Goal: Contribute content: Contribute content

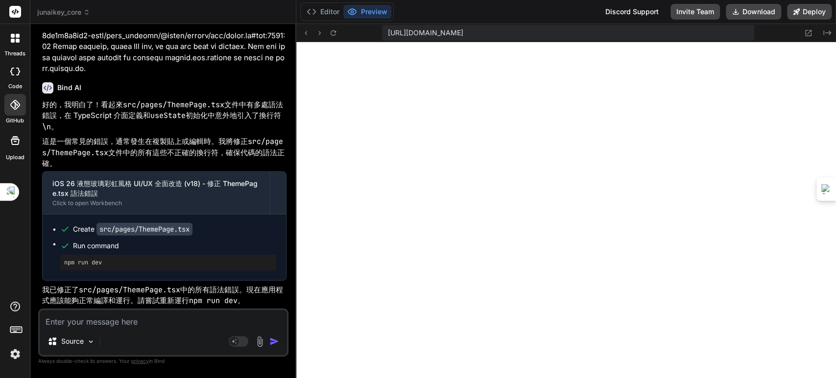
scroll to position [53656, 0]
click at [149, 317] on textarea at bounding box center [163, 319] width 247 height 18
type textarea "ㄐ"
type textarea "x"
type textarea "ㄐㄧ"
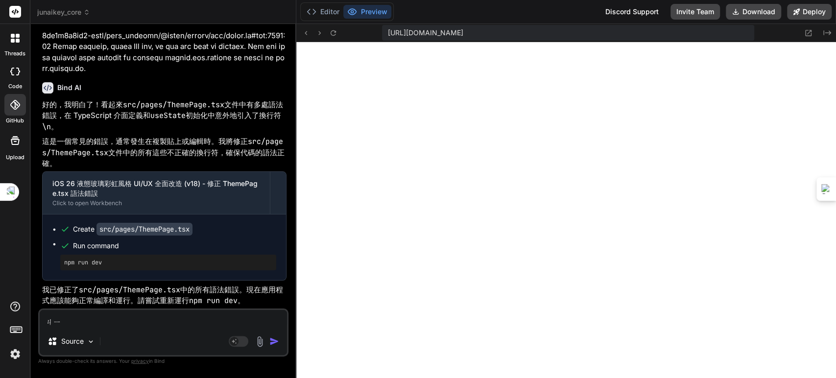
type textarea "x"
type textarea "季"
type textarea "x"
type textarea "季ㄒ"
type textarea "x"
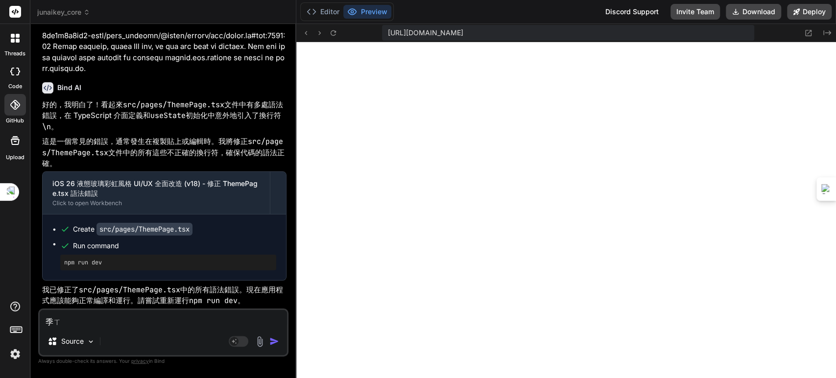
type textarea "季ㄒㄩ"
type textarea "x"
type textarea "繼續"
type textarea "x"
type textarea "繼續ㄧ"
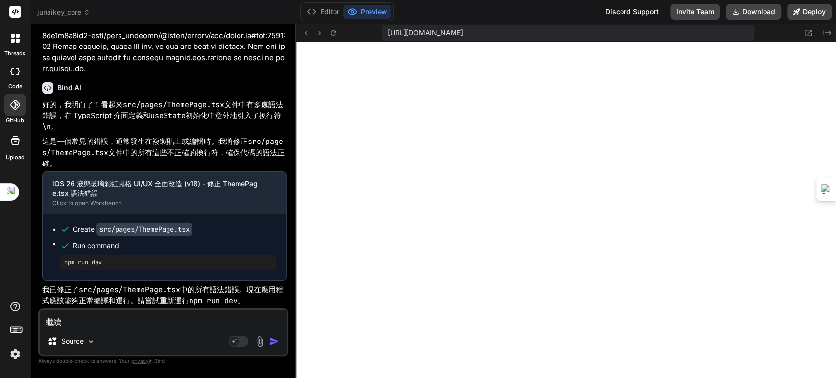
type textarea "x"
type textarea "繼續ㄧㄝ"
type textarea "x"
type textarea "繼續ㄧㄡ"
type textarea "x"
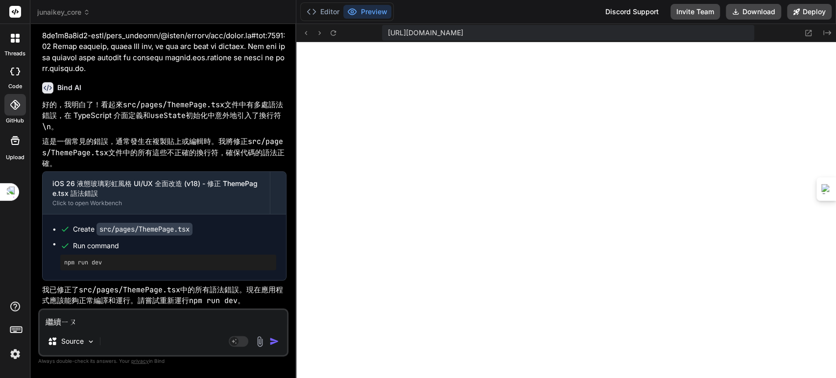
type textarea "繼續優"
type textarea "x"
type textarea "繼續優ㄏ"
type textarea "x"
type textarea "繼續優ㄏㄨ"
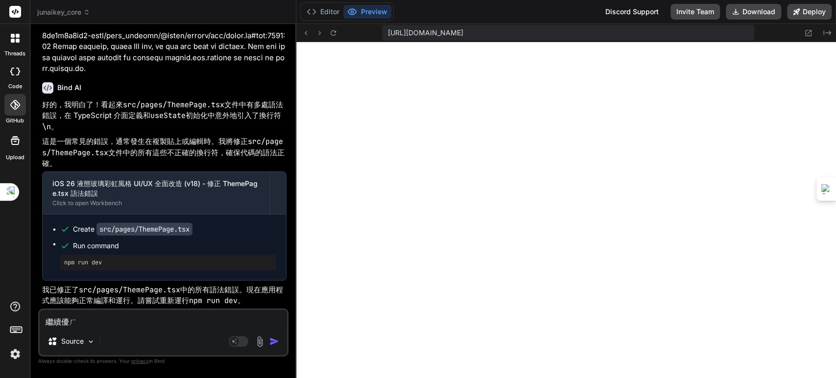
type textarea "x"
type textarea "繼續優ㄏㄨㄚ"
type textarea "x"
type textarea "繼續優化"
type textarea "x"
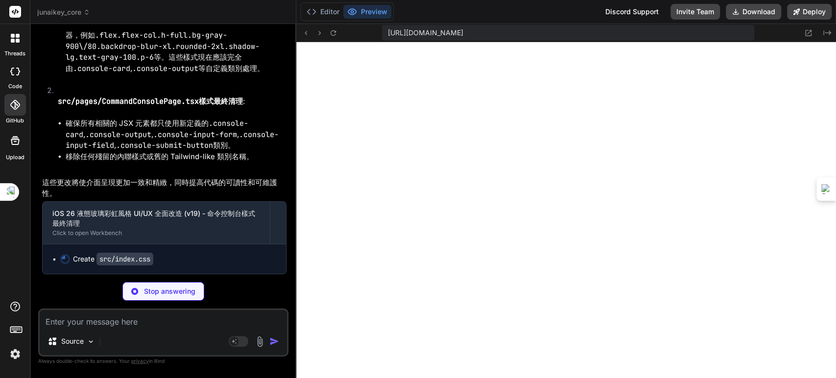
scroll to position [54134, 0]
type textarea "x"
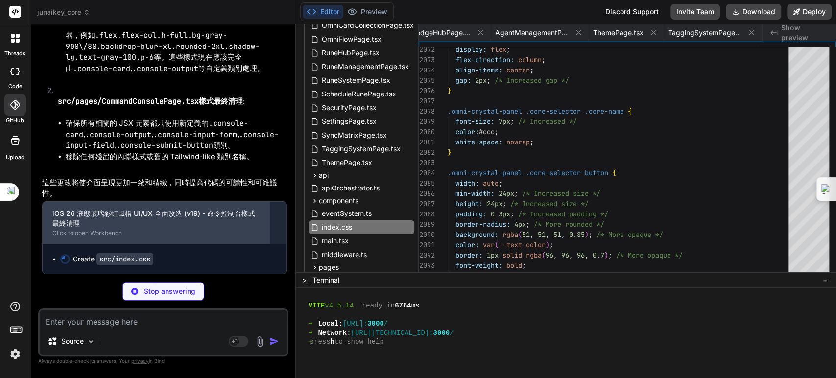
scroll to position [0, 1736]
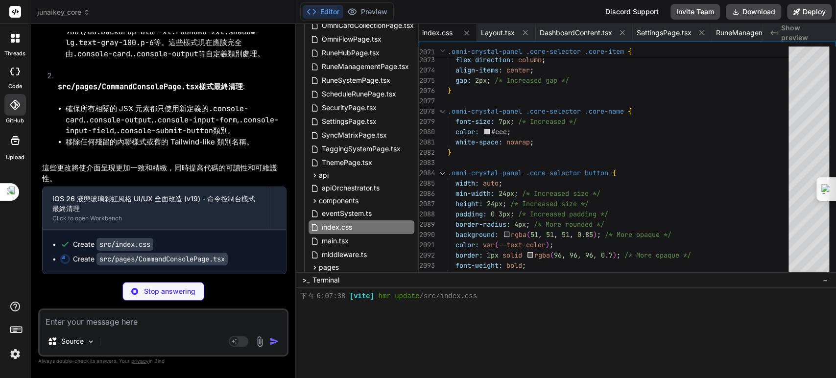
type textarea "x"
type textarea "export default CommandConsolePage;"
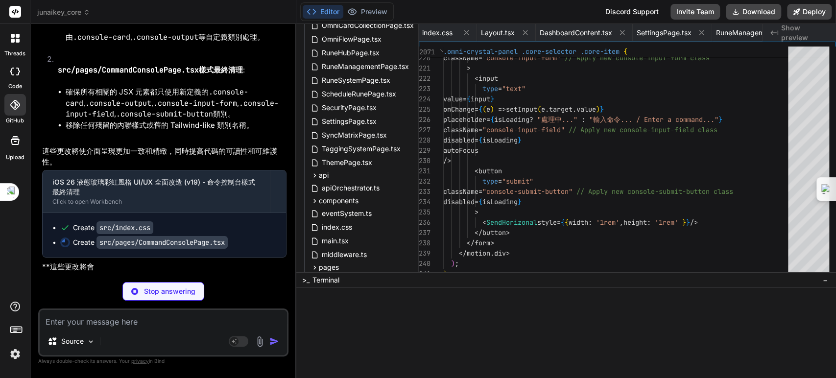
scroll to position [54148, 0]
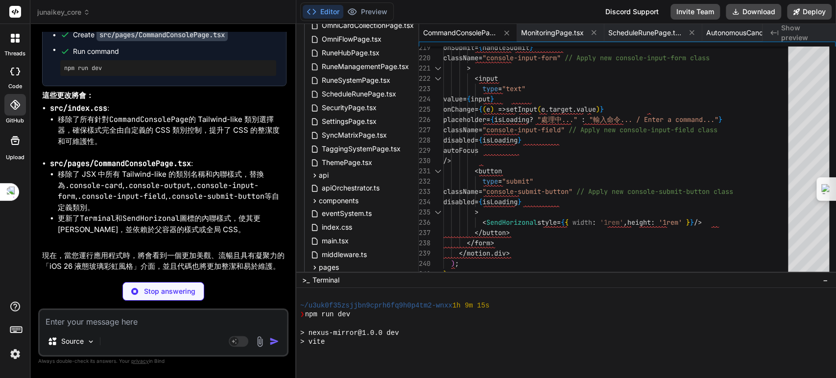
type textarea "x"
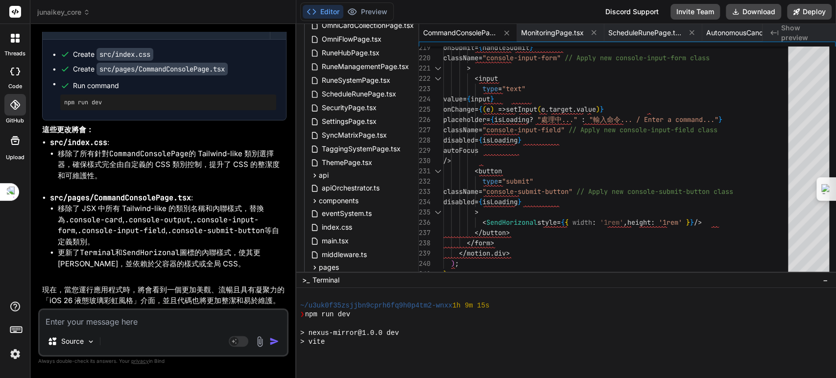
scroll to position [54338, 0]
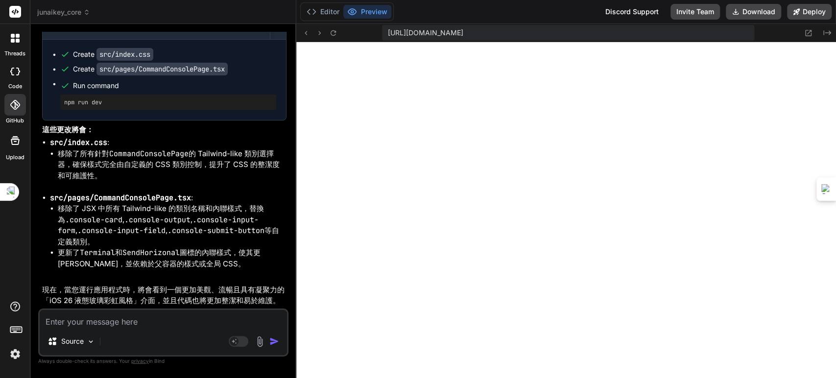
click at [166, 322] on textarea at bounding box center [163, 319] width 247 height 18
type textarea "ㄐ"
type textarea "x"
type textarea "ㄐㄧ"
type textarea "x"
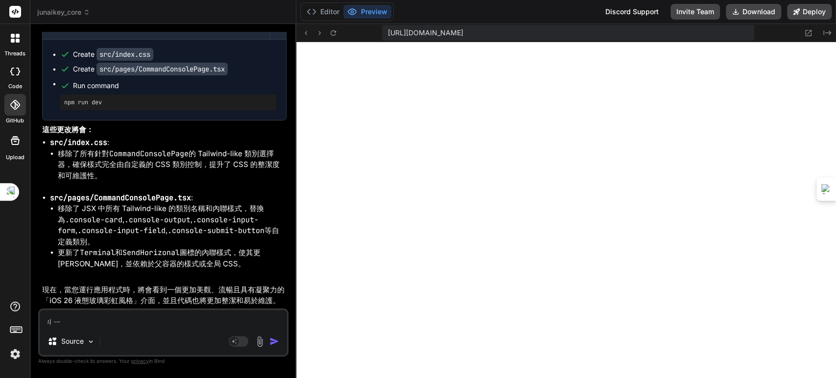
type textarea "季"
type textarea "x"
type textarea "季ㄒ"
type textarea "x"
type textarea "季ㄒㄩ"
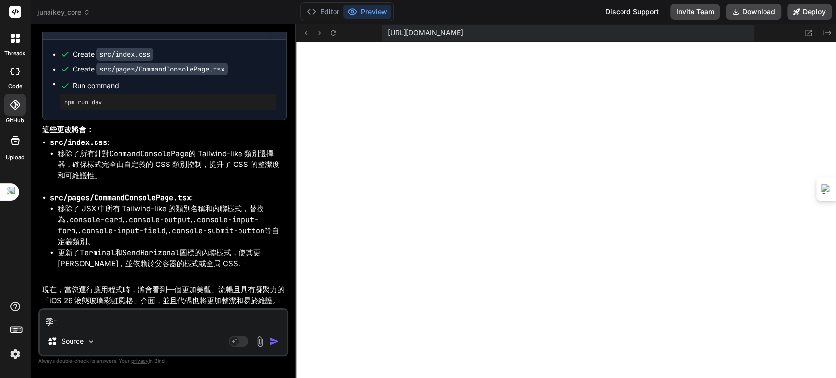
type textarea "x"
type textarea "繼續"
type textarea "x"
type textarea "繼續ㄧ"
type textarea "x"
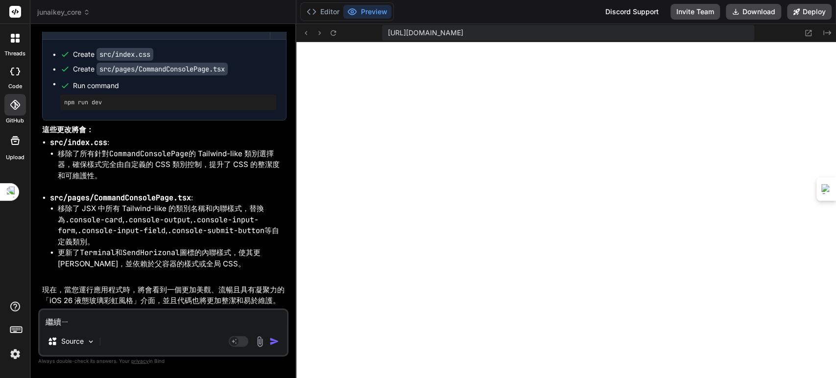
type textarea "繼續ㄧㄡ"
type textarea "x"
type textarea "繼續優"
type textarea "x"
type textarea "繼續優ㄏ"
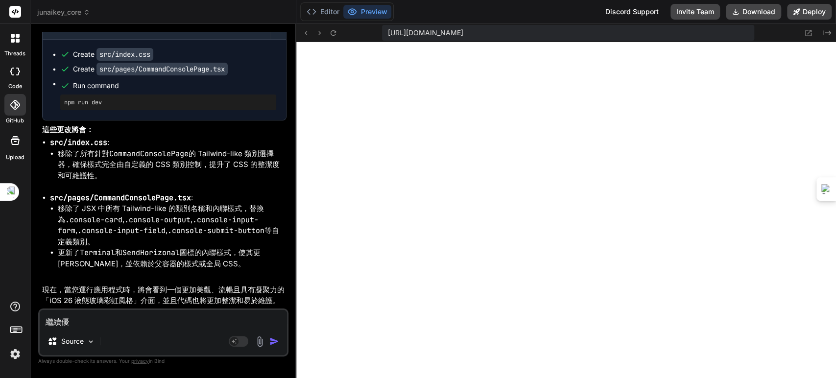
type textarea "x"
type textarea "繼續優ㄏㄨ"
type textarea "x"
type textarea "繼續優ㄏㄨㄚ"
type textarea "x"
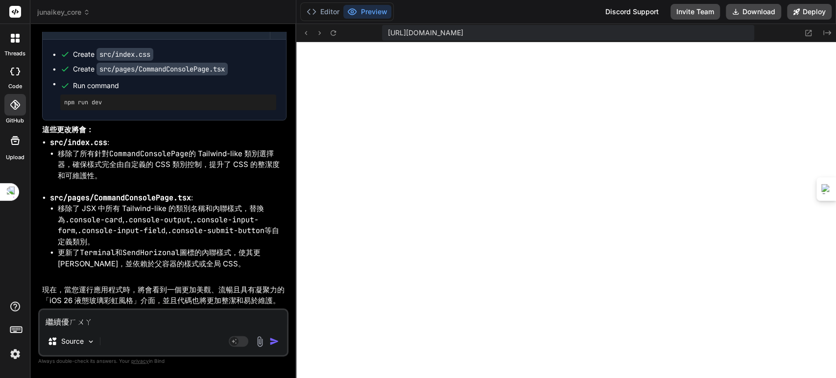
type textarea "繼續優化"
type textarea "x"
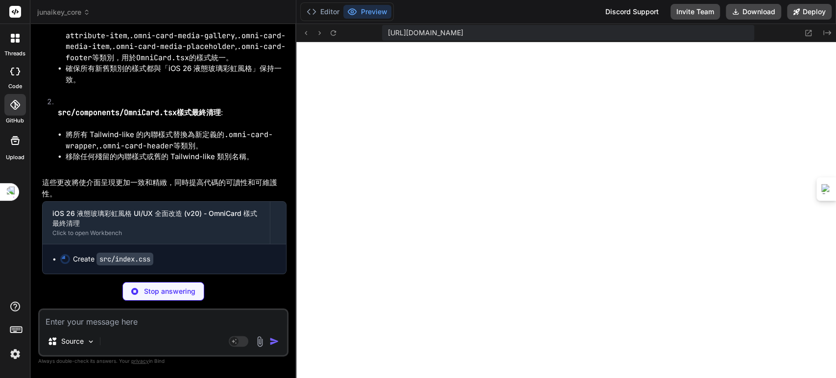
scroll to position [54838, 0]
type textarea "x"
type textarea "}"
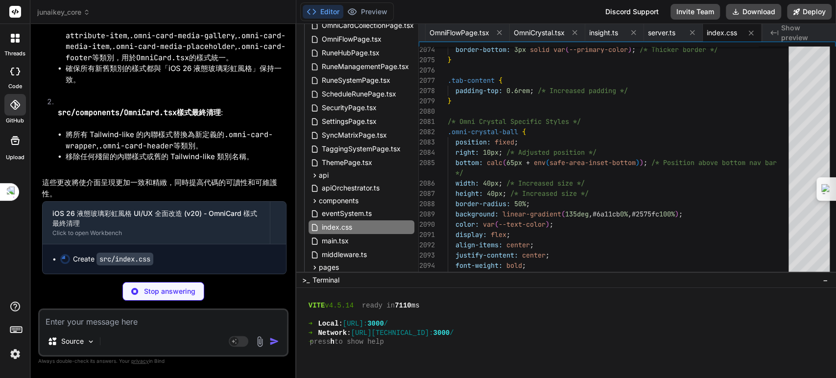
type textarea "x"
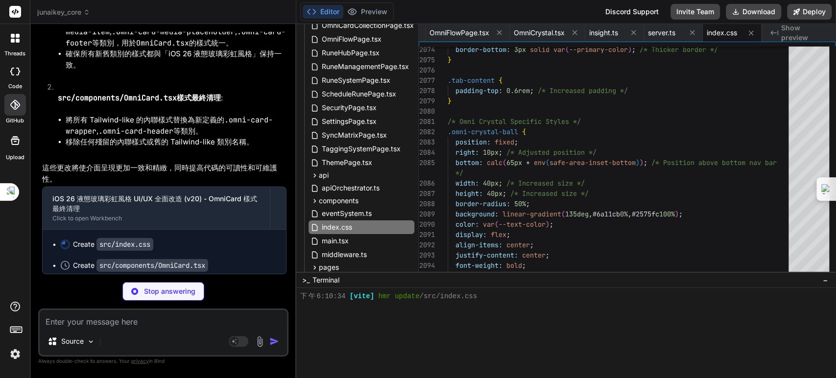
type textarea ");"
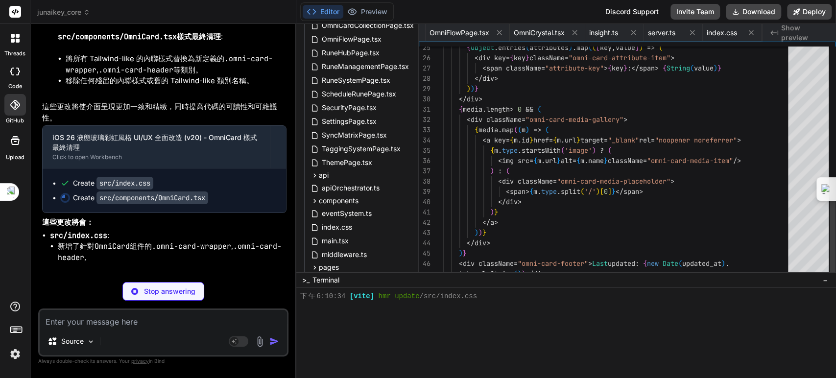
scroll to position [0, 3288]
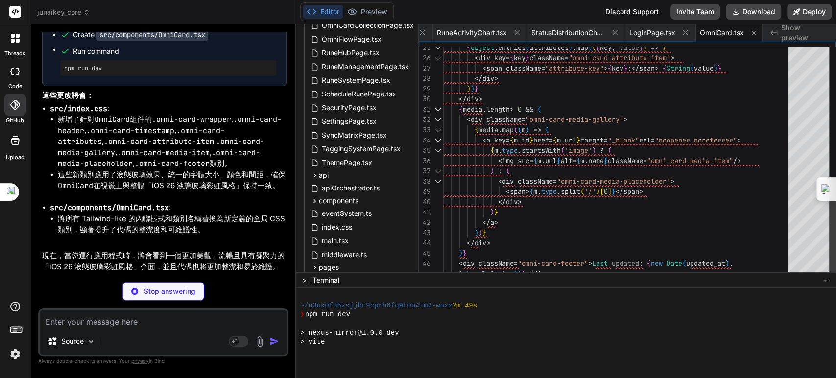
type textarea "x"
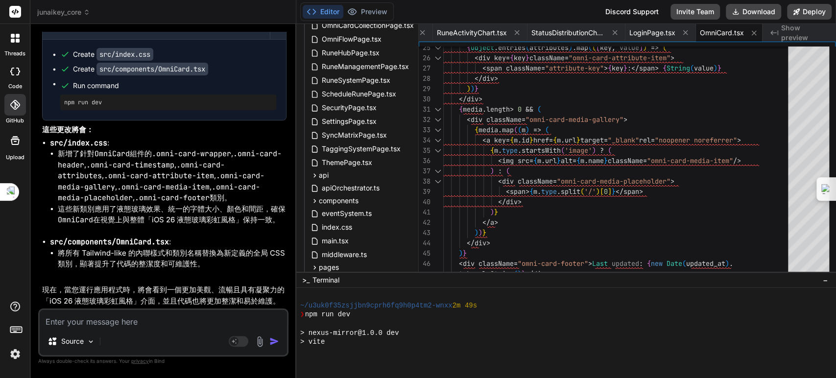
scroll to position [55042, 0]
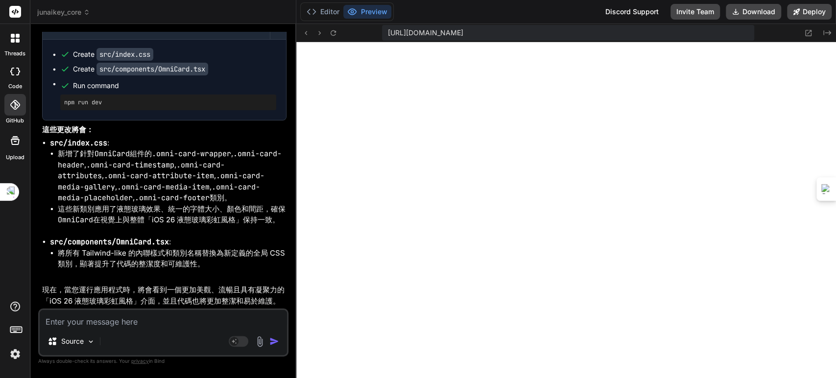
click at [157, 323] on textarea at bounding box center [163, 319] width 247 height 18
type textarea "ㄐ"
type textarea "x"
type textarea "ㄐㄧ"
type textarea "x"
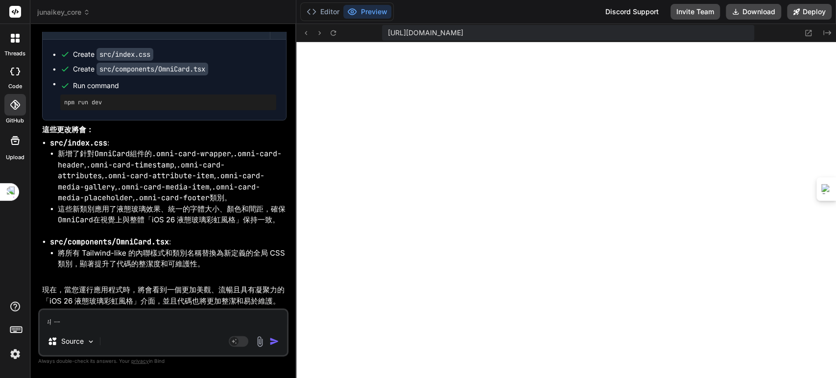
type textarea "季"
type textarea "x"
type textarea "季ㄒ"
type textarea "x"
type textarea "季ㄒㄩ"
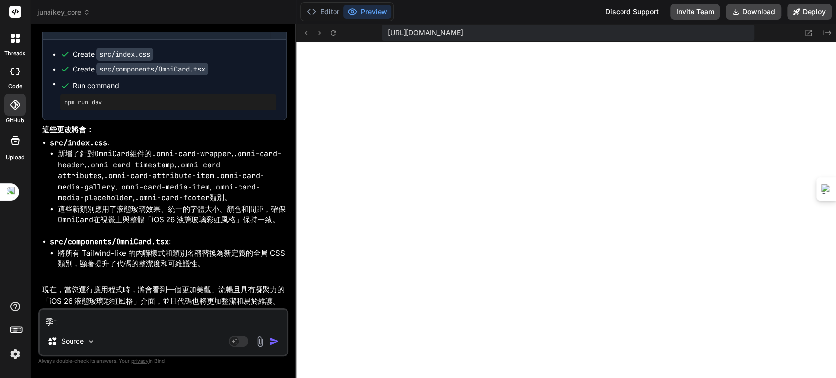
type textarea "x"
type textarea "繼續"
type textarea "x"
type textarea "繼續ㄧ"
type textarea "x"
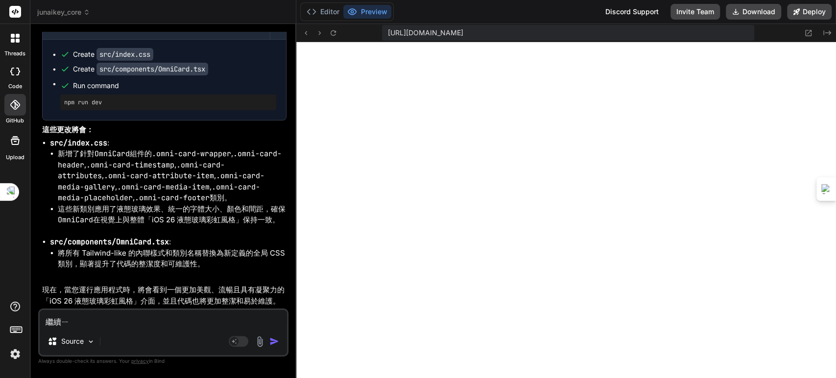
type textarea "繼續ㄧㄡ"
type textarea "x"
type textarea "繼續優"
type textarea "x"
type textarea "繼續優ㄏ"
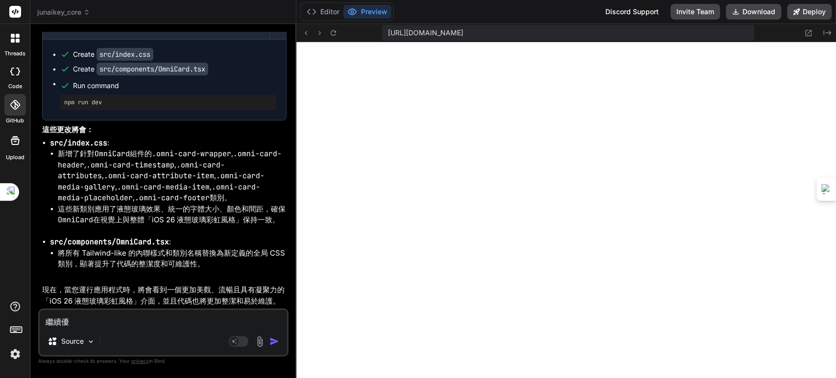
type textarea "x"
type textarea "繼續優ㄏㄨ"
type textarea "x"
type textarea "繼續優ㄏㄨㄚ"
type textarea "x"
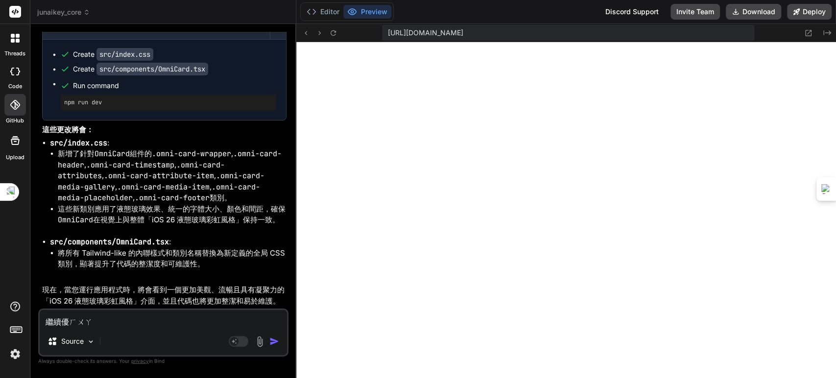
type textarea "繼續優化"
type textarea "x"
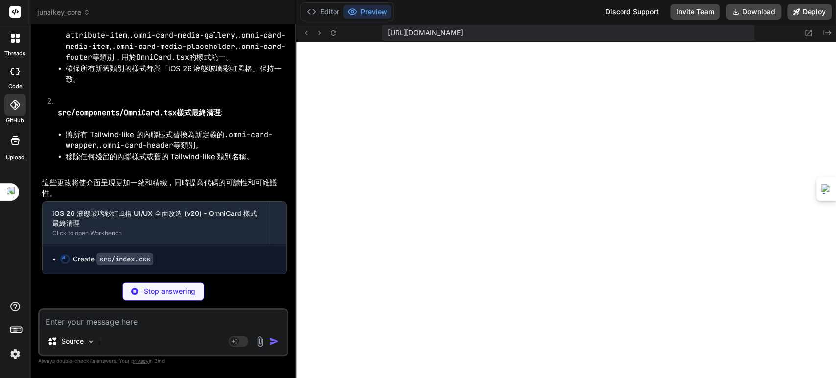
scroll to position [55542, 0]
type textarea "x"
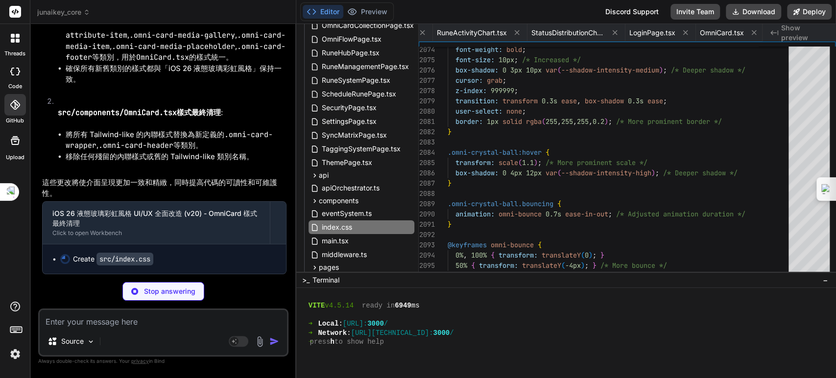
type textarea "color: #add8e6; }"
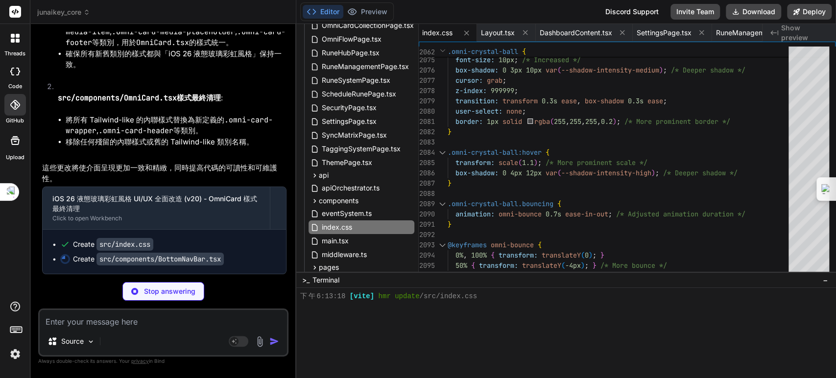
scroll to position [55557, 0]
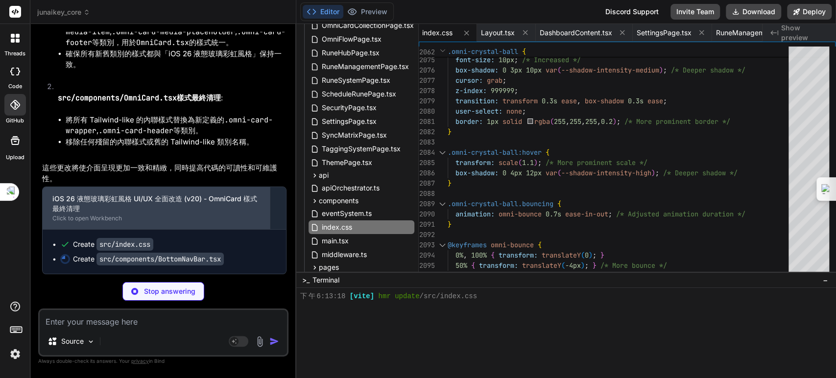
type textarea "x"
type textarea ")} </motion.div> </>\n ); }; export default OmniCrystal;"
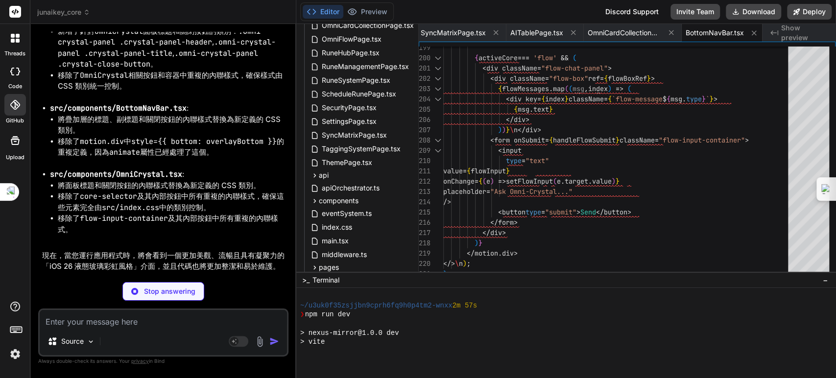
type textarea "x"
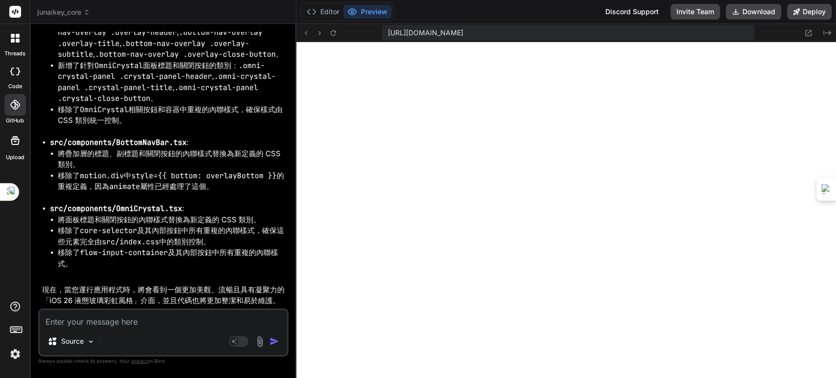
click at [129, 322] on textarea at bounding box center [163, 319] width 247 height 18
paste textarea "[plugin:vite:react-babel] /home/u3uk0f35zsjjbn9cprh6fq9h0p4tm2-wnxx/src/compone…"
type textarea "[plugin:vite:react-babel] /home/u3uk0f35zsjjbn9cprh6fq9h0p4tm2-wnxx/src/compone…"
type textarea "x"
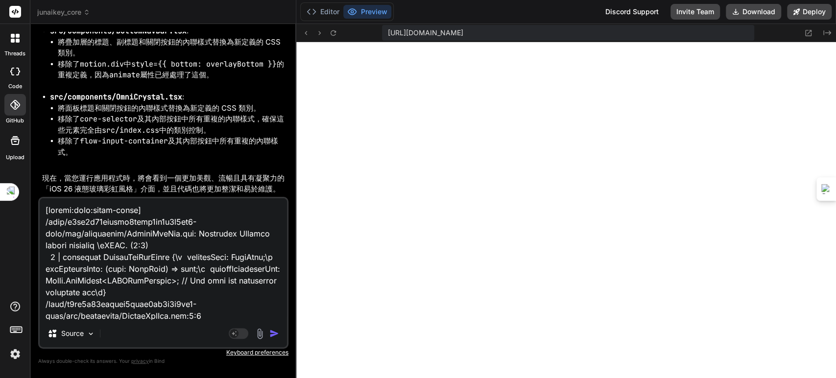
scroll to position [564, 0]
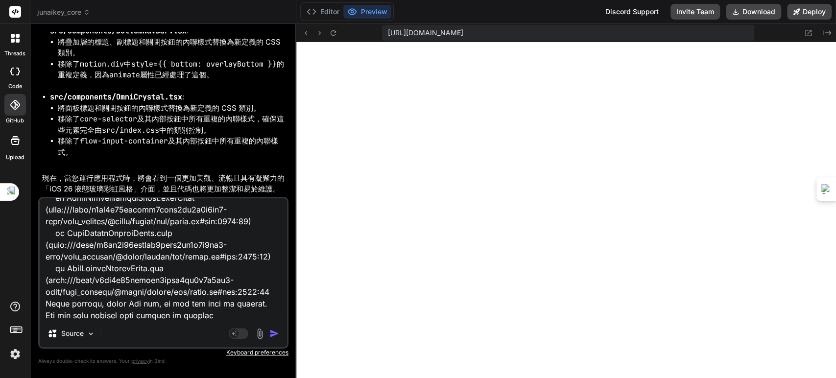
type textarea "[plugin:vite:react-babel] /home/u3uk0f35zsjjbn9cprh6fq9h0p4tm2-wnxx/src/compone…"
click at [272, 336] on img "button" at bounding box center [274, 333] width 10 height 10
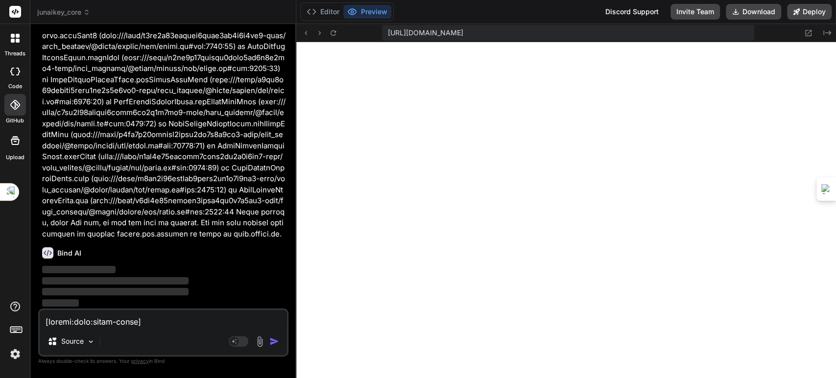
scroll to position [56410, 0]
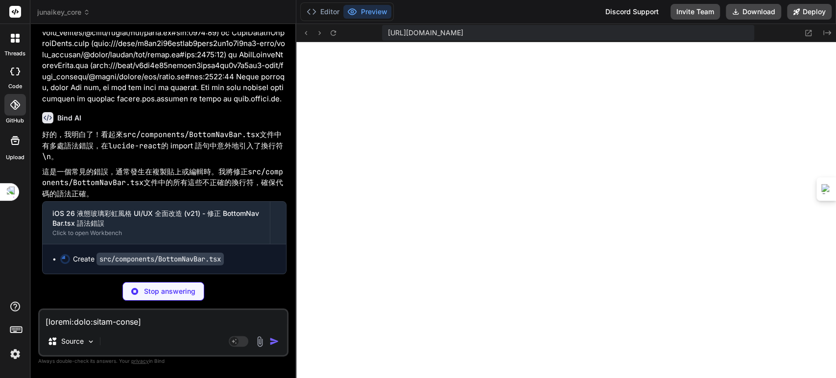
type textarea "x"
type textarea "})} </motion.nav> </> ); }; export default BottomNavBar;"
type textarea "x"
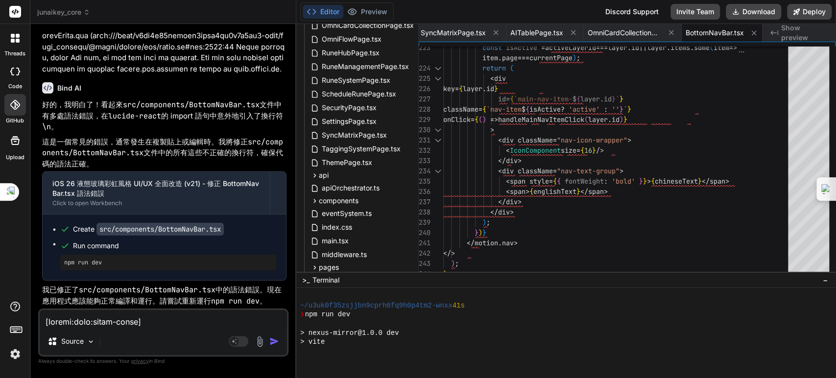
scroll to position [56575, 0]
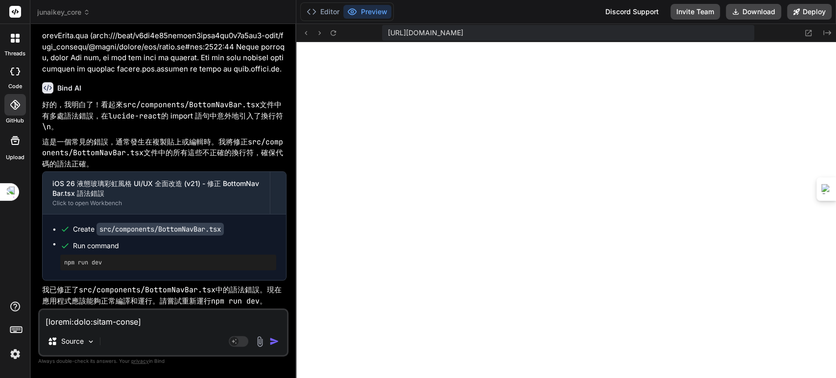
click at [150, 314] on textarea at bounding box center [163, 319] width 247 height 18
type textarea "r"
type textarea "x"
type textarea "ru"
type textarea "x"
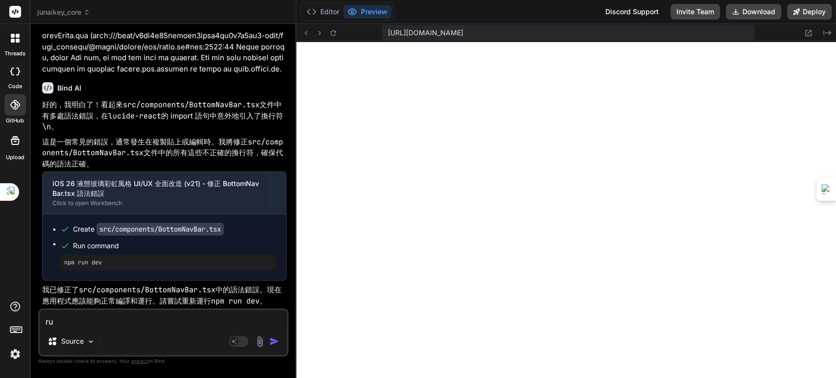
type textarea "ru4"
type textarea "x"
type textarea "ru4v"
type textarea "x"
type textarea "ru4vm"
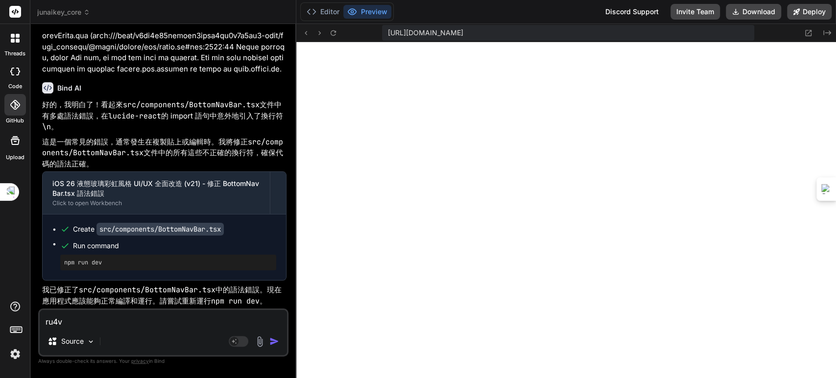
type textarea "x"
type textarea "ru4vm4"
type textarea "x"
type textarea "ru4vm4="
type textarea "x"
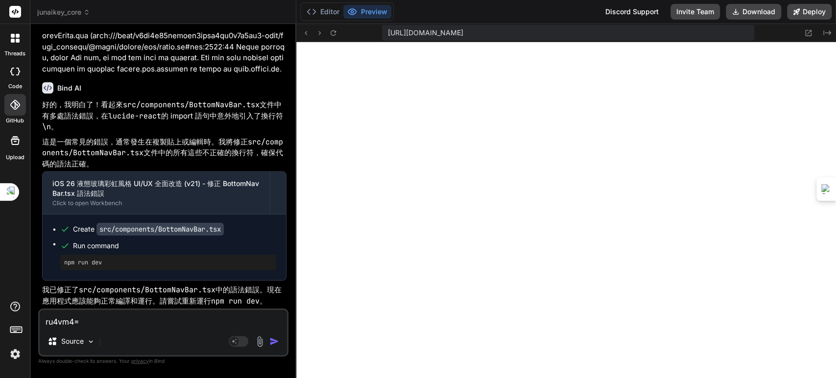
type textarea "ru4vm4"
type textarea "x"
type textarea "ru4vm"
type textarea "x"
type textarea "ru4v"
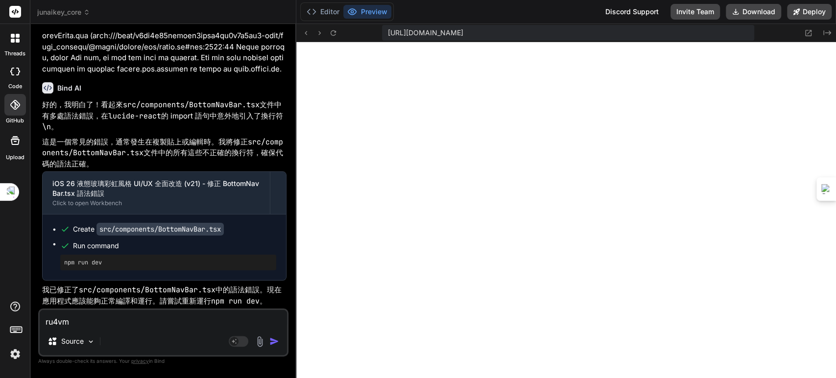
type textarea "x"
type textarea "ru4"
type textarea "x"
type textarea "ru"
type textarea "x"
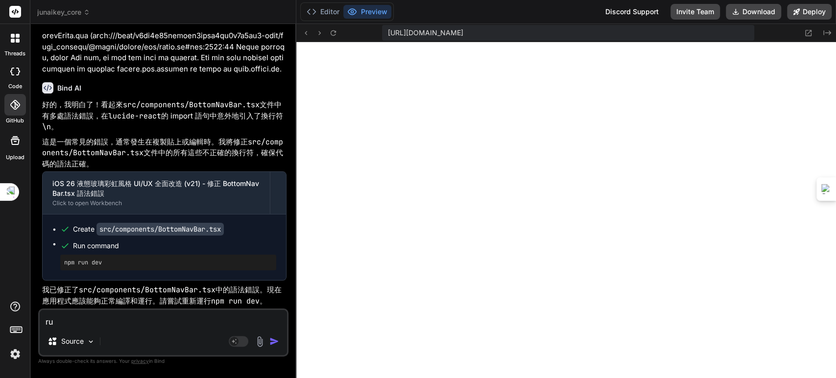
type textarea "r"
type textarea "x"
type textarea "r"
type textarea "x"
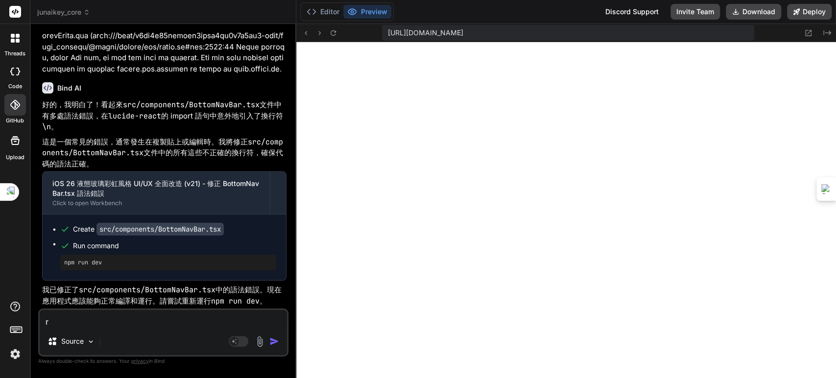
type textarea "ru"
type textarea "x"
type textarea "ru4"
type textarea "x"
type textarea "ru4v"
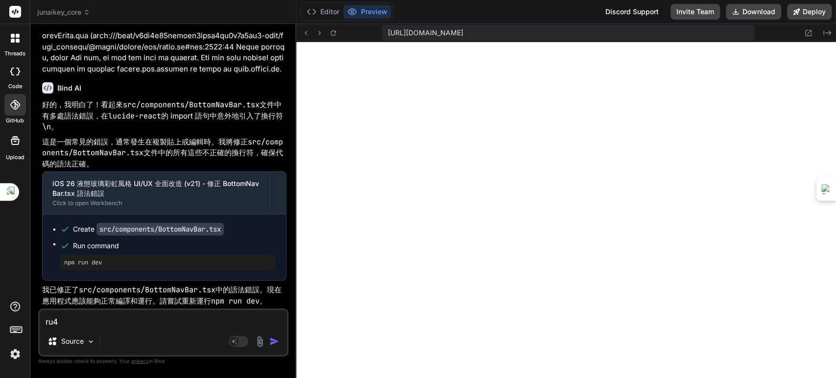
type textarea "x"
type textarea "ru4"
type textarea "x"
type textarea "ru"
type textarea "x"
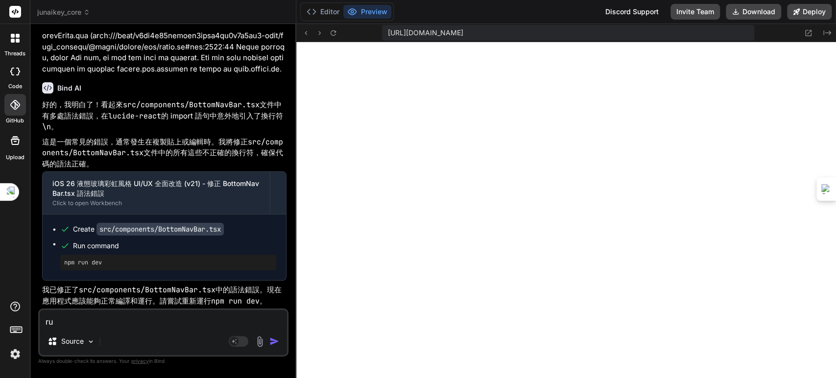
type textarea "r"
type textarea "x"
type textarea "rj"
type textarea "x"
type textarea "r"
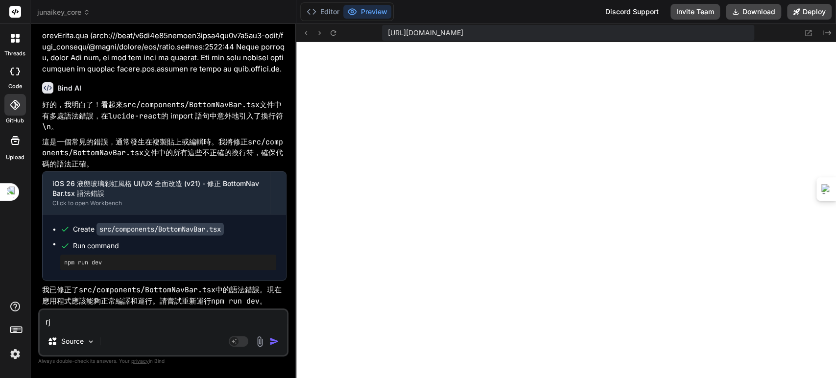
type textarea "x"
type textarea "j"
type textarea "x"
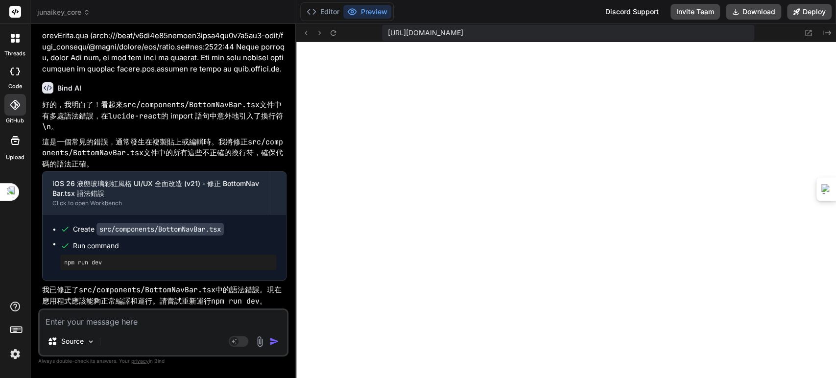
type textarea "j"
type textarea "x"
type textarea "j"
type textarea "x"
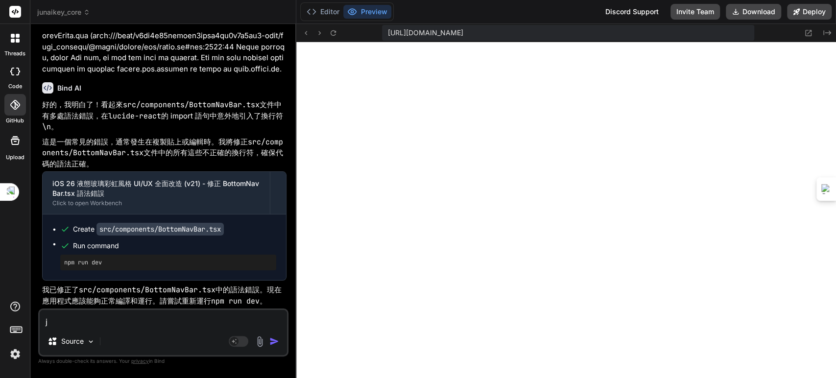
type textarea "x"
type textarea "j"
type textarea "x"
type textarea "j"
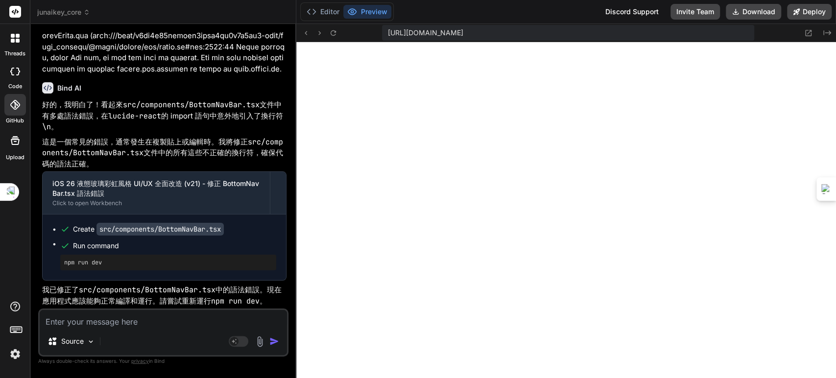
type textarea "x"
type textarea "j"
type textarea "x"
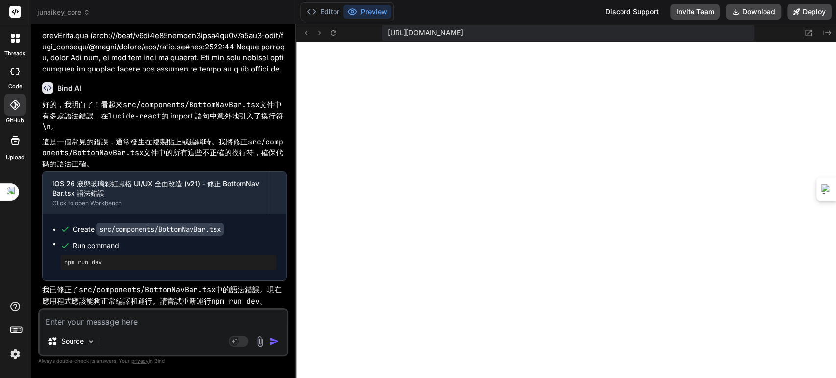
type textarea "j"
type textarea "x"
type textarea "j"
type textarea "x"
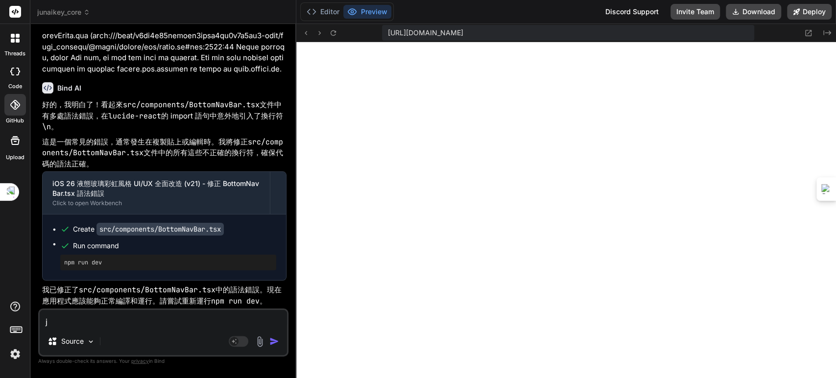
type textarea "x"
click at [134, 318] on textarea at bounding box center [163, 319] width 247 height 18
type textarea "j"
type textarea "x"
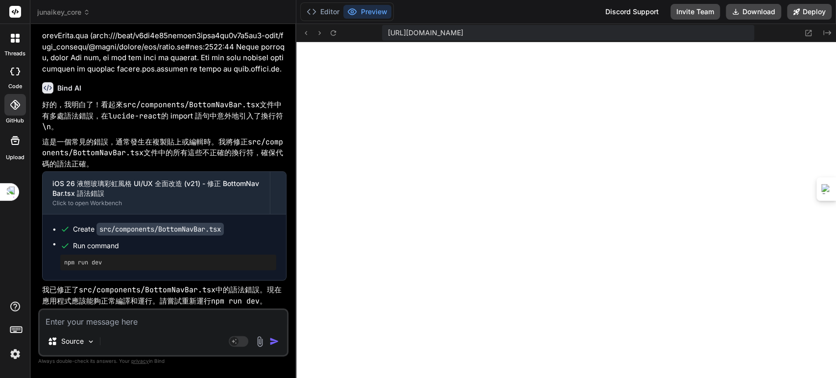
type textarea "j"
type textarea "x"
type textarea "j"
type textarea "x"
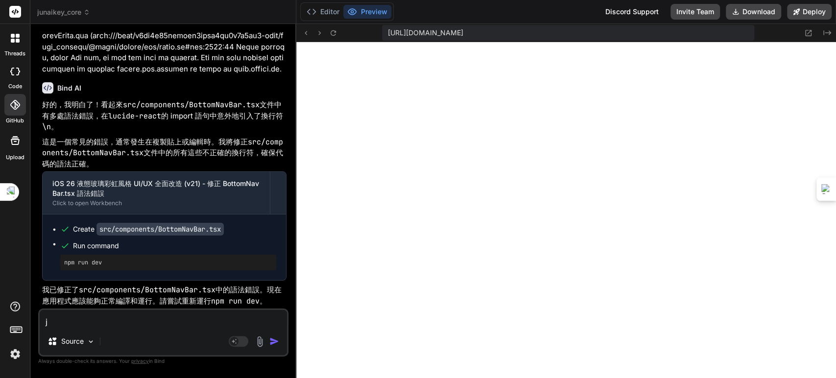
type textarea "x"
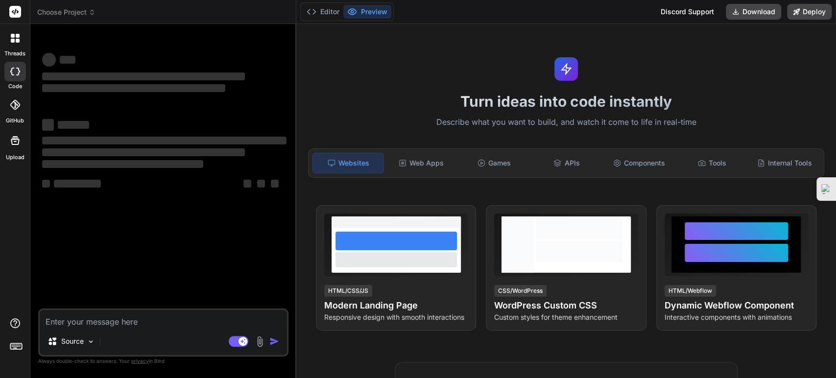
type textarea "x"
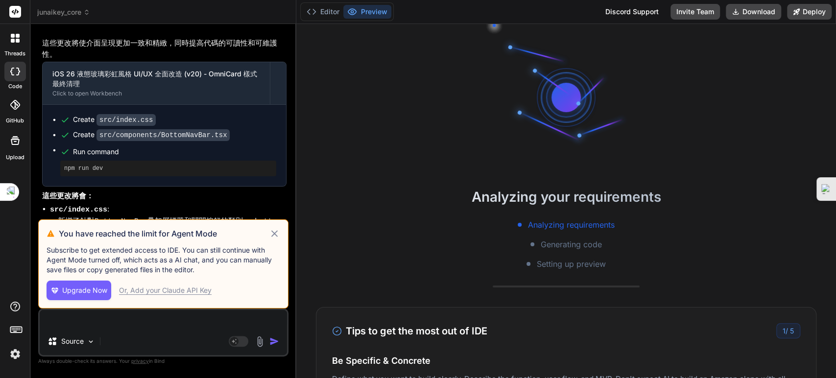
type textarea "x"
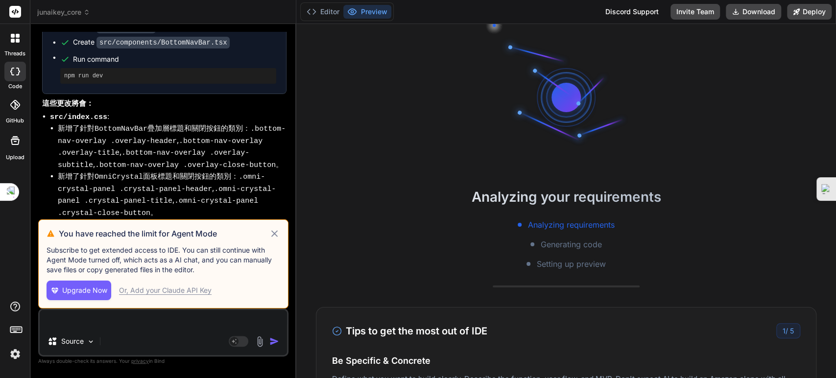
scroll to position [2534, 0]
drag, startPoint x: 0, startPoint y: 0, endPoint x: 272, endPoint y: 234, distance: 358.6
click at [272, 234] on icon at bounding box center [274, 234] width 11 height 12
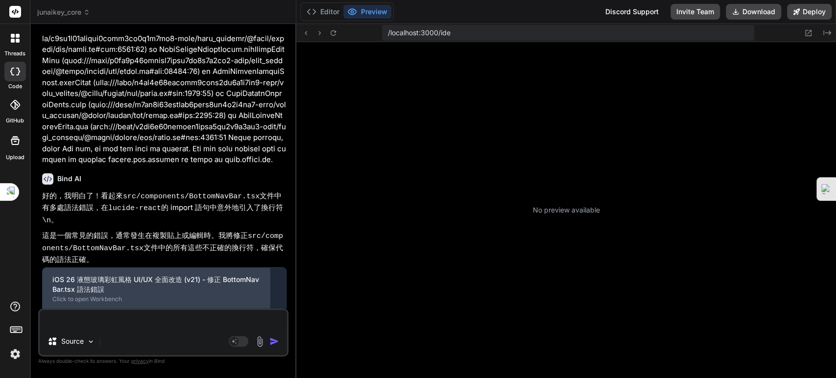
scroll to position [118, 0]
type textarea "x"
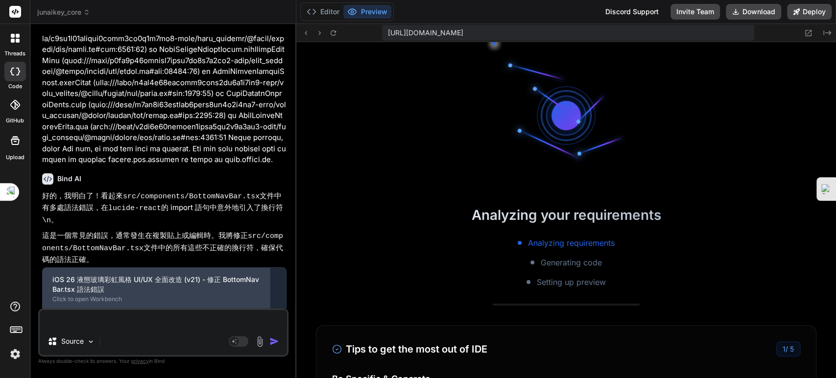
scroll to position [192, 0]
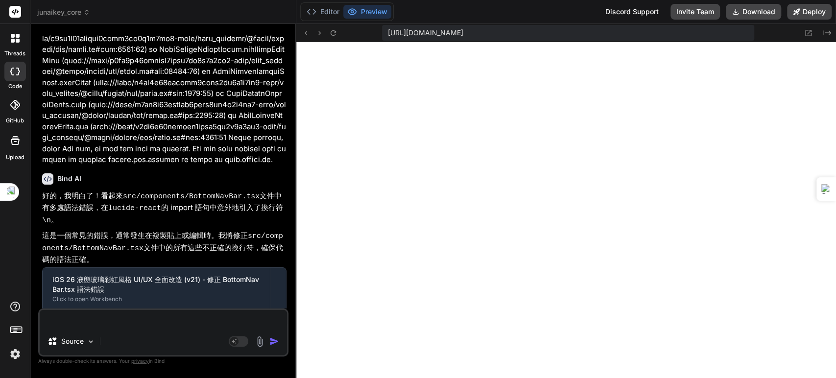
click at [174, 320] on textarea at bounding box center [163, 319] width 247 height 18
drag, startPoint x: 174, startPoint y: 322, endPoint x: 179, endPoint y: 324, distance: 5.3
click at [176, 322] on textarea at bounding box center [163, 319] width 247 height 18
type textarea "ㄕ"
type textarea "x"
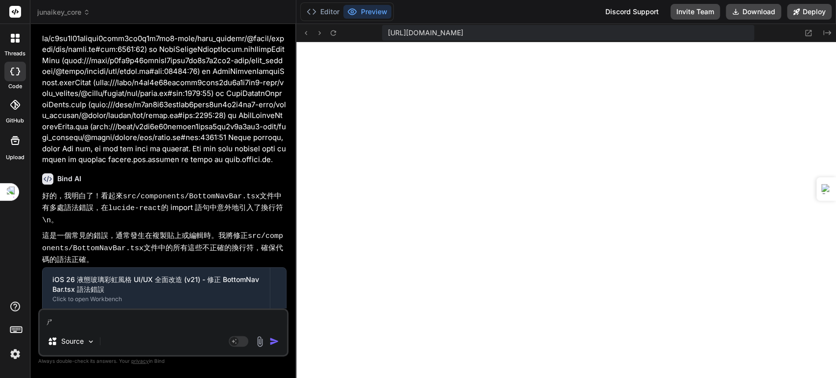
type textarea "x"
type textarea "ㄐ"
type textarea "x"
type textarea "ㄐㄧ"
type textarea "x"
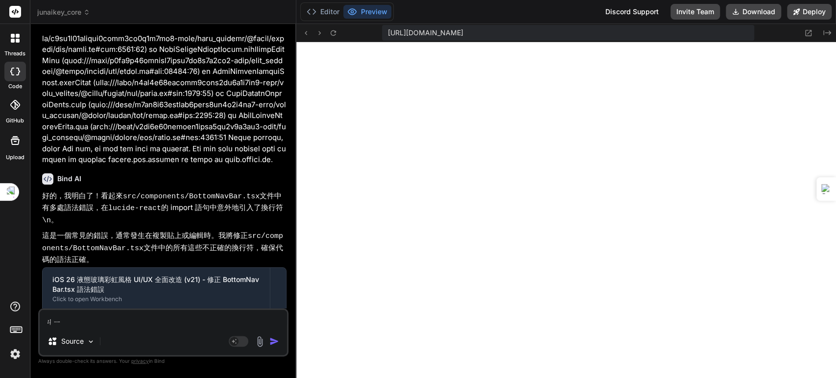
type textarea "ㄓㄧ"
type textarea "x"
type textarea "ㄒㄧ"
type textarea "x"
type textarea "ㄒㄩ"
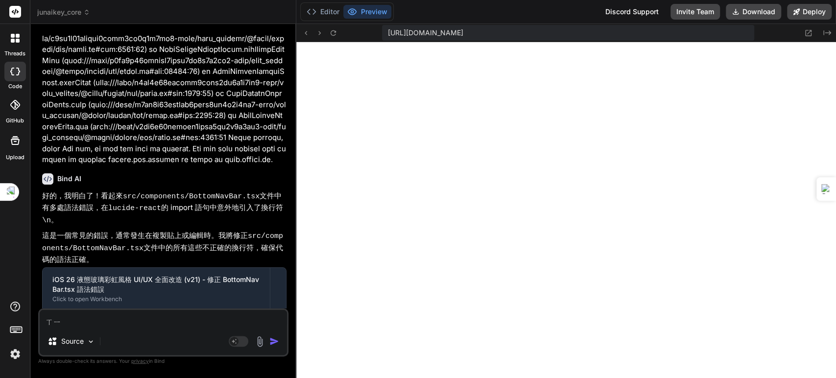
type textarea "x"
type textarea "續"
type textarea "x"
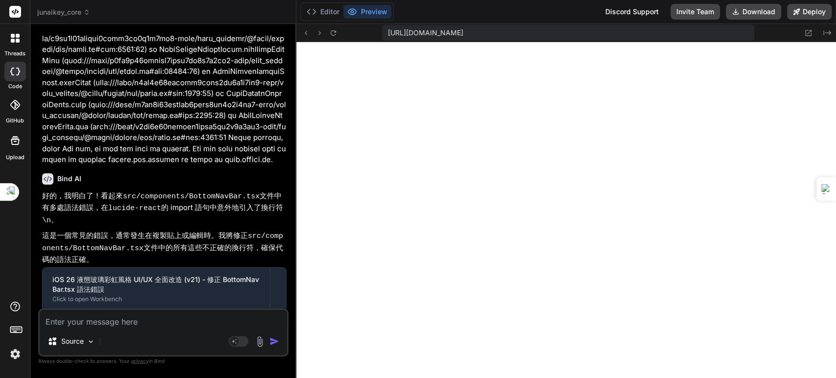
type textarea "ㄐ"
type textarea "x"
type textarea "ㄐㄧ"
type textarea "x"
type textarea "季"
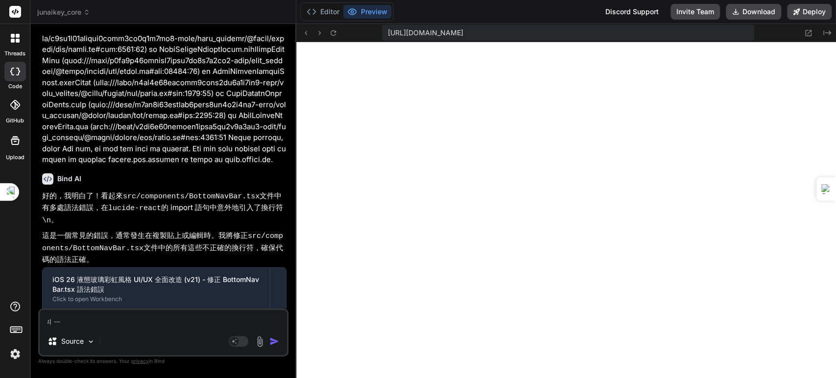
type textarea "x"
type textarea "季ㄒ"
type textarea "x"
type textarea "季ㄒㄩ"
type textarea "x"
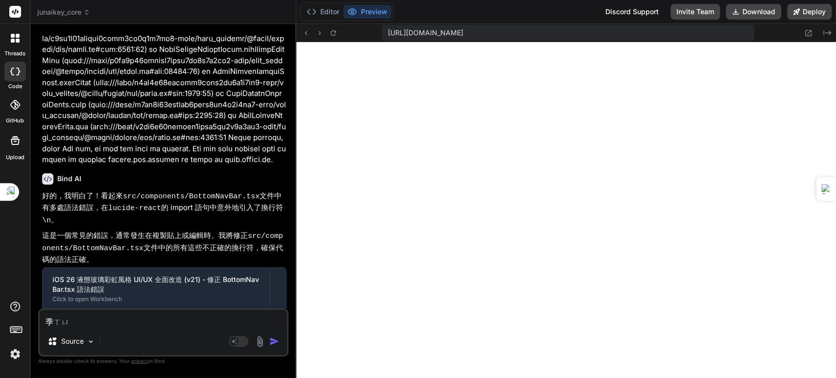
type textarea "繼續"
type textarea "x"
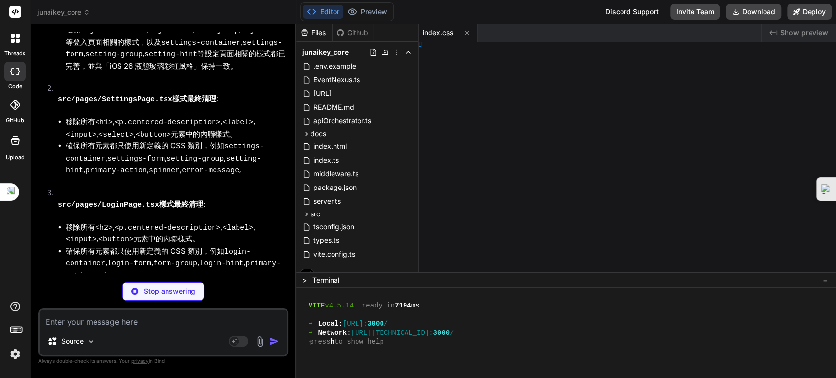
scroll to position [247, 0]
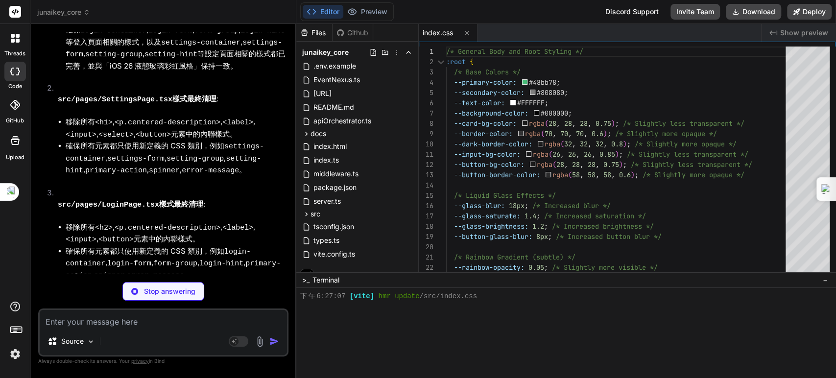
type textarea "x"
type textarea "</button> </form> </div> ); }; export default SettingsPage;"
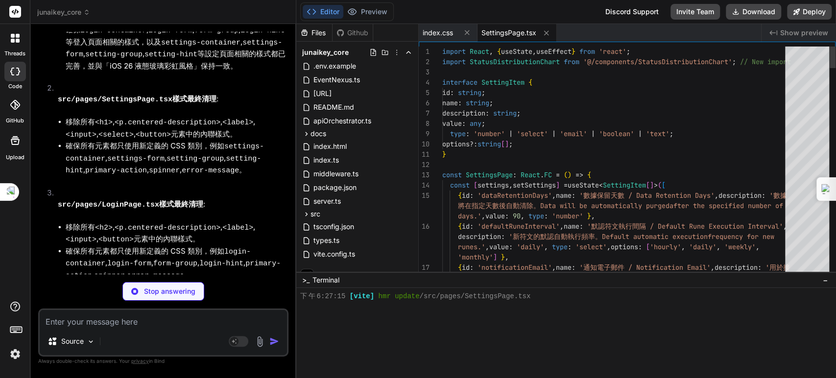
scroll to position [256, 0]
type textarea "x"
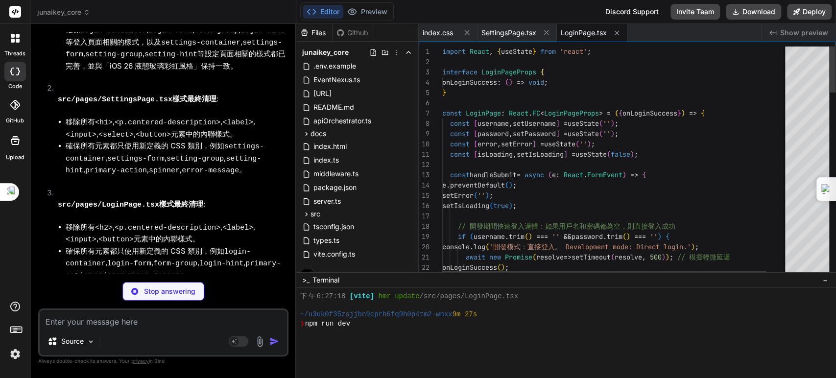
scroll to position [274, 0]
type textarea "x"
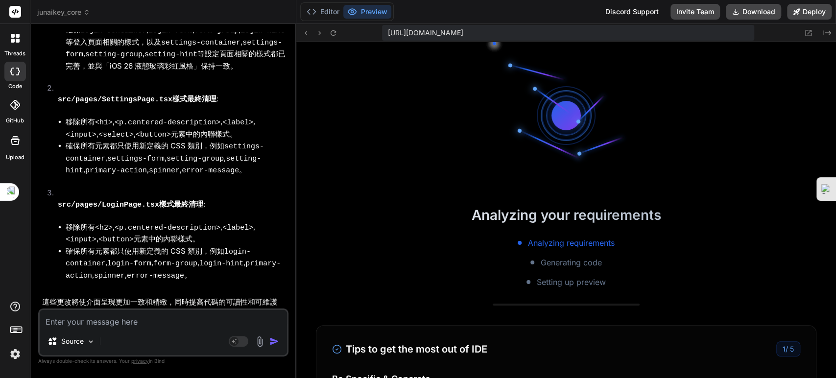
scroll to position [347, 0]
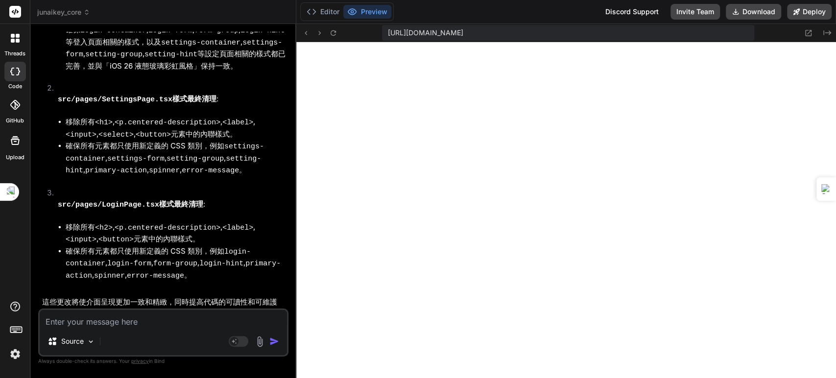
click at [153, 326] on textarea at bounding box center [163, 319] width 247 height 18
type textarea "ㄐ"
type textarea "x"
type textarea "ㄐㄧ"
type textarea "x"
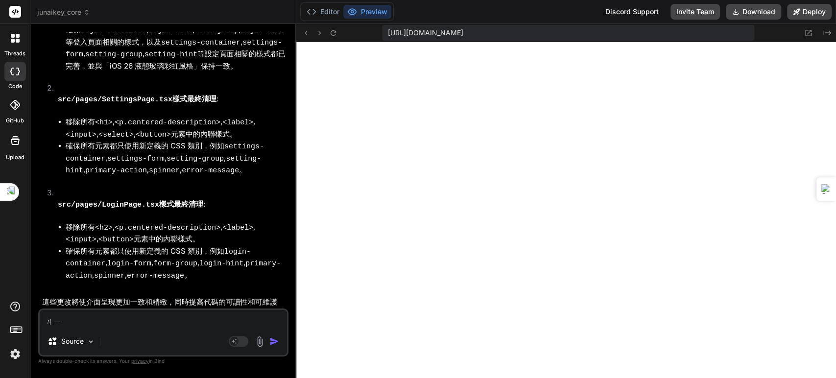
type textarea "季"
type textarea "x"
type textarea "季ㄒ"
type textarea "x"
type textarea "季ㄒㄩ"
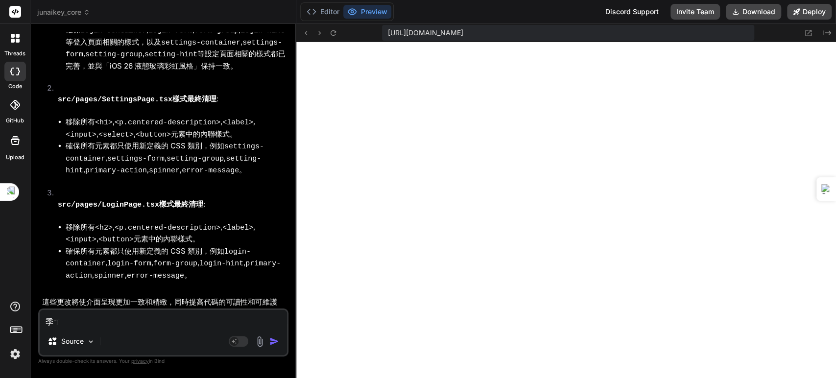
type textarea "x"
type textarea "繼續"
type textarea "x"
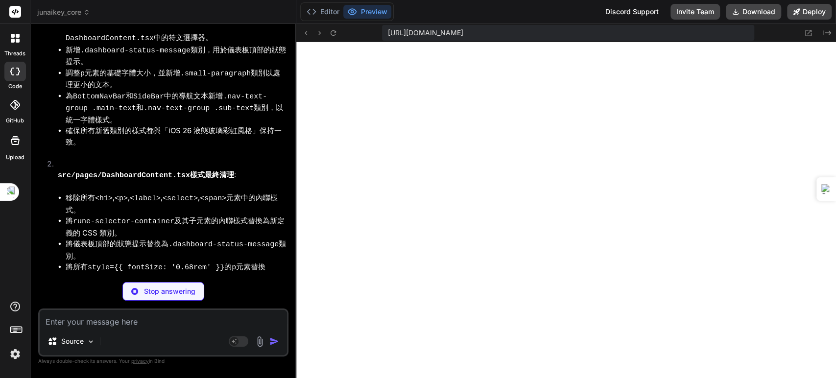
scroll to position [4829, 0]
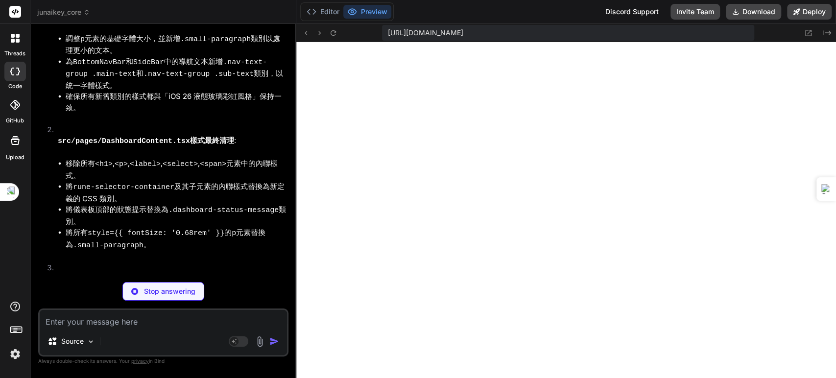
type textarea "x"
type textarea "color: var(--secondary-color); }"
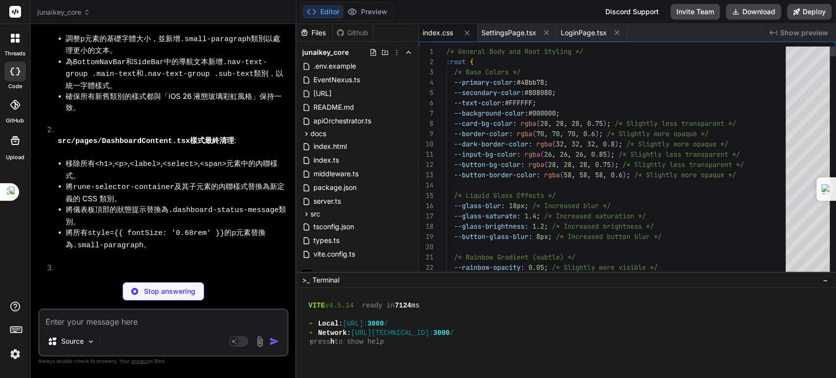
scroll to position [402, 0]
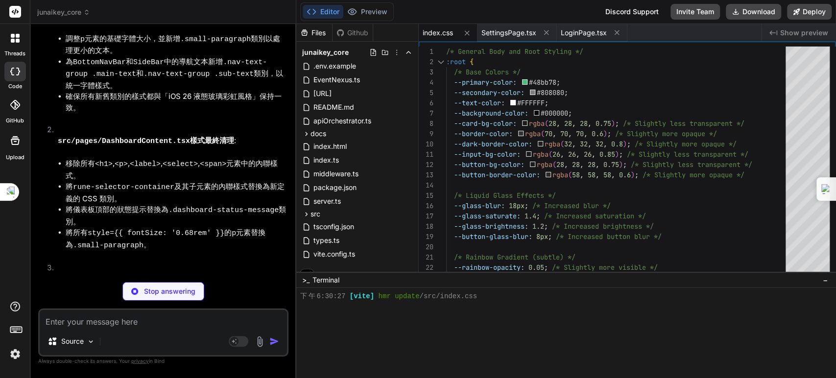
type textarea "x"
type textarea "</div> )} </> ); }; export default DashboardContent;"
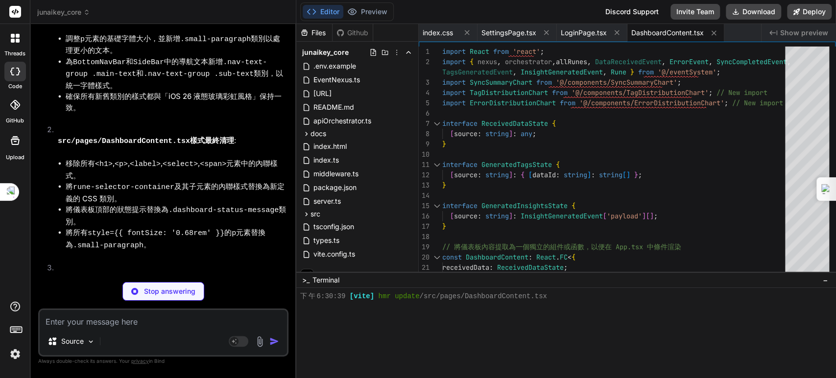
type textarea "x"
type textarea ""lastModified": 1760437877546 }, <bindAction type="shell">npm run dev"
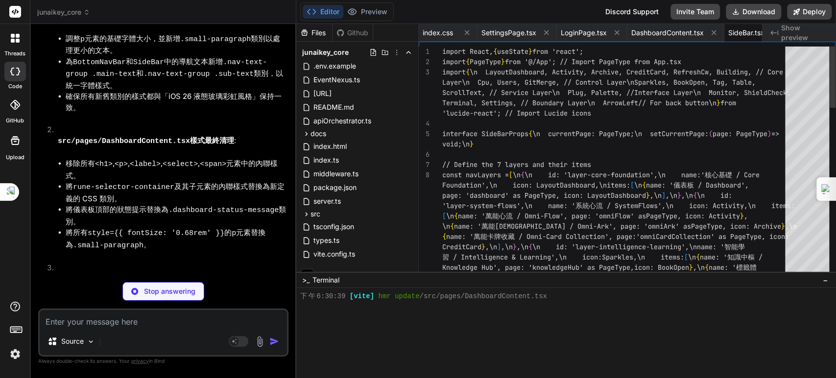
scroll to position [0, 22]
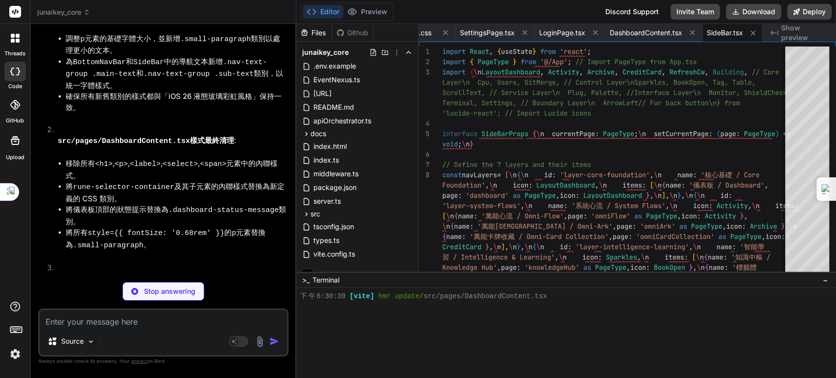
type textarea "x"
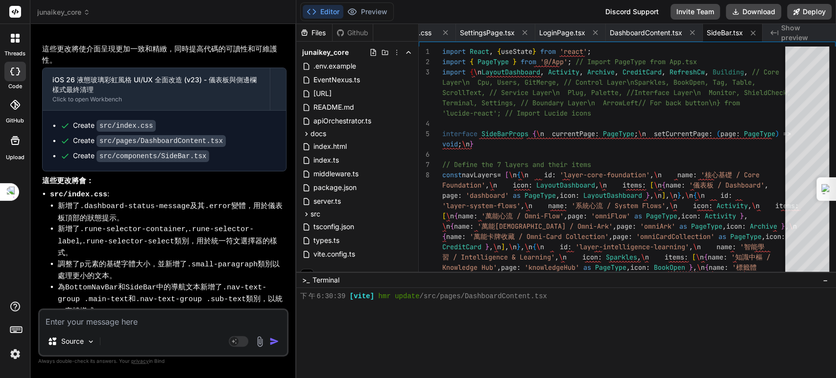
scroll to position [5133, 0]
click at [149, 321] on textarea at bounding box center [163, 319] width 247 height 18
type textarea "ㄐ"
type textarea "x"
type textarea "ㄐㄧ"
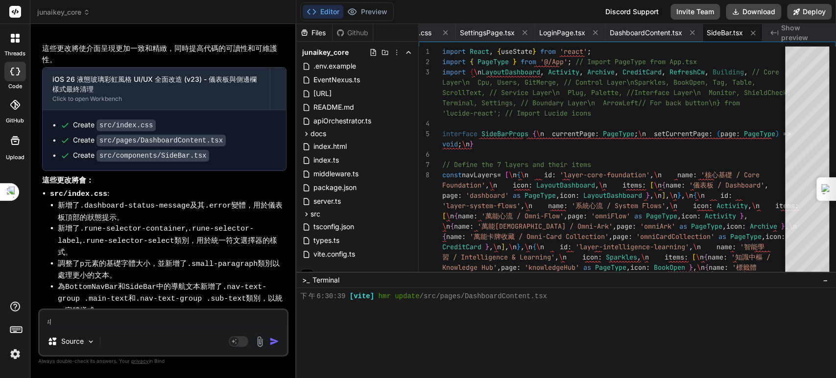
type textarea "x"
type textarea "季"
type textarea "x"
type textarea "季ㄒ"
type textarea "x"
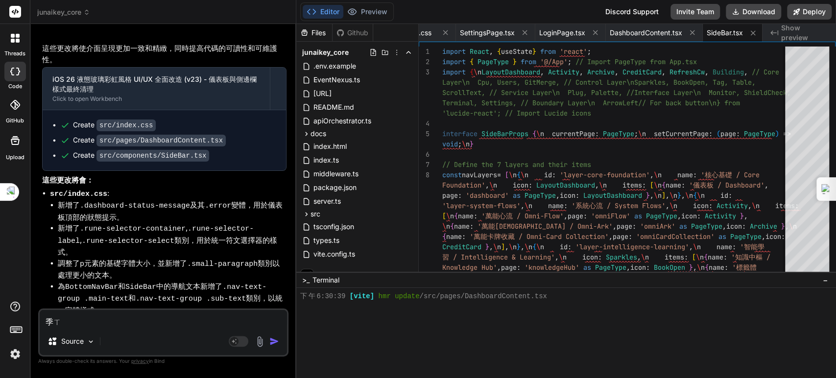
type textarea "季ㄒㄩ"
type textarea "x"
type textarea "繼續"
type textarea "x"
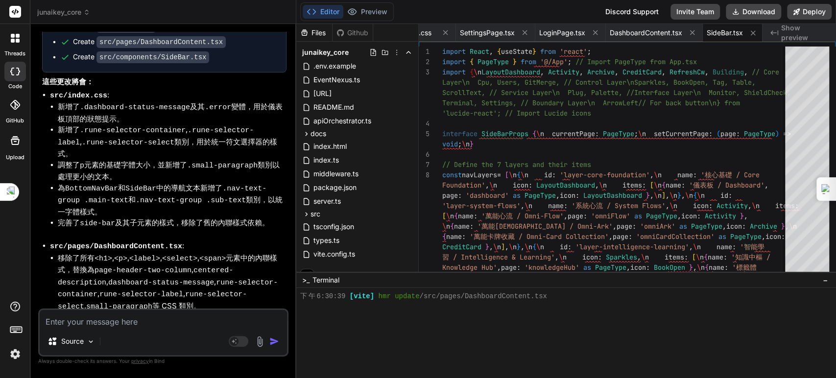
scroll to position [5235, 0]
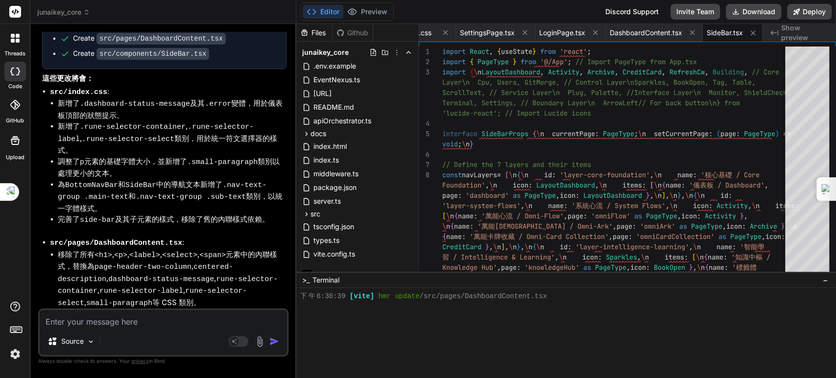
click at [305, 278] on span ">_" at bounding box center [305, 280] width 7 height 10
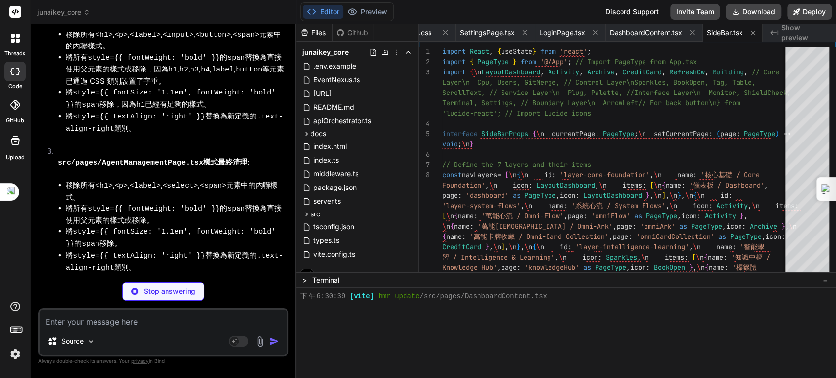
scroll to position [6077, 0]
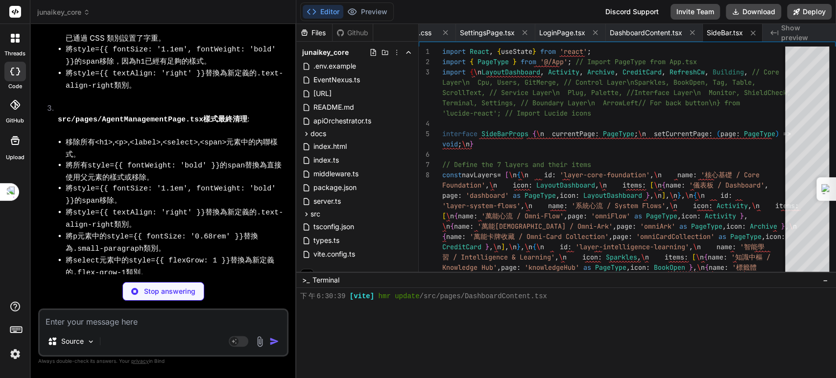
type textarea "x"
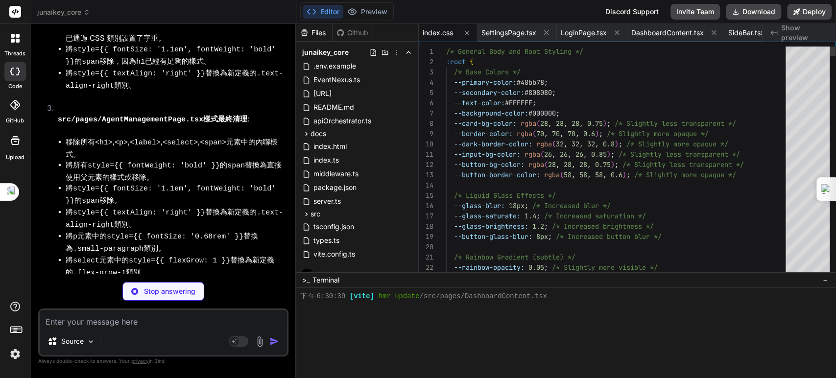
scroll to position [420, 0]
type textarea "x"
type textarea ")} </div> ); }; export default KnowledgeHubPage;"
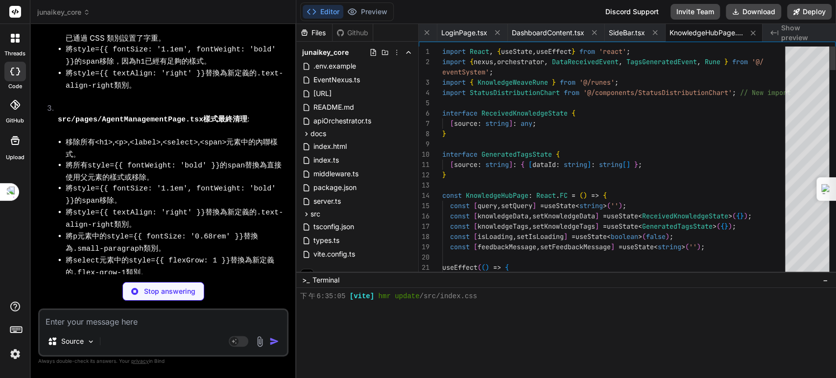
scroll to position [429, 0]
type textarea "x"
type textarea "}; export default AgentManagementPage;"
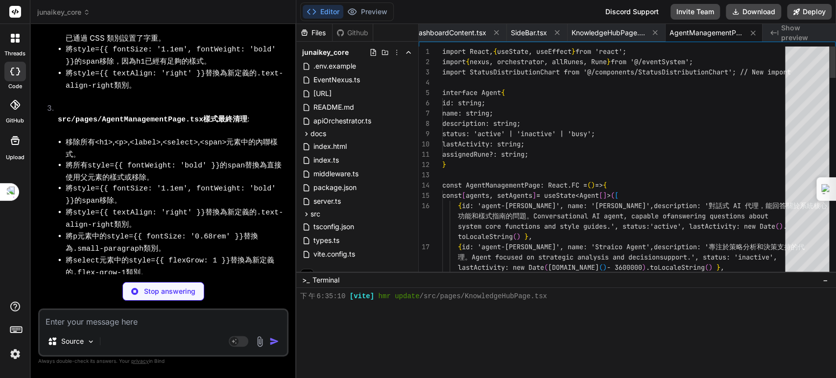
scroll to position [439, 0]
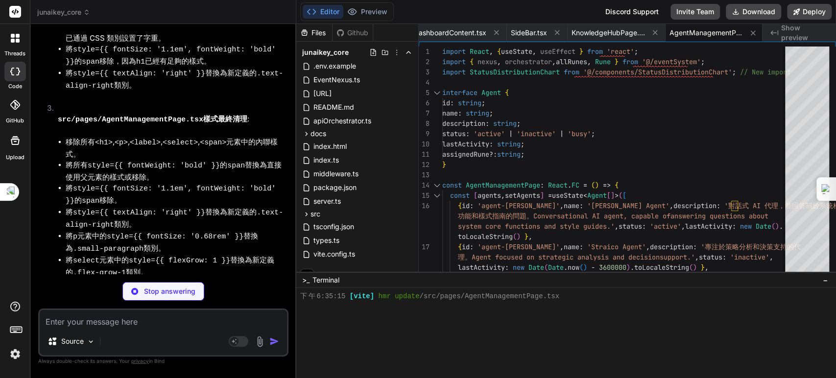
type textarea "x"
type textarea "</div> ); }; export default MonitoringPage;"
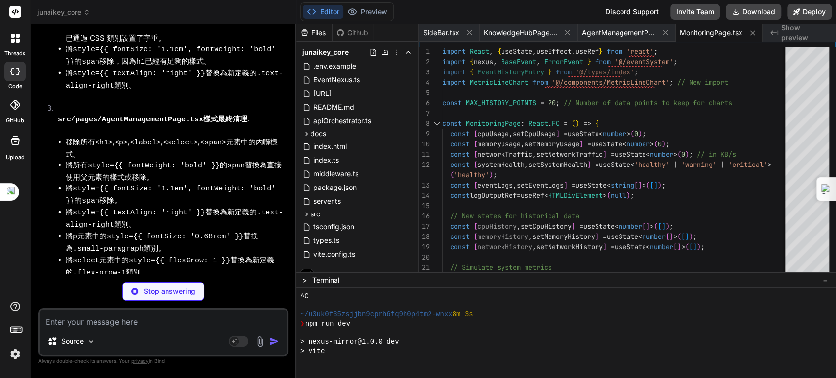
scroll to position [457, 0]
type textarea "x"
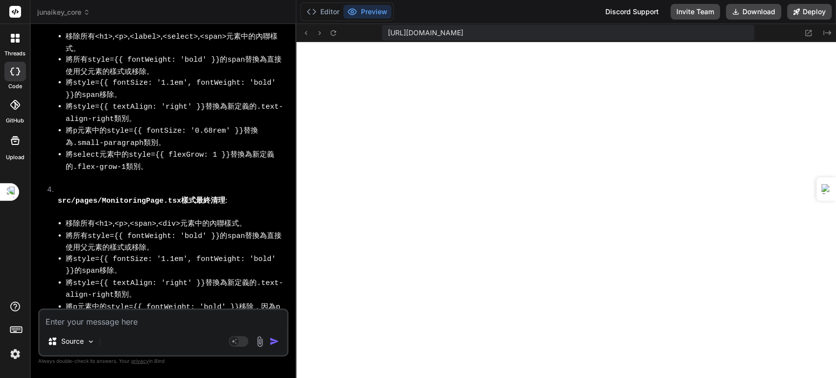
scroll to position [6186, 0]
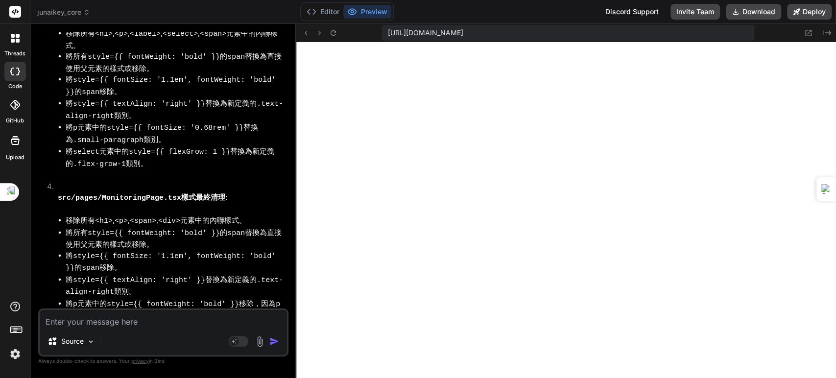
drag, startPoint x: 125, startPoint y: 319, endPoint x: 123, endPoint y: 326, distance: 6.7
click at [125, 320] on textarea at bounding box center [163, 319] width 247 height 18
type textarea "ㄐ"
type textarea "x"
type textarea "ㄐㄛ"
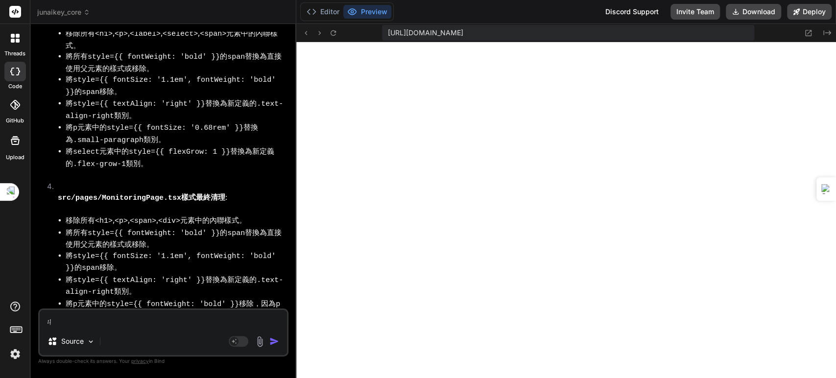
type textarea "x"
type textarea "ㄓㄛ"
type textarea "x"
type textarea "ㄓㄛˋ"
type textarea "x"
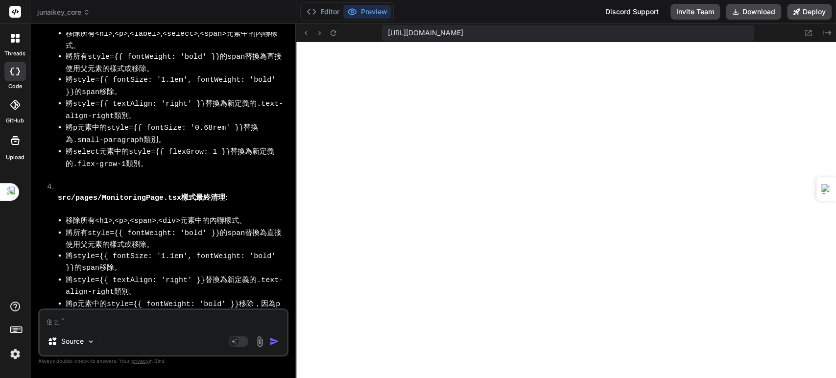
type textarea "ㄓ"
type textarea "x"
type textarea "ㄐ"
type textarea "x"
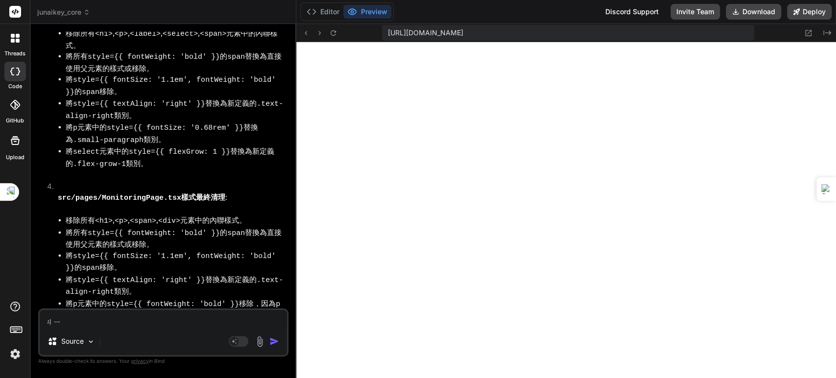
type textarea "ㄐㄧㄛ"
type textarea "x"
type textarea "ㄐㄧㄛˋ"
type textarea "x"
type textarea "ㄒㄧㄛ"
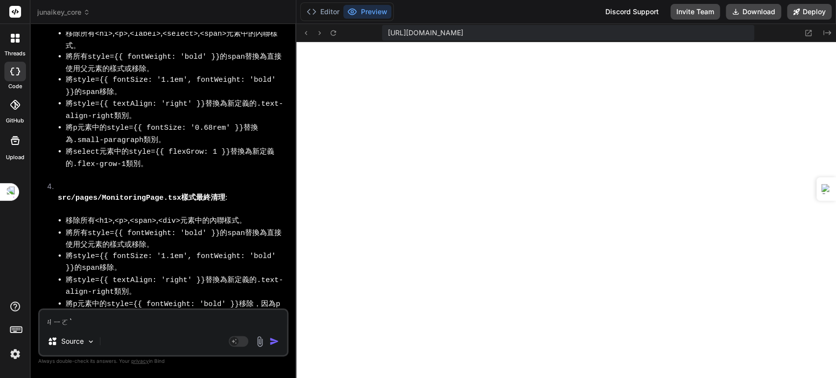
type textarea "x"
type textarea "ㄒㄩㄛ"
type textarea "x"
type textarea "ㄒㄩㄛˋ"
type textarea "x"
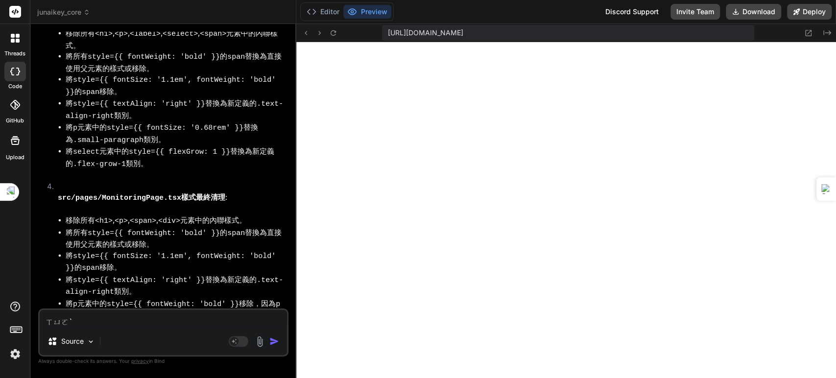
type textarea "ㄒㄩ"
type textarea "x"
type textarea "ㄒ"
type textarea "x"
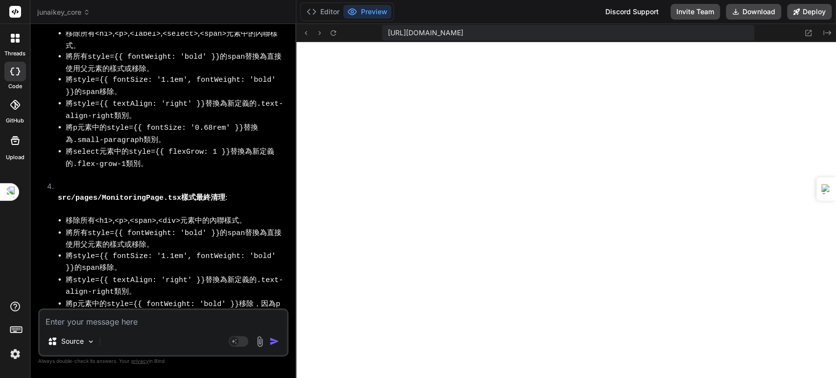
type textarea "ㄐ"
type textarea "x"
type textarea "ㄐㄧ"
type textarea "x"
type textarea "季"
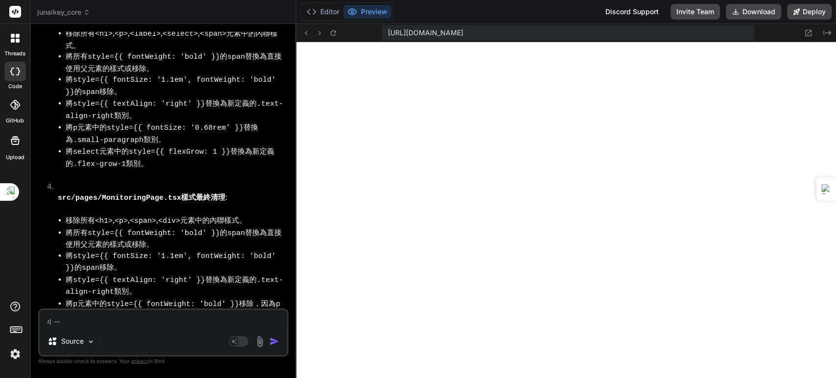
type textarea "x"
type textarea "季ㄒ"
type textarea "x"
type textarea "季ㄒㄩ"
type textarea "x"
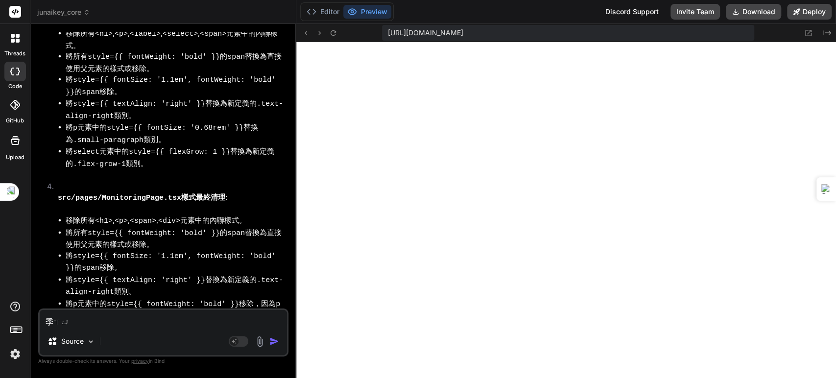
type textarea "繼續"
type textarea "x"
type textarea "繼續ㄧ"
type textarea "x"
type textarea "繼續ㄧㄡ"
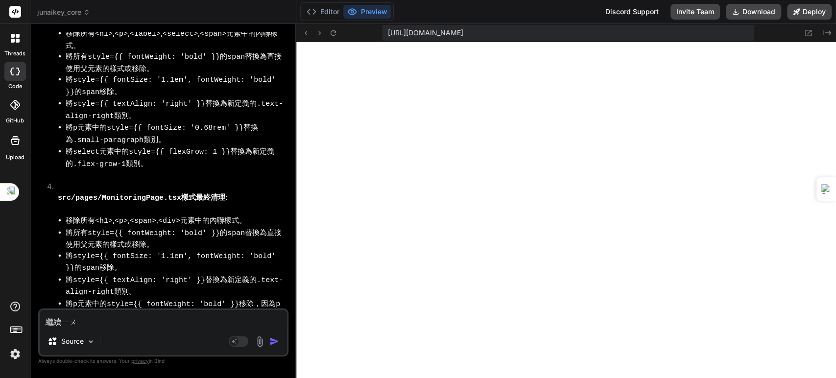
type textarea "x"
type textarea "繼續優"
type textarea "x"
type textarea "繼續優ㄏ"
type textarea "x"
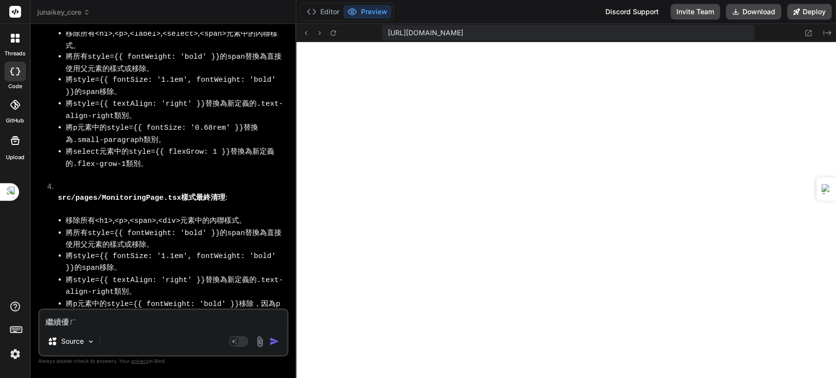
type textarea "繼續優ㄏㄨ"
type textarea "x"
type textarea "繼續優ㄏㄨㄚ"
type textarea "x"
type textarea "繼續優化"
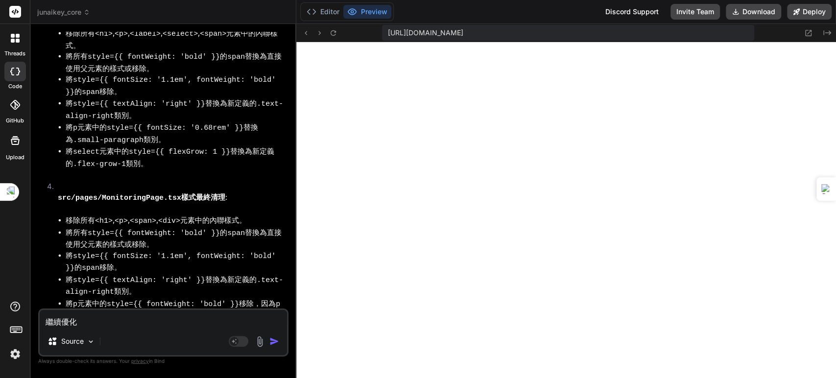
type textarea "x"
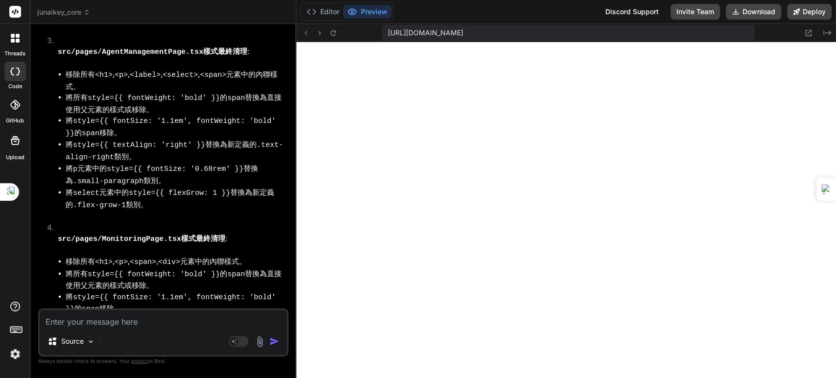
scroll to position [6143, 0]
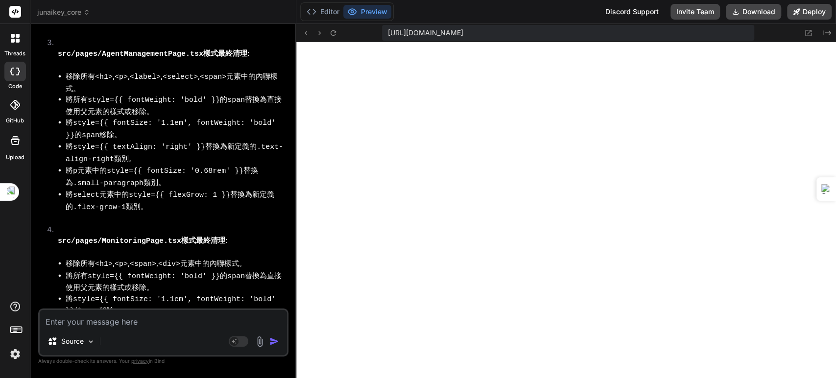
click at [21, 105] on div at bounding box center [15, 105] width 22 height 22
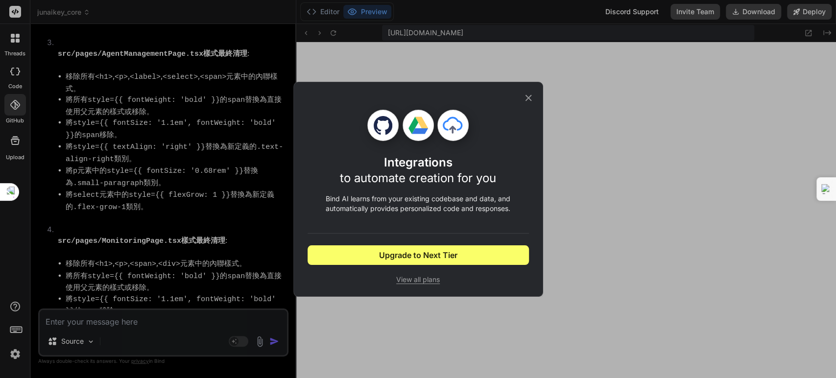
click at [524, 95] on icon at bounding box center [528, 98] width 11 height 11
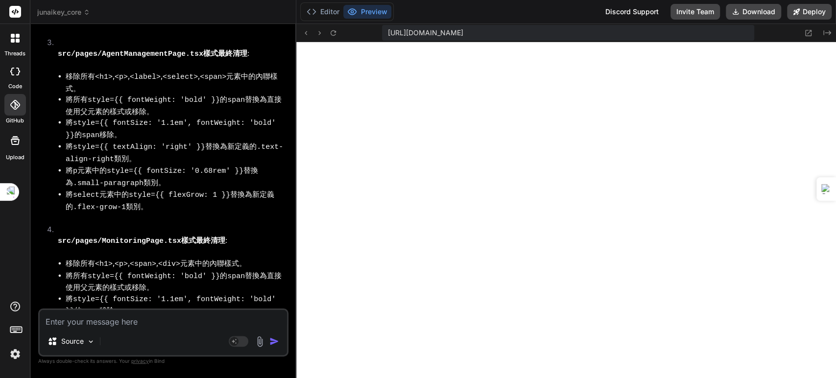
click at [13, 144] on icon at bounding box center [15, 141] width 12 height 12
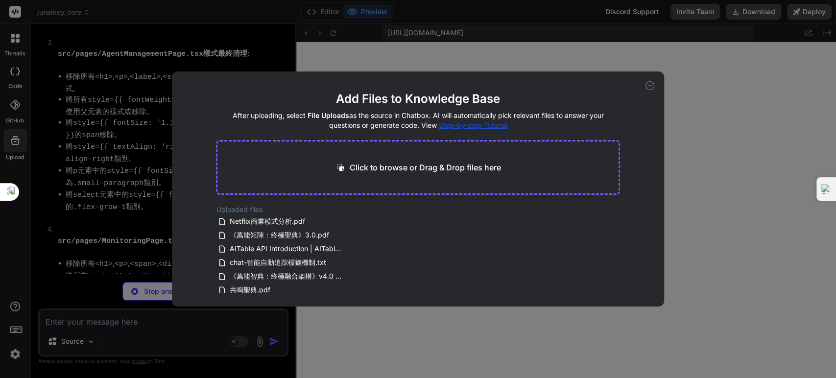
click at [650, 85] on icon at bounding box center [649, 85] width 9 height 9
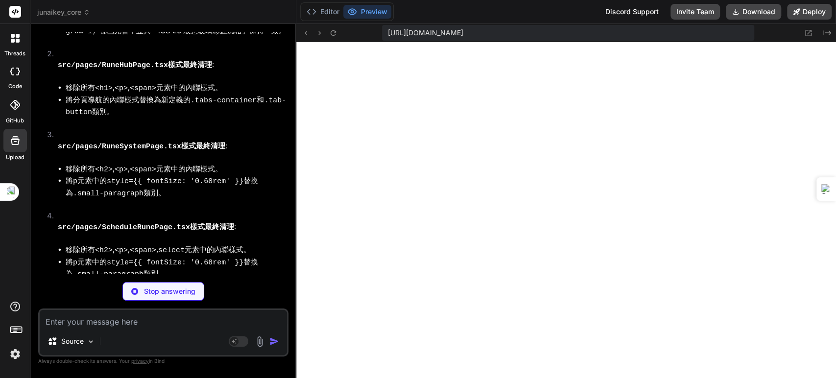
scroll to position [7465, 0]
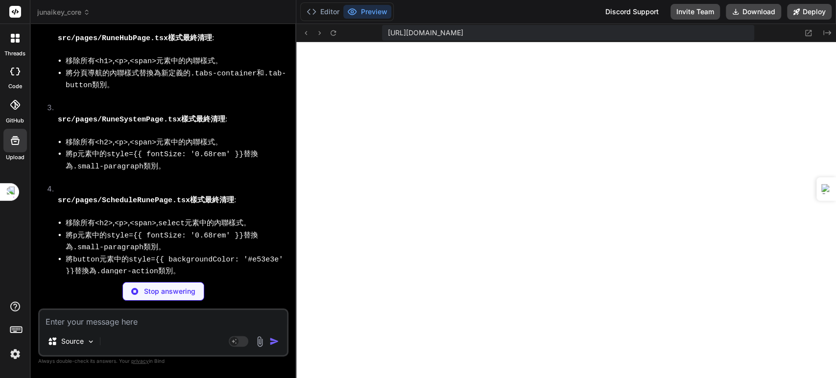
type textarea "x"
type textarea "box-shadow: 0 3px 8px var(--active-button-hover-shadow-intensity); } .tab-conte…"
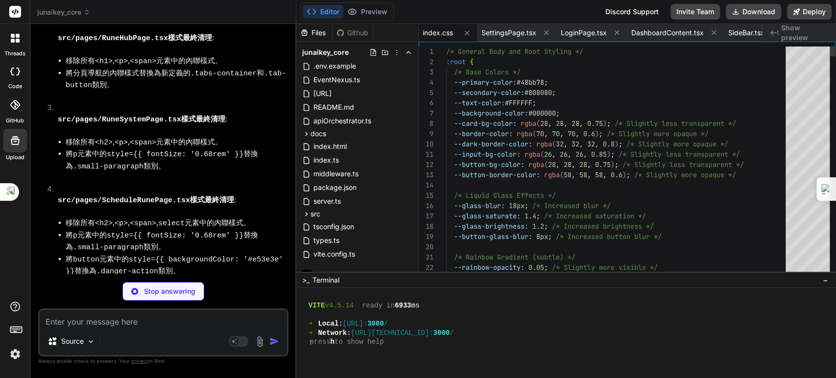
scroll to position [585, 0]
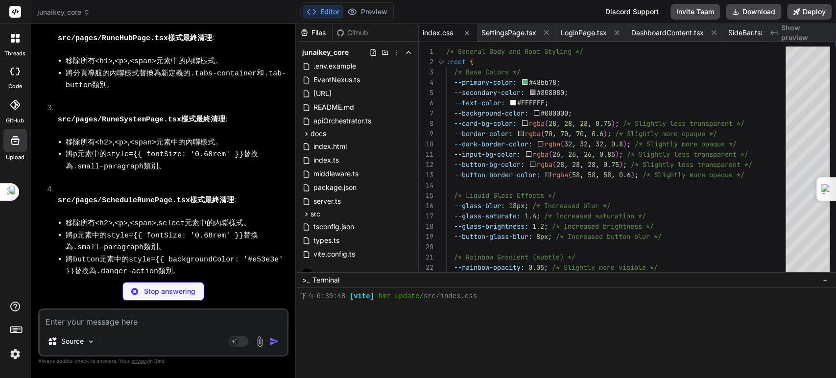
type textarea "x"
type textarea "}; export default RuneHubPage;"
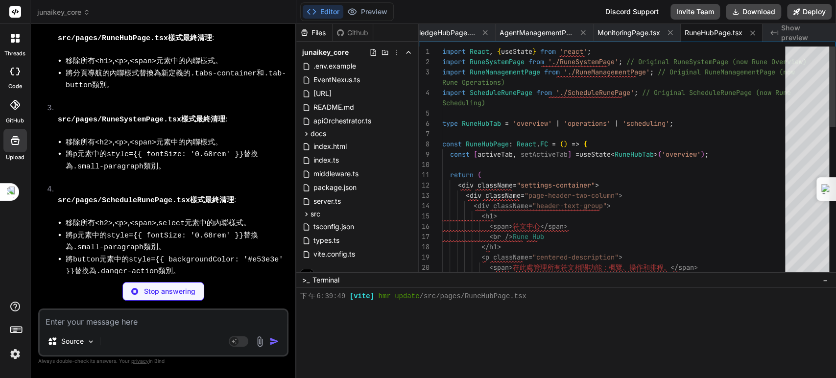
scroll to position [594, 0]
type textarea "x"
type textarea "</div> </div> )} </div> ); }; export default RuneSystemPage;"
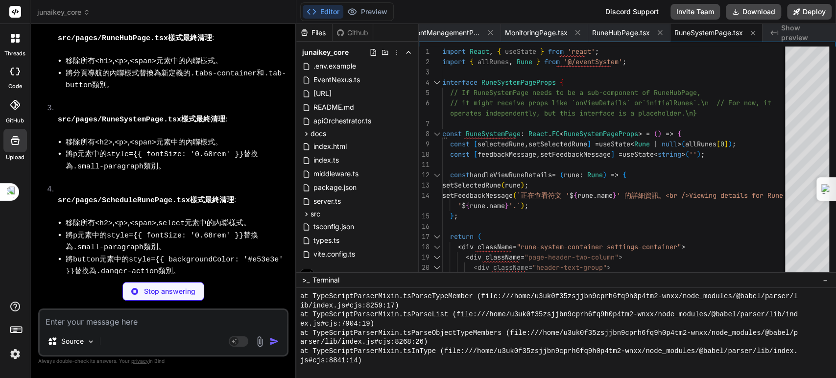
type textarea "x"
type textarea "); }; export default ScheduleRunePage;"
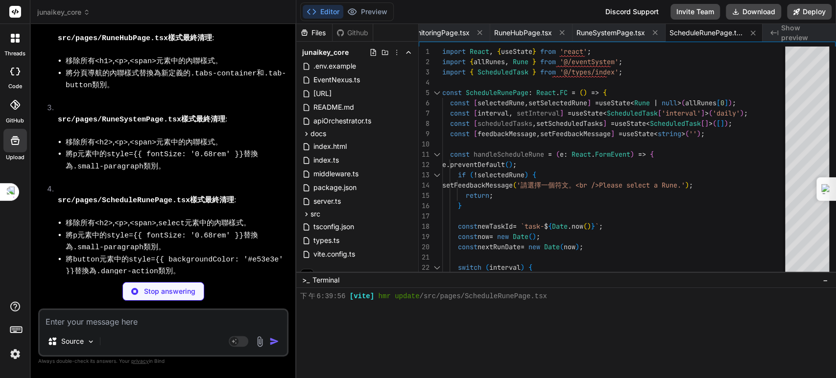
type textarea "x"
type textarea "))} </div> )} </div> </div> ); }; export default SyncMatrixPage;"
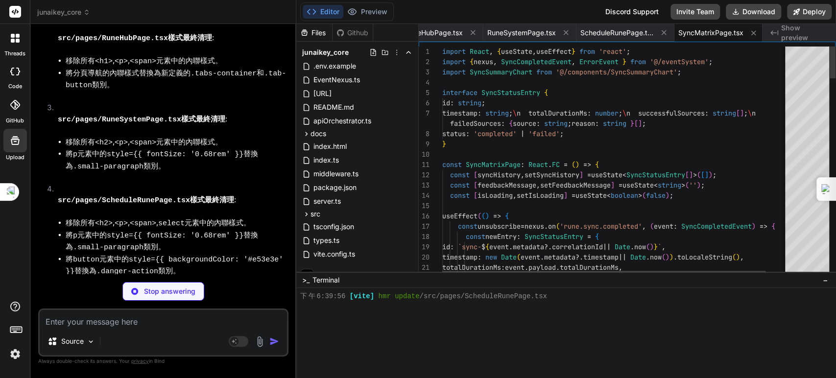
scroll to position [1270, 0]
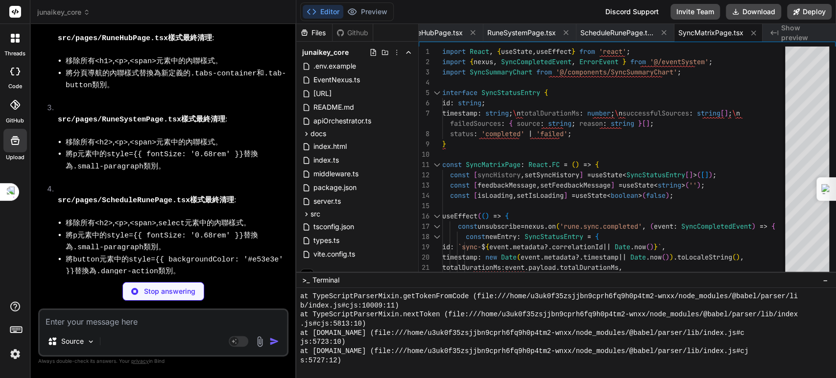
type textarea "x"
type textarea "); }; export default AITablePage;"
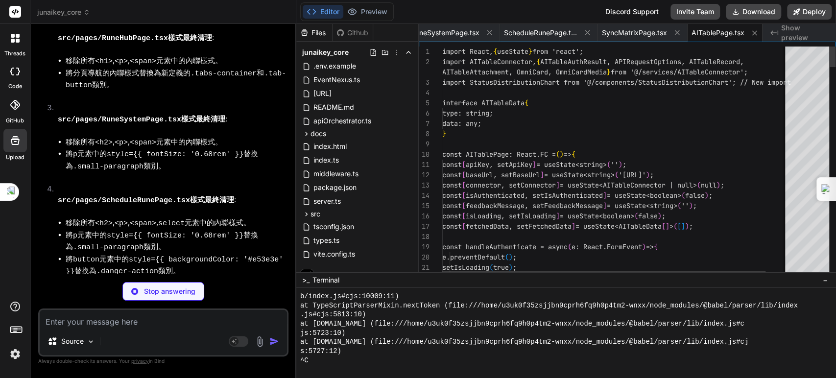
scroll to position [1352, 0]
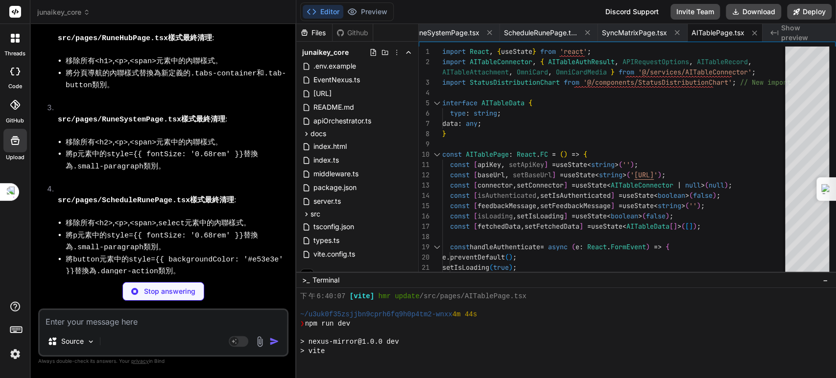
type textarea "x"
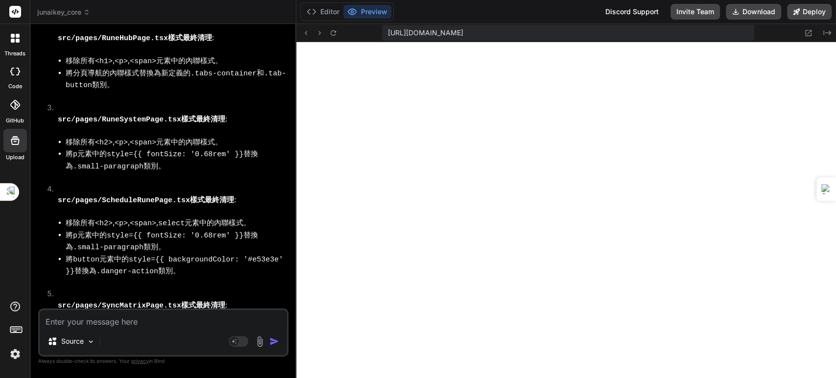
scroll to position [1946, 0]
click at [140, 324] on textarea at bounding box center [163, 319] width 247 height 18
paste textarea "[plugin:vite:react-babel] /home/u3uk0f35zsjjbn9cprh6fq9h0p4tm2-wnxx/src/pages/S…"
type textarea "[plugin:vite:react-babel] /home/u3uk0f35zsjjbn9cprh6fq9h0p4tm2-wnxx/src/pages/S…"
type textarea "x"
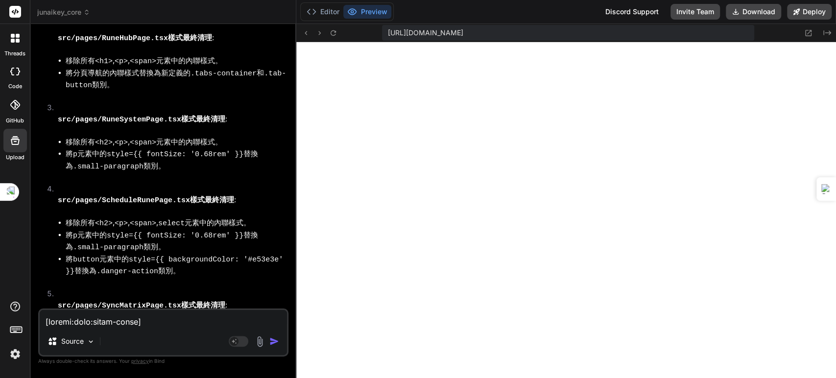
scroll to position [447, 0]
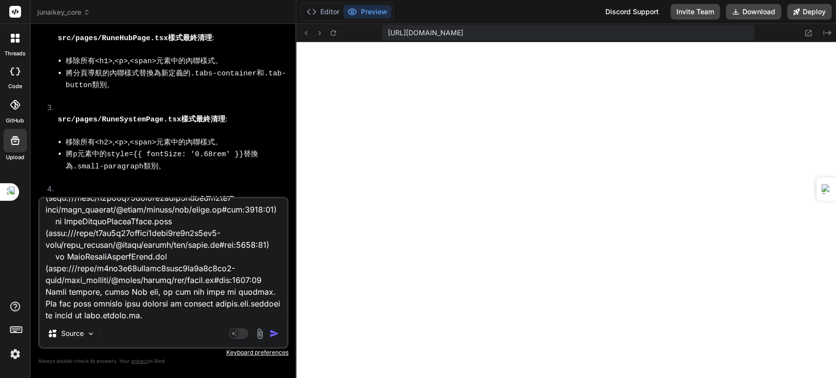
type textarea "[plugin:vite:react-babel] /home/u3uk0f35zsjjbn9cprh6fq9h0p4tm2-wnxx/src/pages/S…"
click at [277, 335] on img "button" at bounding box center [274, 333] width 10 height 10
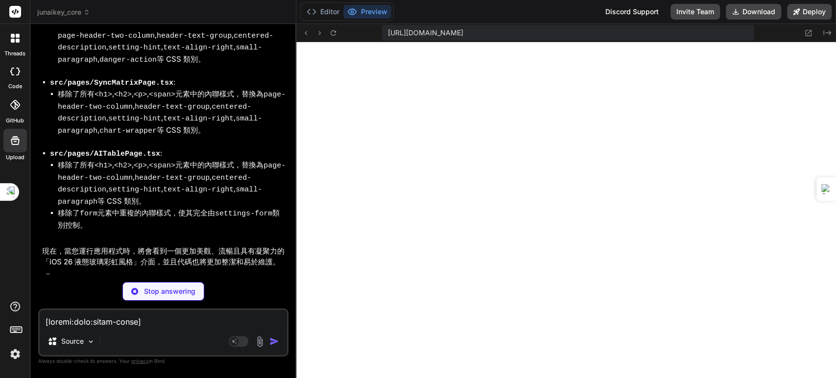
scroll to position [8447, 0]
type textarea "x"
type textarea "</div> )} </div> </div> ); }; export default SyncMatrixPage;"
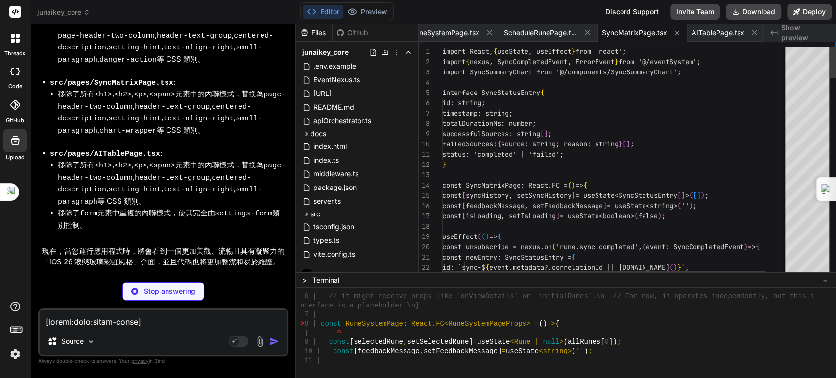
type textarea "x"
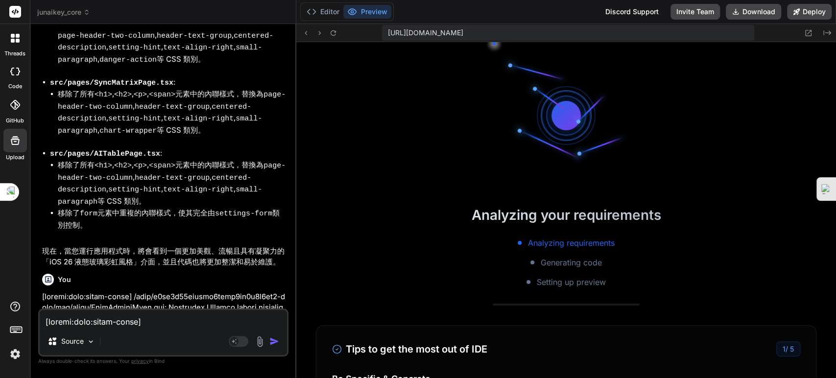
scroll to position [2522, 0]
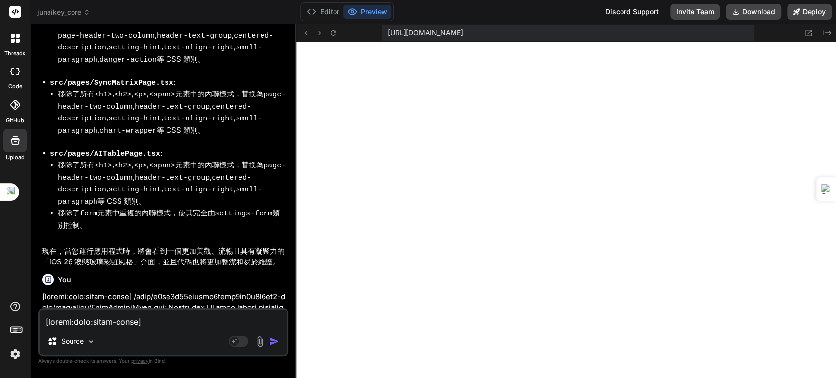
click at [137, 324] on textarea at bounding box center [163, 319] width 247 height 18
paste textarea "RuneSystemPage.tsx: Unexpected token, expected ";" (8:6) 11 | /home/u3uk0f35zsj…"
type textarea "[plugin:vite:react-babel] /home/u3uk0f35zsjjbn9cprh6fq9h0p4tm2-wnxx/src/pages/R…"
type textarea "x"
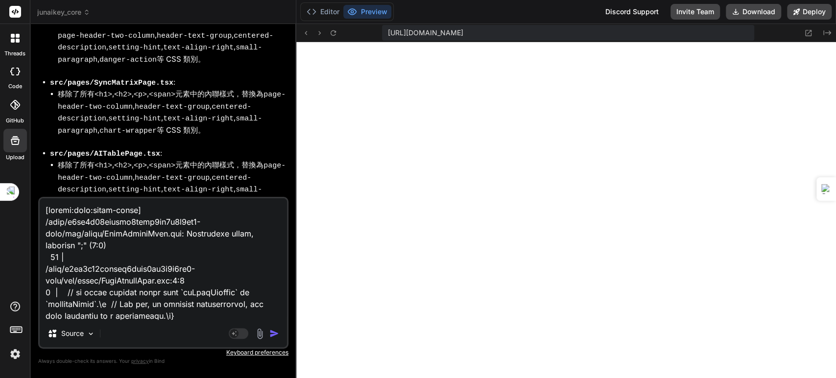
scroll to position [494, 0]
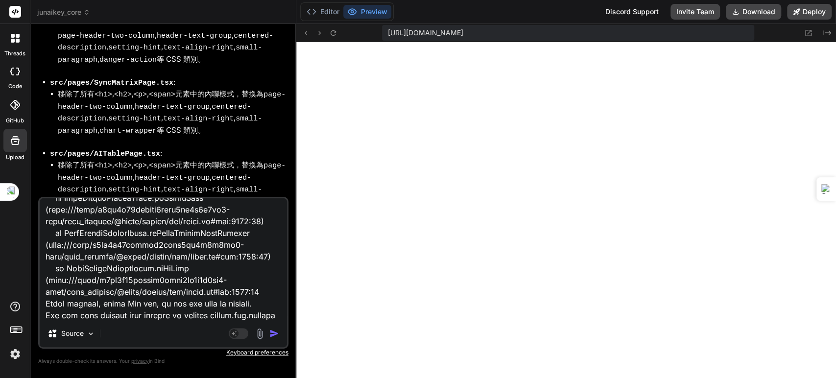
type textarea "[plugin:vite:react-babel] /home/u3uk0f35zsjjbn9cprh6fq9h0p4tm2-wnxx/src/pages/R…"
click at [271, 332] on img "button" at bounding box center [274, 333] width 10 height 10
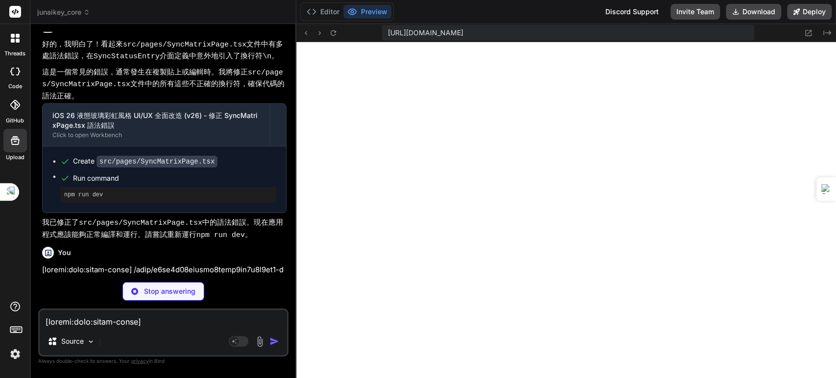
scroll to position [9055, 0]
type textarea "x"
type textarea "</div> ); }; export default RuneSystemPage;"
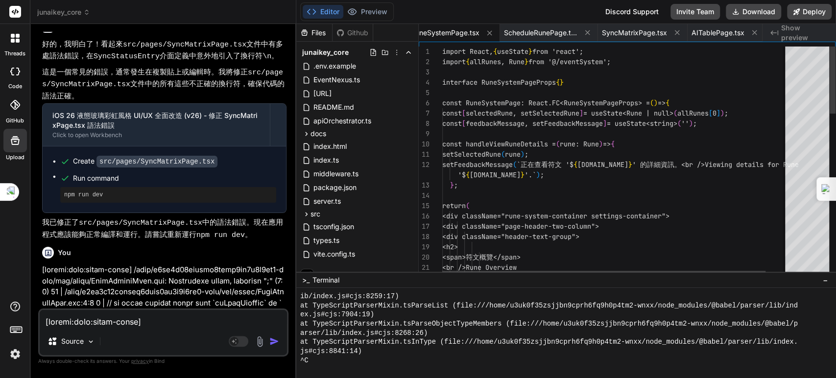
type textarea "x"
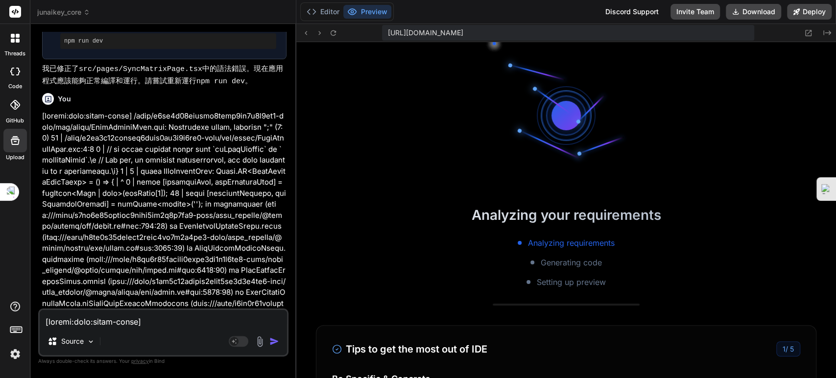
scroll to position [2677, 0]
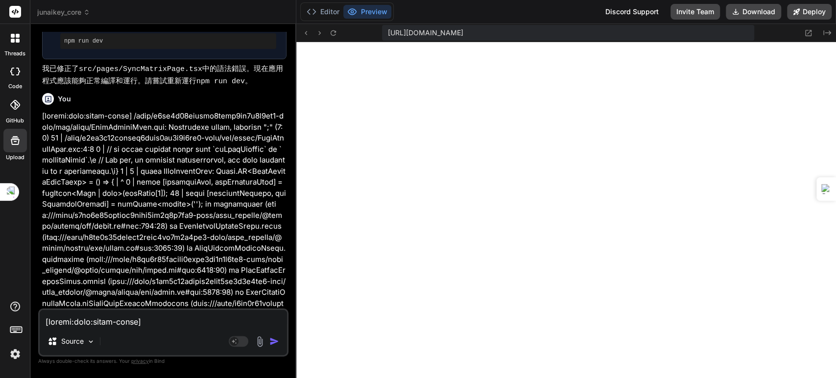
click at [160, 322] on textarea at bounding box center [163, 319] width 247 height 18
type textarea "ㄐ"
type textarea "x"
type textarea "ㄐㄧ"
type textarea "x"
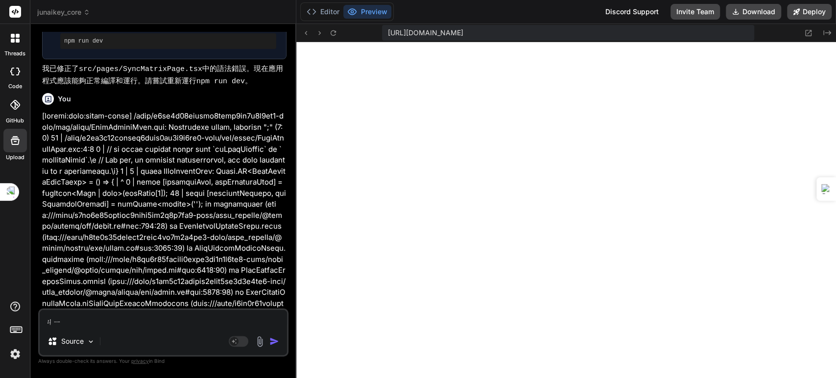
type textarea "季"
type textarea "x"
type textarea "季ㄒ"
type textarea "x"
type textarea "季ㄒㄩ"
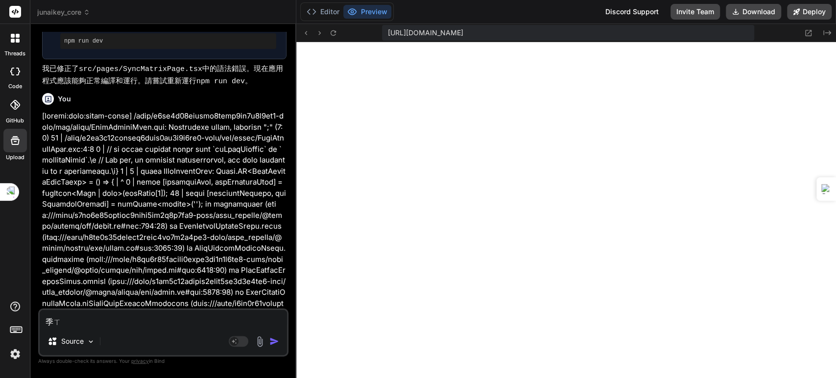
type textarea "x"
type textarea "繼續"
type textarea "x"
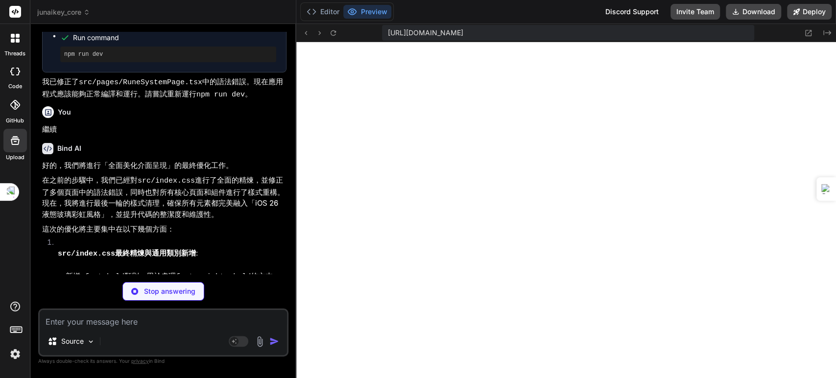
scroll to position [9819, 0]
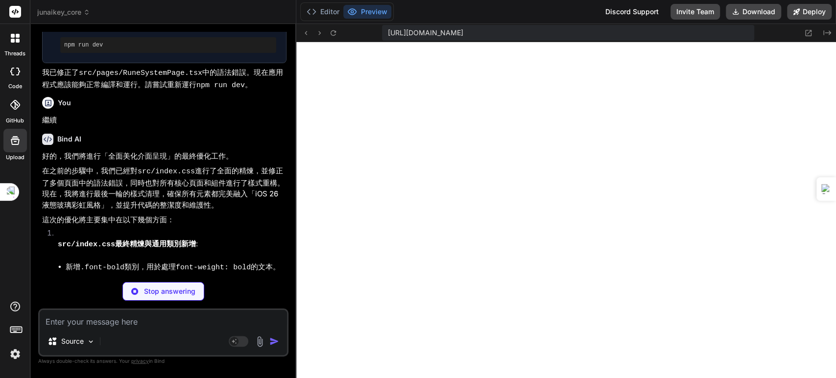
click at [188, 323] on textarea at bounding box center [163, 319] width 247 height 18
type textarea "x"
type textarea "box-shadow: 0 3px 8px var(--active-button-hover-shadow-intensity); } .tab-conte…"
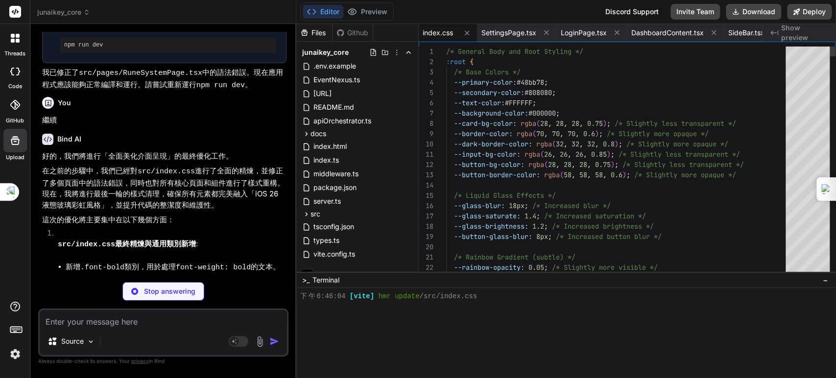
scroll to position [2732, 0]
type textarea "x"
type textarea "ReactDOM.createRoot(document.getElementById('root')!).render( <React.StrictMode…"
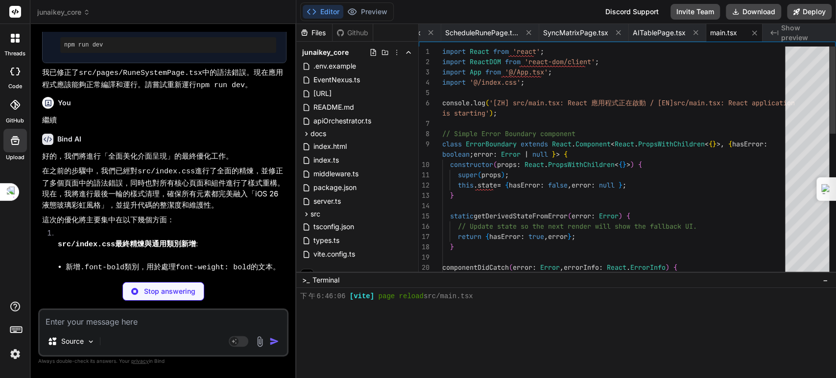
scroll to position [2742, 0]
type textarea "x"
type textarea "</div> </header> ); }; export default TopBar;"
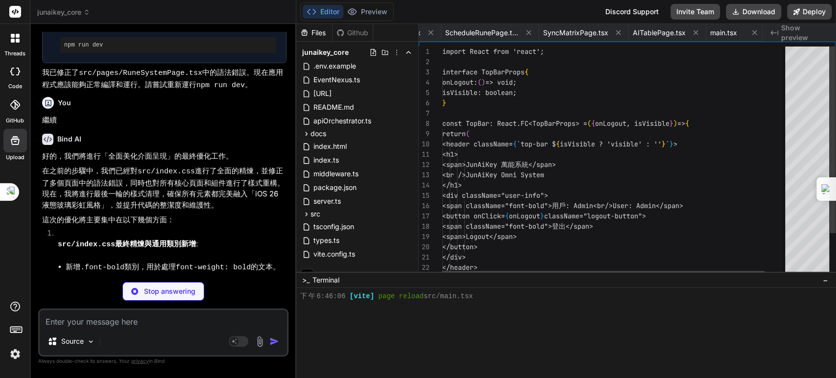
scroll to position [0, 861]
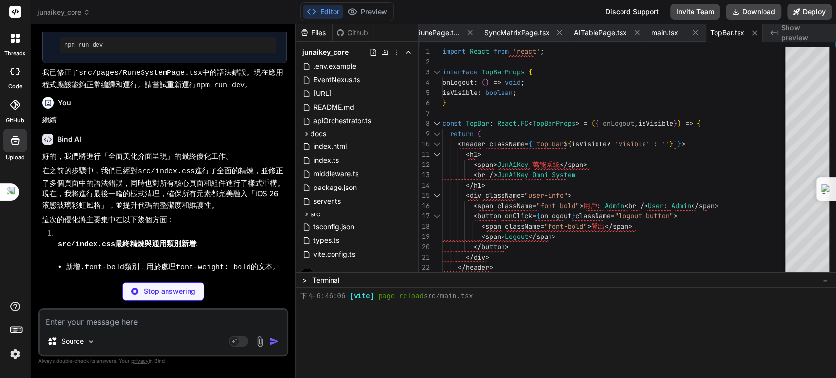
type textarea "x"
type textarea "</form> </div> )} </motion.div> </> ); }; export default OmniCrystal;"
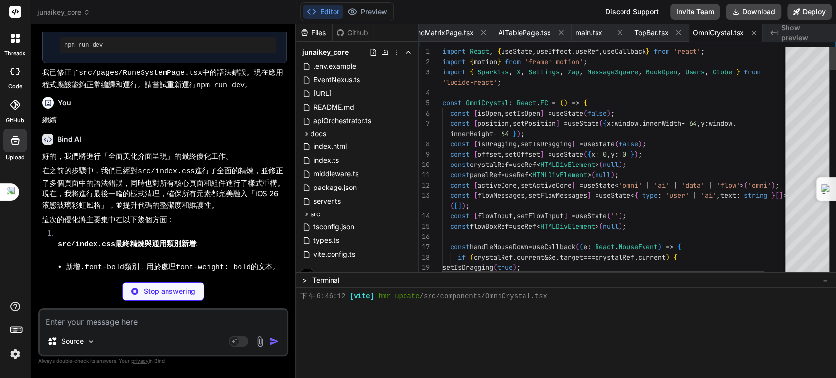
scroll to position [2750, 0]
type textarea "x"
type textarea "</div> ); })} </motion.nav> </> ); }; export default BottomNavBar;"
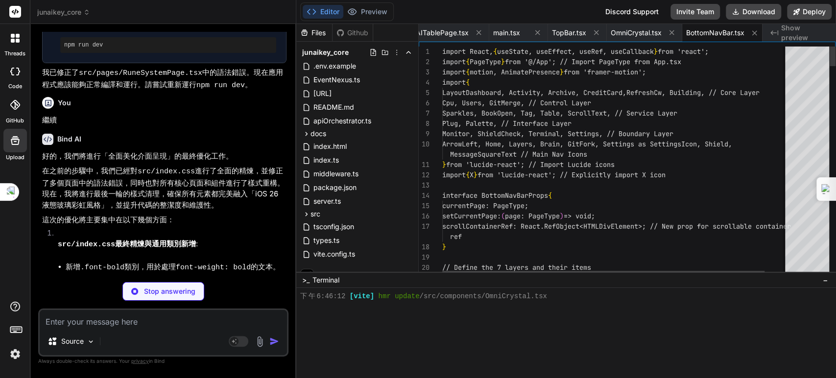
scroll to position [2760, 0]
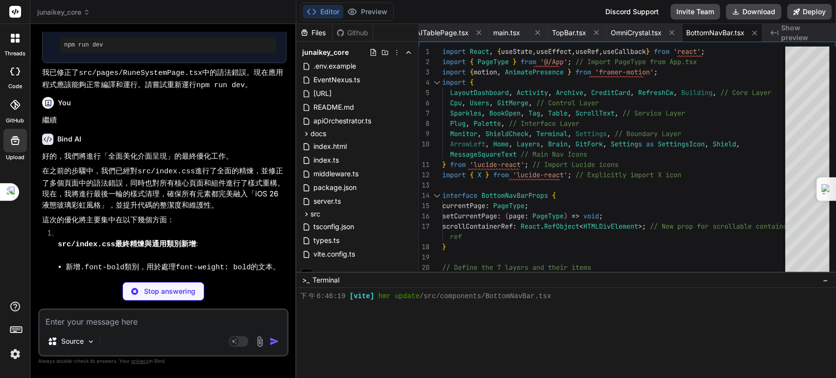
type textarea "x"
type textarea "</div> ); }; export default SettingsPage;"
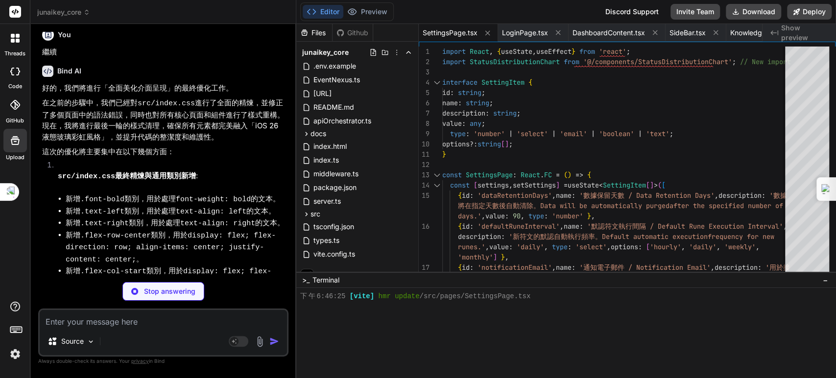
scroll to position [9908, 0]
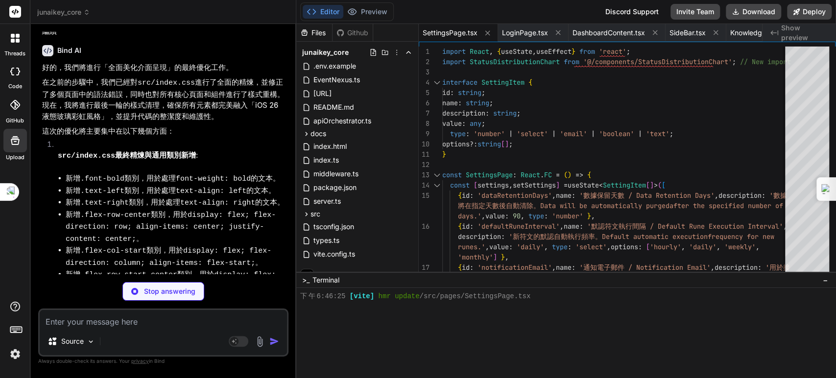
type textarea "x"
type textarea "<br />Hint: Click login directly during development. For validation, username '…"
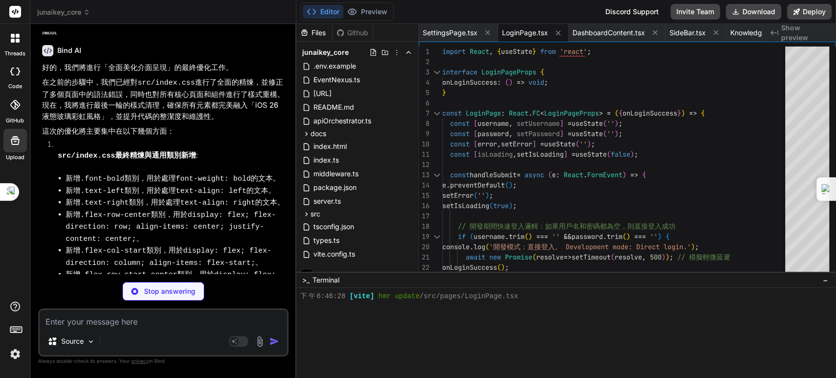
scroll to position [9922, 0]
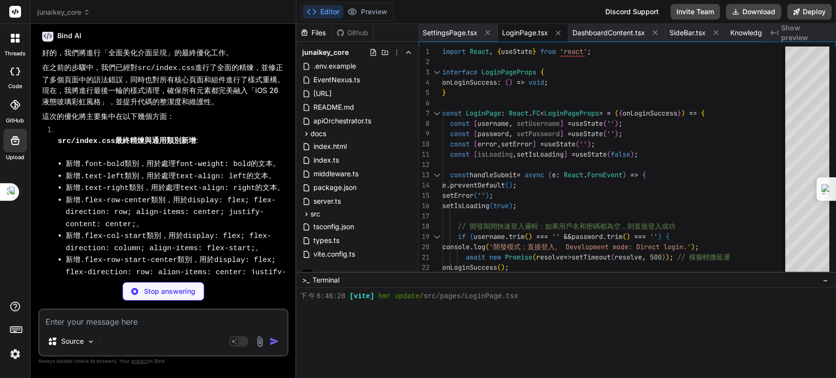
type textarea "x"
type textarea "</div> )} </> ); }; export default DashboardContent;"
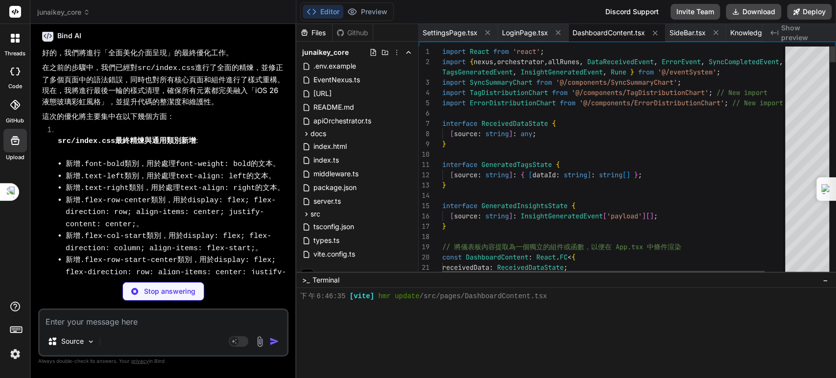
scroll to position [2787, 0]
type textarea "x"
type textarea "); }) )} </nav> </aside> ); }; export default SideBar;"
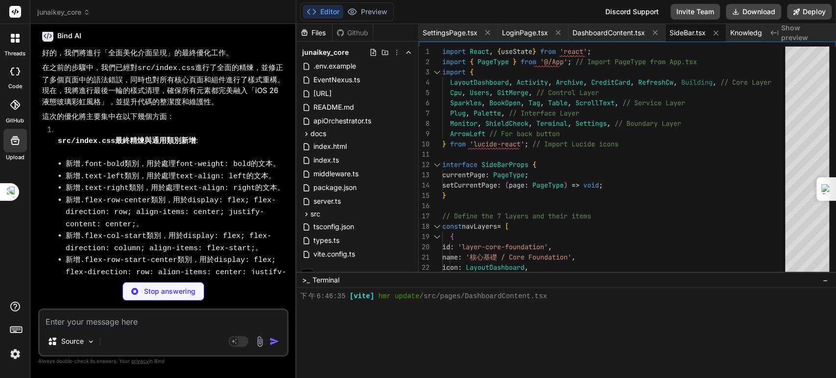
type textarea "x"
type textarea ")} </div> ); }; export default KnowledgeHubPage;"
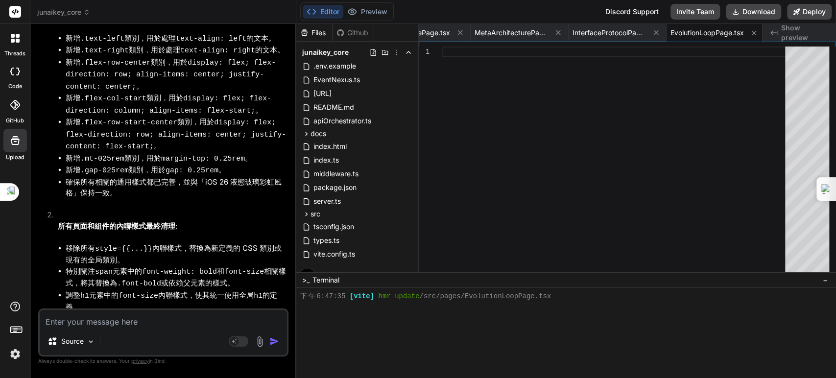
scroll to position [10070, 0]
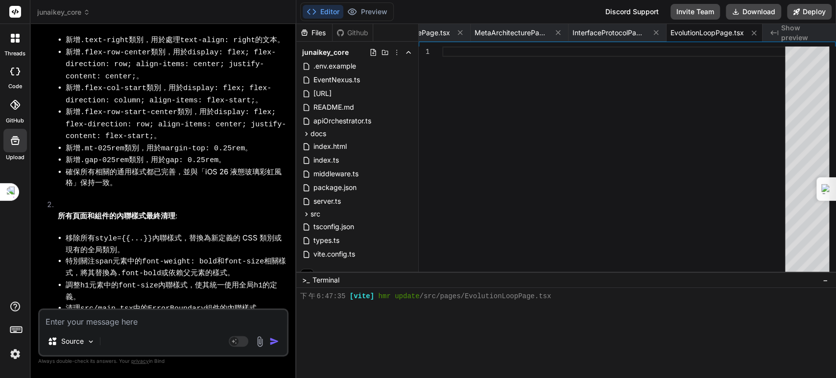
click at [123, 324] on textarea at bounding box center [163, 319] width 247 height 18
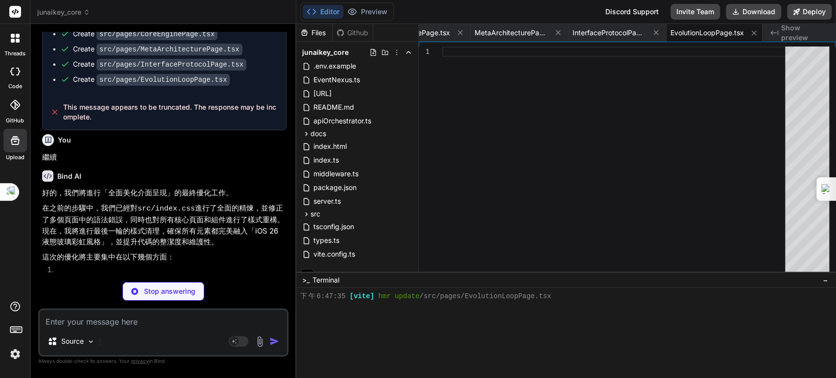
scroll to position [10681, 0]
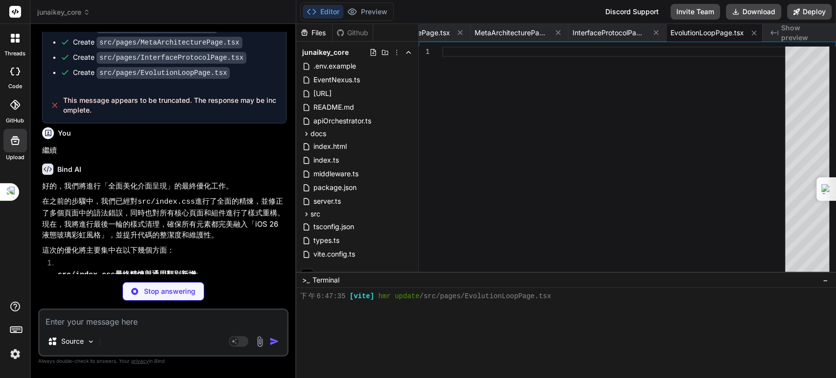
click at [153, 328] on textarea at bounding box center [163, 319] width 247 height 18
click at [151, 319] on textarea at bounding box center [163, 319] width 247 height 18
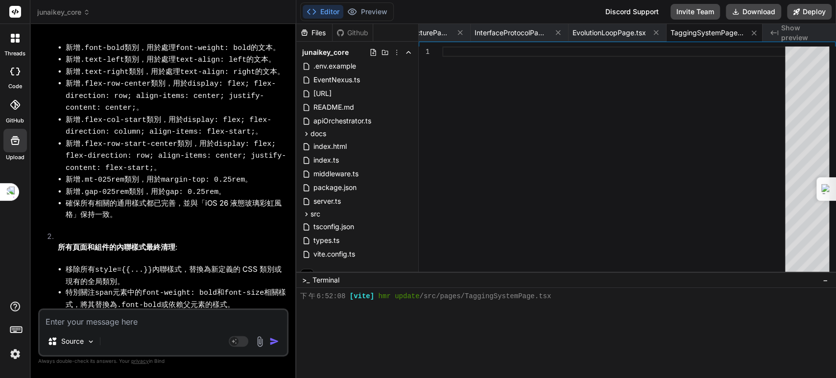
scroll to position [10947, 0]
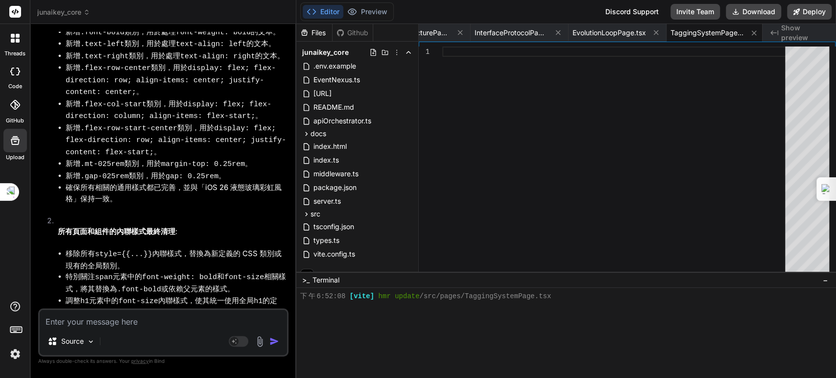
click at [133, 323] on textarea at bounding box center [163, 319] width 247 height 18
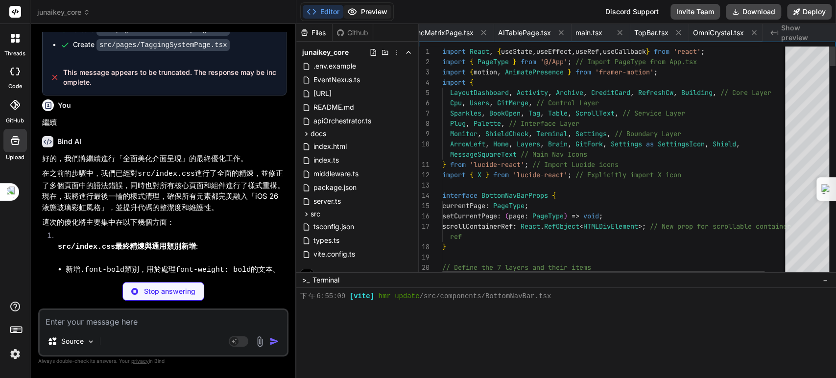
scroll to position [0, 1019]
click at [365, 13] on button "Preview" at bounding box center [367, 12] width 48 height 14
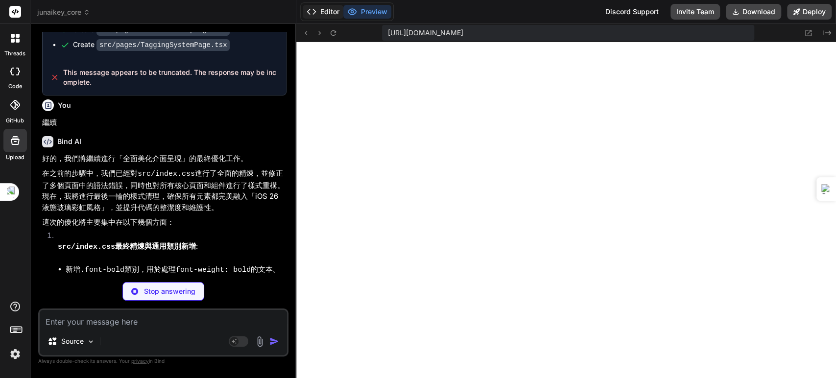
click at [327, 13] on button "Editor" at bounding box center [323, 12] width 41 height 14
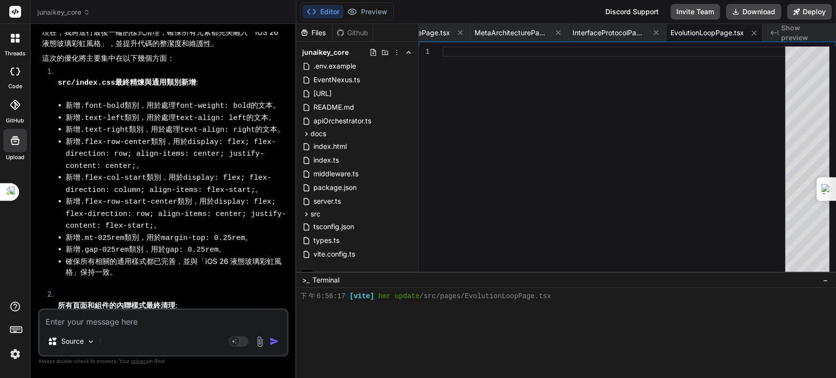
scroll to position [11794, 0]
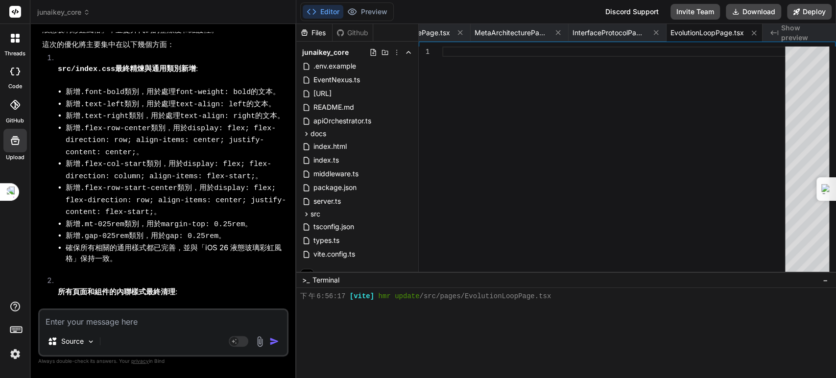
click at [175, 316] on textarea at bounding box center [163, 319] width 247 height 18
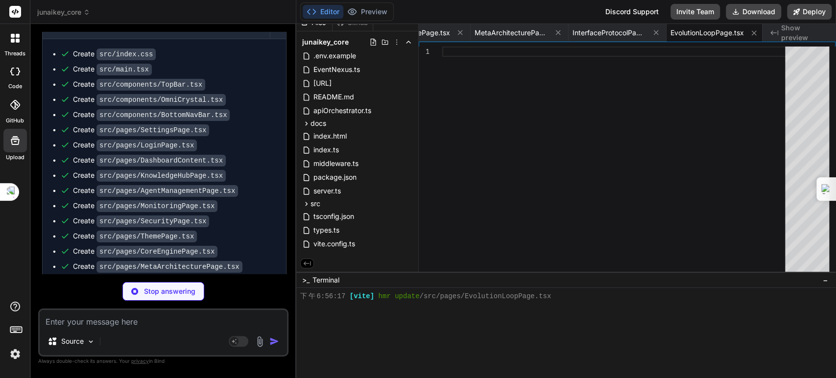
scroll to position [12404, 0]
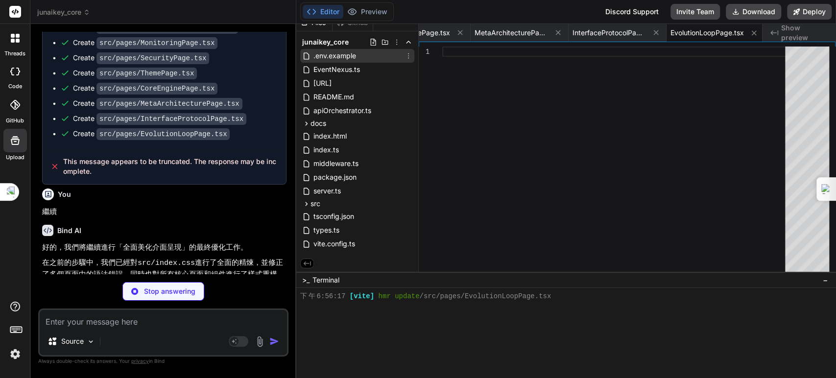
click at [339, 58] on span ".env.example" at bounding box center [334, 56] width 45 height 12
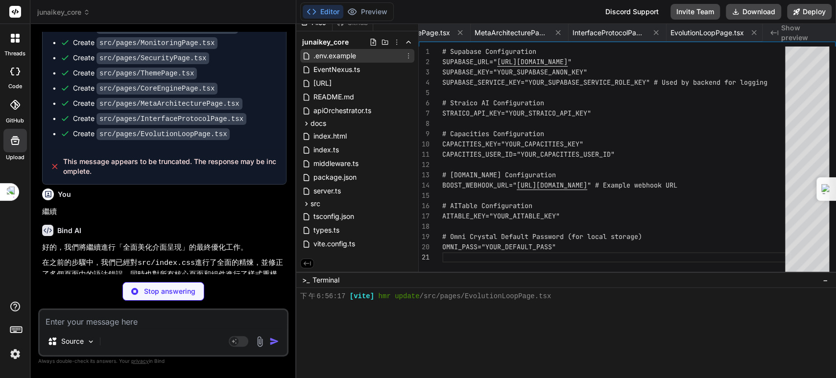
scroll to position [0, 1722]
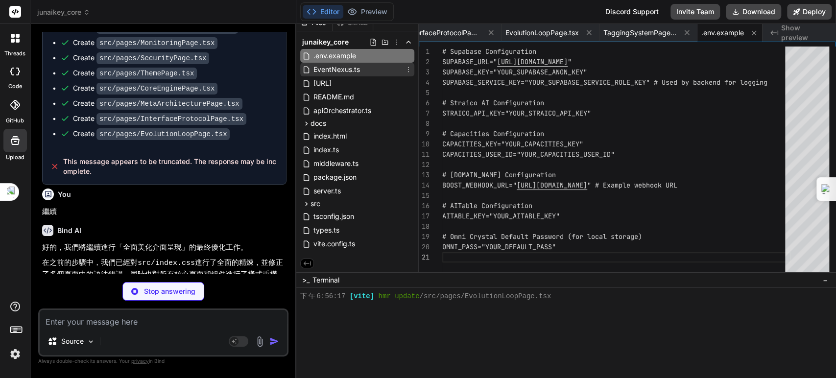
click at [353, 70] on span "EventNexus.ts" at bounding box center [336, 70] width 48 height 12
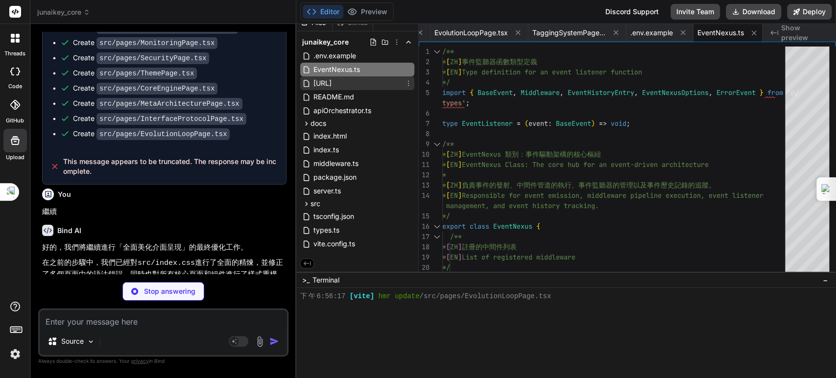
click at [332, 83] on span "[URL]" at bounding box center [322, 83] width 20 height 12
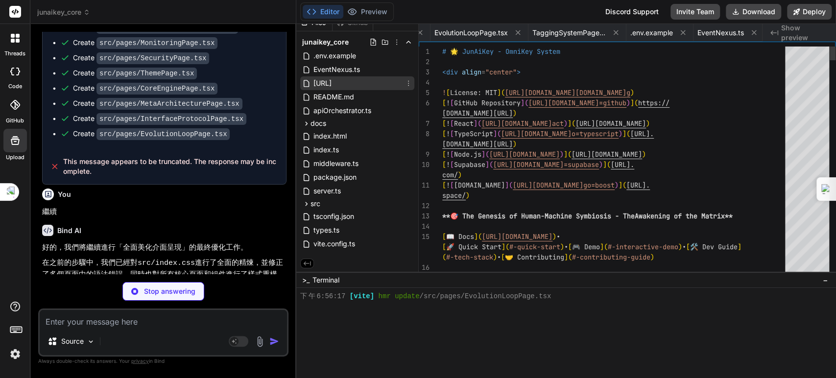
scroll to position [0, 1868]
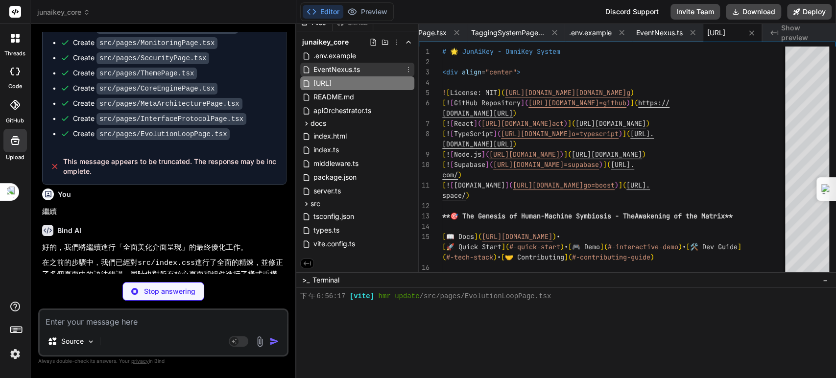
click at [351, 72] on span "EventNexus.ts" at bounding box center [336, 70] width 48 height 12
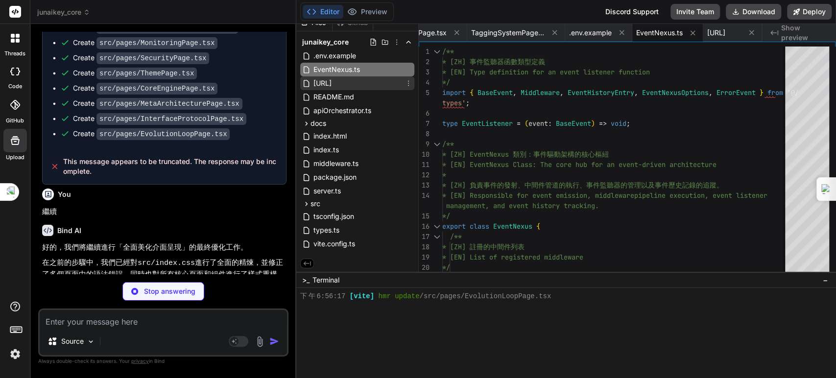
click at [332, 84] on span "[URL]" at bounding box center [322, 83] width 20 height 12
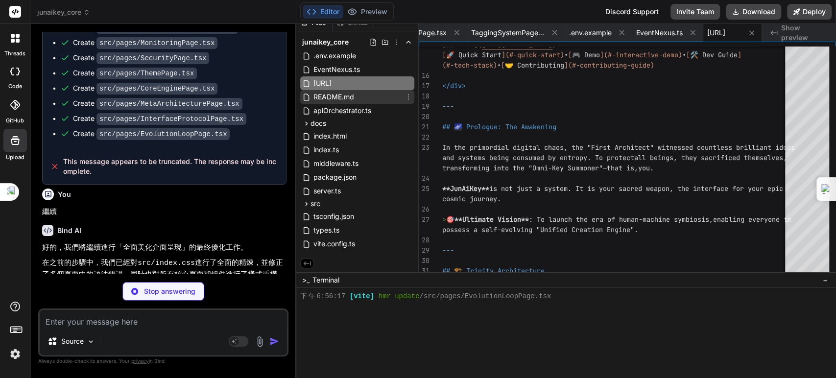
click at [347, 96] on span "README.md" at bounding box center [333, 97] width 43 height 12
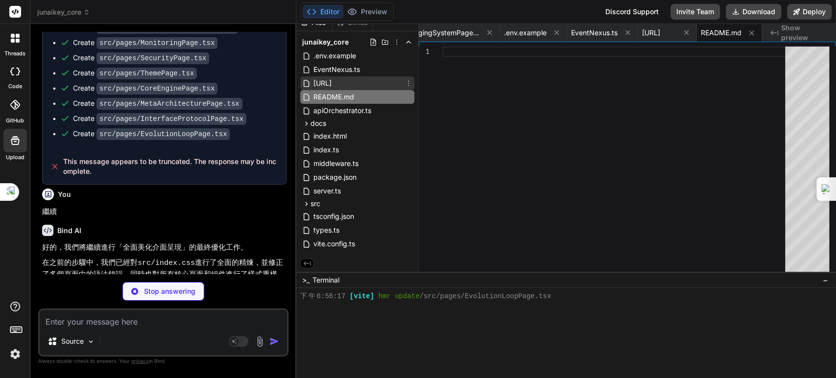
click at [332, 81] on span "[URL]" at bounding box center [322, 83] width 20 height 12
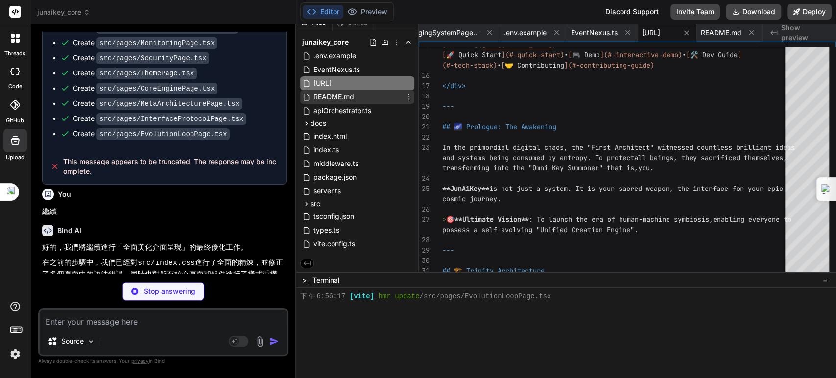
click at [336, 95] on span "README.md" at bounding box center [333, 97] width 43 height 12
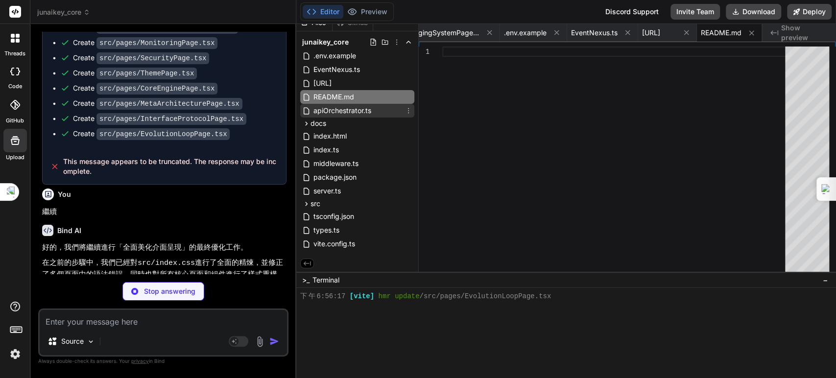
click at [337, 108] on span "apiOrchestrator.ts" at bounding box center [342, 111] width 60 height 12
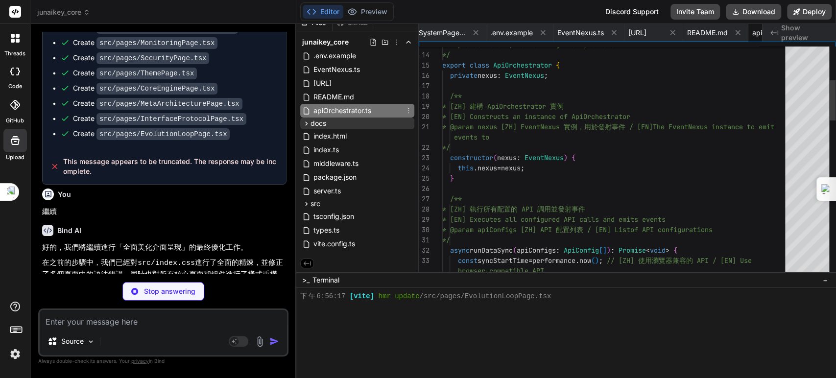
scroll to position [0, 2015]
click at [331, 119] on div "docs" at bounding box center [357, 123] width 114 height 12
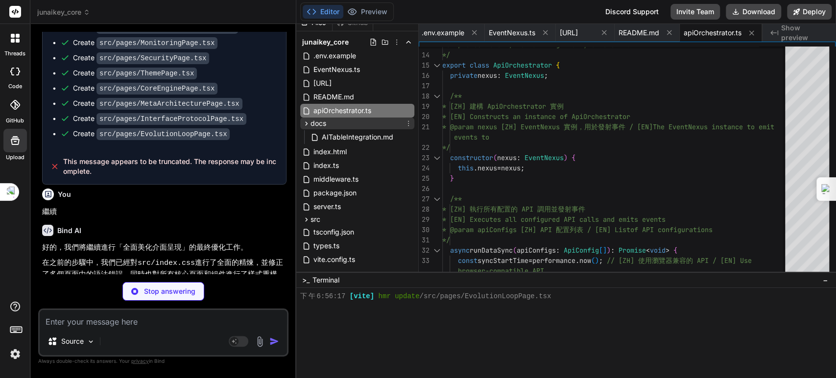
click at [325, 123] on span "docs" at bounding box center [318, 123] width 16 height 10
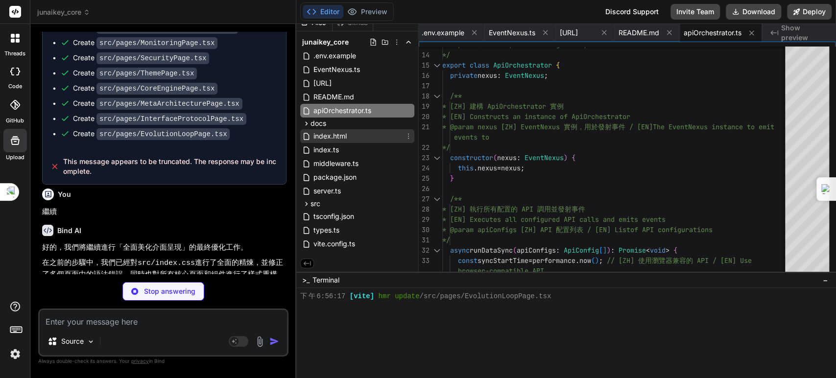
click at [335, 138] on span "index.html" at bounding box center [329, 136] width 35 height 12
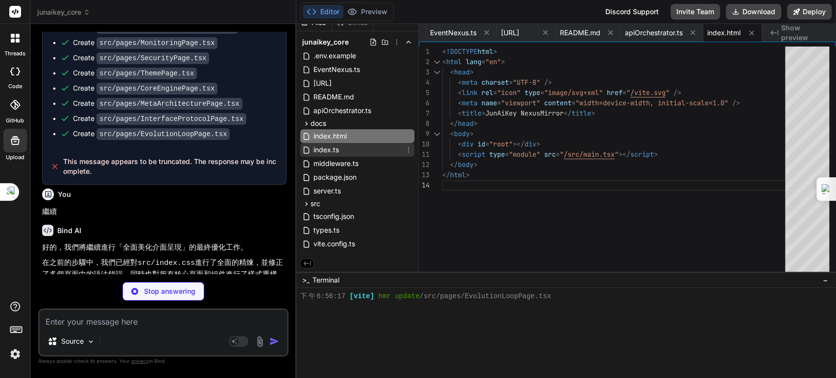
click at [332, 149] on span "index.ts" at bounding box center [325, 150] width 27 height 12
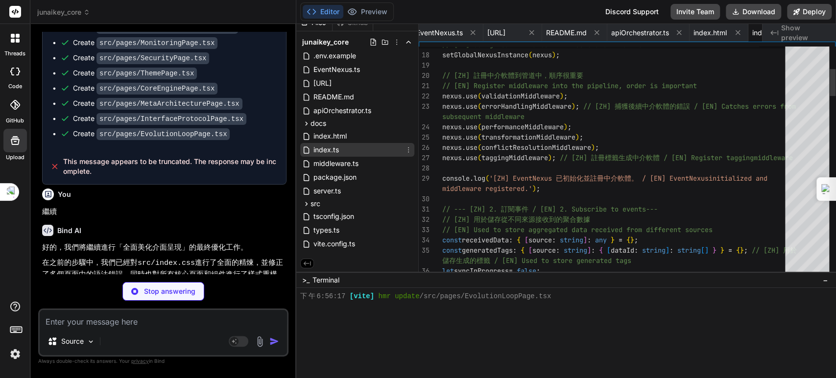
scroll to position [0, 2133]
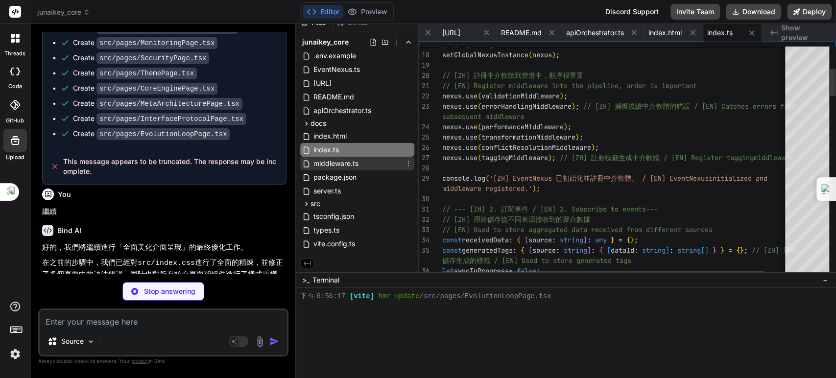
click at [329, 163] on span "middleware.ts" at bounding box center [335, 164] width 47 height 12
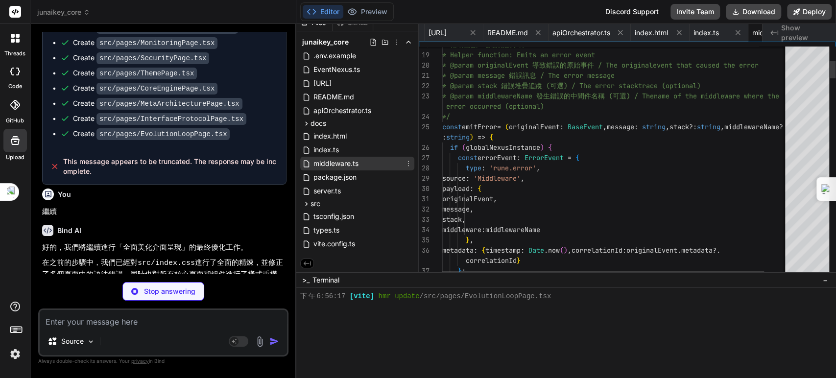
scroll to position [0, 2202]
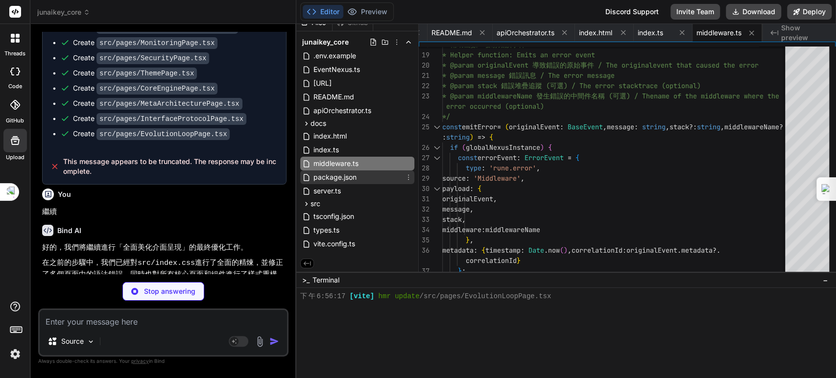
click at [326, 180] on span "package.json" at bounding box center [334, 177] width 45 height 12
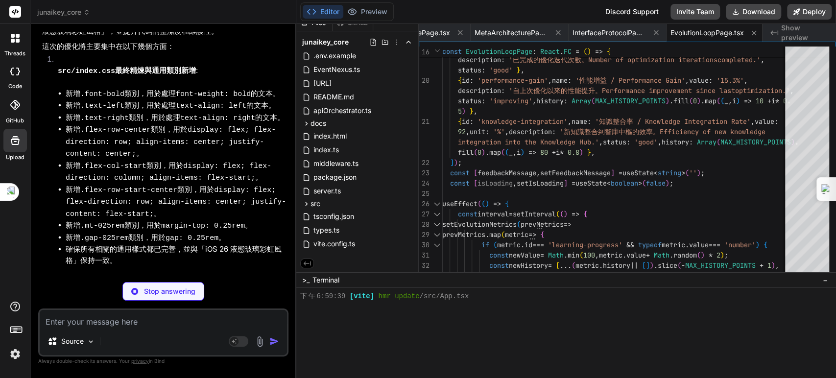
scroll to position [0, 1655]
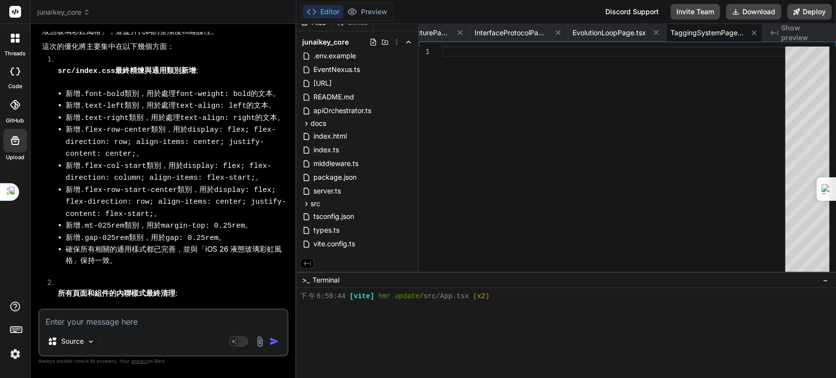
click at [150, 323] on textarea at bounding box center [163, 319] width 247 height 18
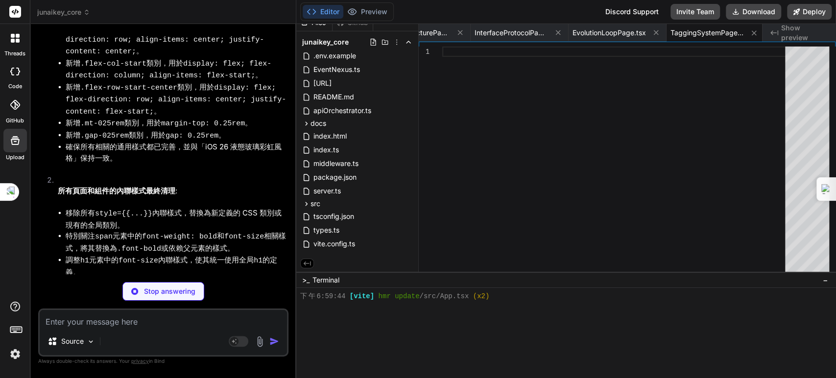
scroll to position [12772, 0]
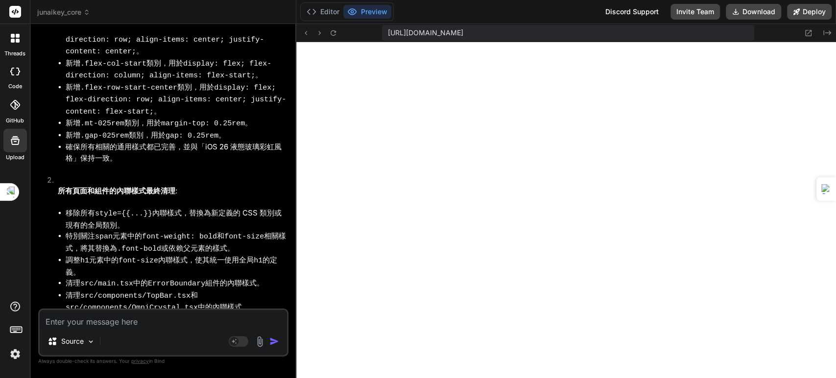
click at [121, 322] on textarea at bounding box center [163, 319] width 247 height 18
paste textarea "[plugin:vite:react-babel] /home/u3uk0f35zsjjbn9cprh6fq9h0p4tm2-wnxx/src/pages/M…"
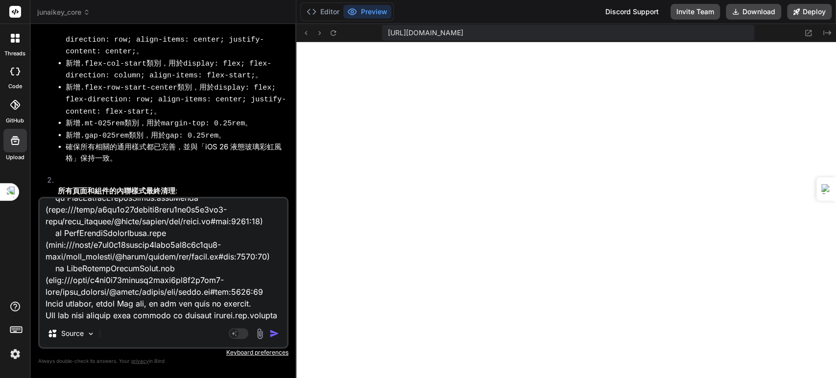
click at [273, 334] on img "button" at bounding box center [274, 333] width 10 height 10
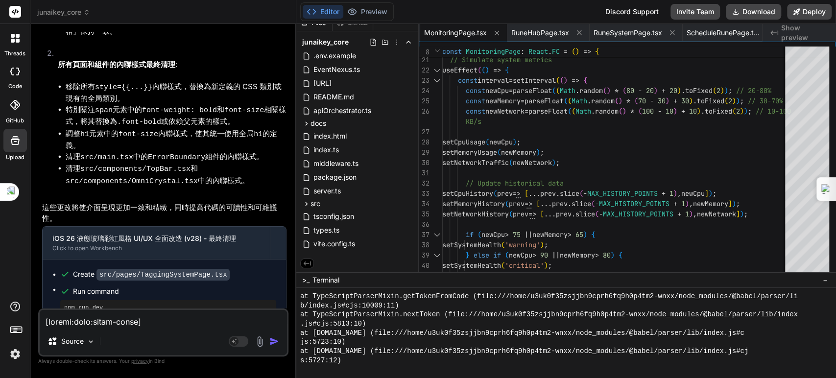
scroll to position [13806, 0]
click at [108, 323] on textarea at bounding box center [163, 319] width 247 height 18
paste textarea "# .env — 已重新整理的環境變數檔 # 注意：不要把真實金鑰推上公開 Git 或共享給不受信任的人。 # 若金鑰已洩露，請立即旋轉／撤銷（revoke …"
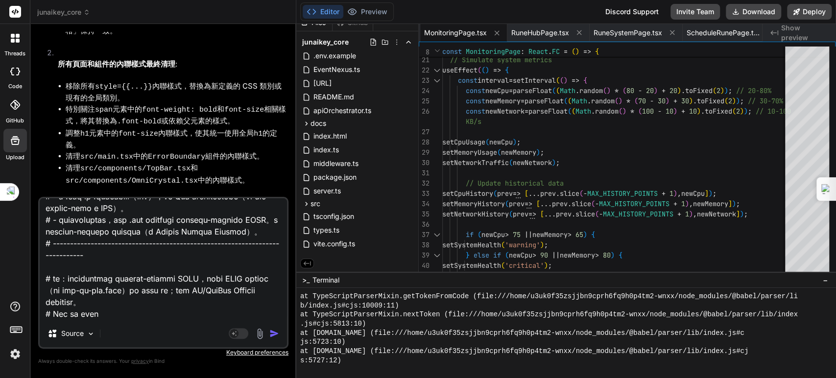
click at [271, 329] on img "button" at bounding box center [274, 333] width 10 height 10
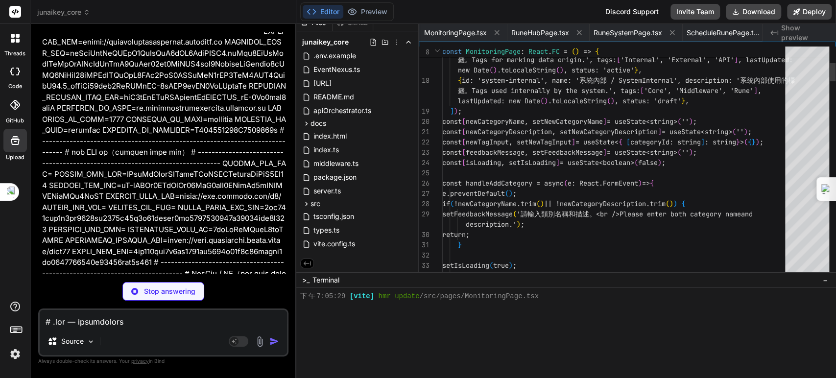
scroll to position [0, 1655]
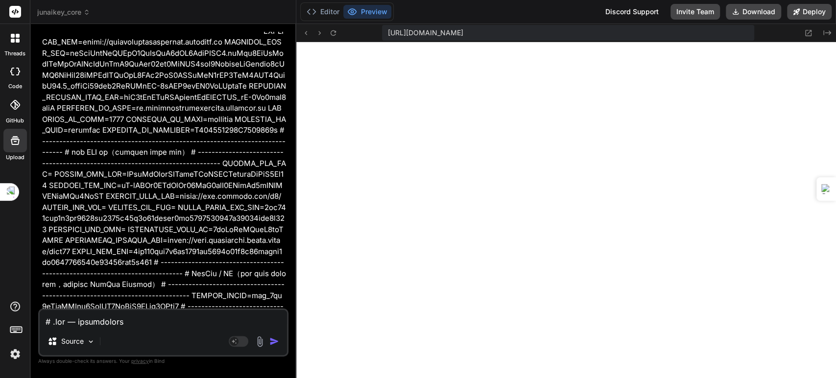
click at [131, 329] on div "Source Agent Mode. When this toggle is activated, AI automatically makes decisi…" at bounding box center [163, 332] width 250 height 48
click at [128, 323] on textarea at bounding box center [163, 319] width 247 height 18
paste textarea "AITable.AI 整合 AITable.AI Integration"
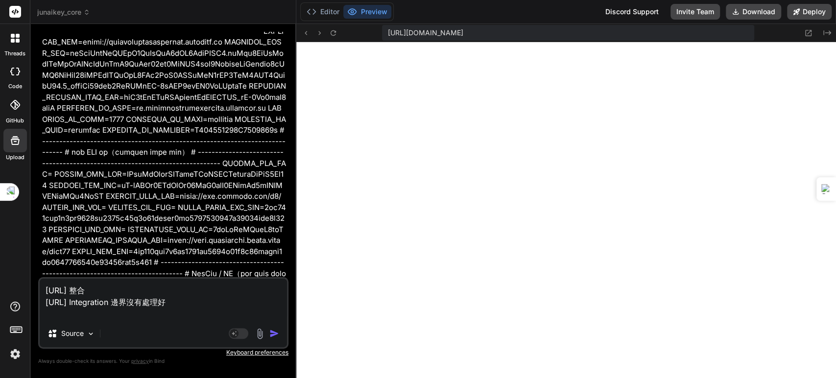
click at [192, 305] on textarea "AITable.AI 整合 AITable.AI Integration 邊界沒有處理好" at bounding box center [163, 299] width 247 height 41
click at [156, 292] on textarea "AITable.AI 整合 AITable.AI Integration 邊界沒有處理好" at bounding box center [163, 299] width 247 height 41
click at [128, 299] on textarea "AITable.AI 整合 AITable.AI Integration 邊界沒有處理好" at bounding box center [163, 299] width 247 height 41
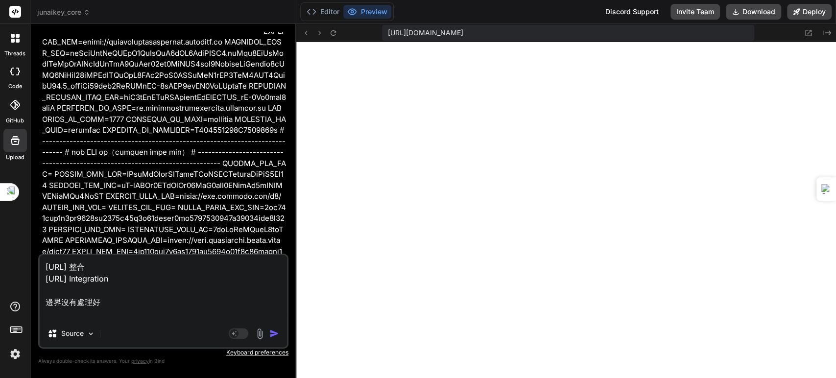
paste textarea "新增標籤類別 Add New Tag Category"
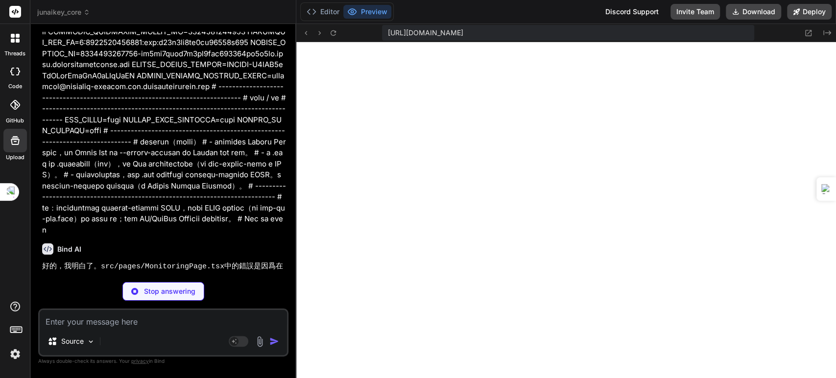
scroll to position [15386, 0]
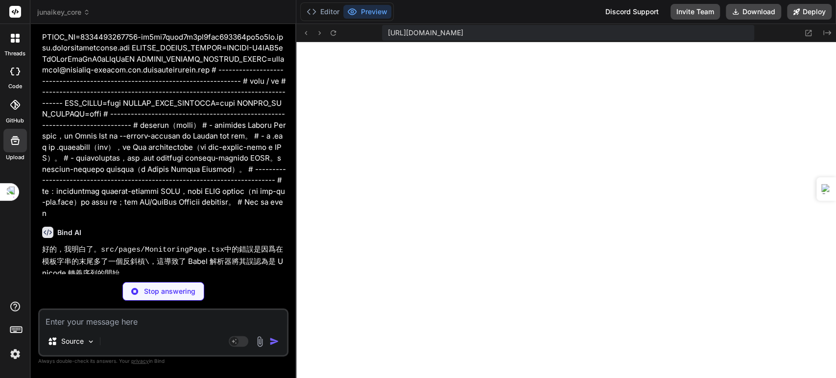
click at [179, 322] on textarea at bounding box center [163, 319] width 247 height 18
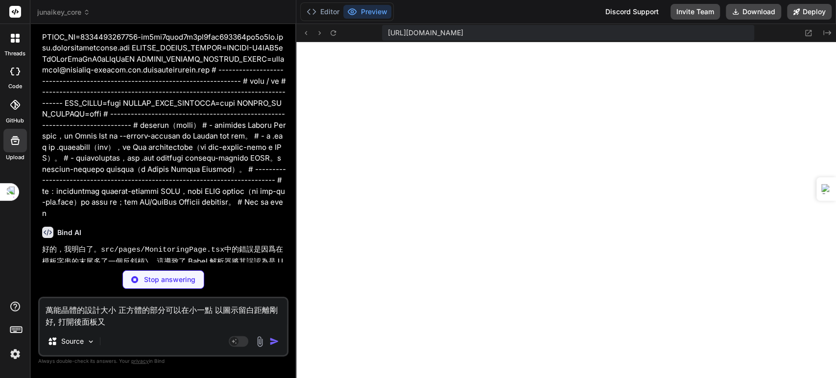
click at [157, 352] on div "Source" at bounding box center [163, 342] width 247 height 23
click at [117, 325] on textarea "萬能晶體的設計大小 正方體的部分可以在小一點 以圖示留白距離剛好, 打開後面板又" at bounding box center [163, 312] width 247 height 29
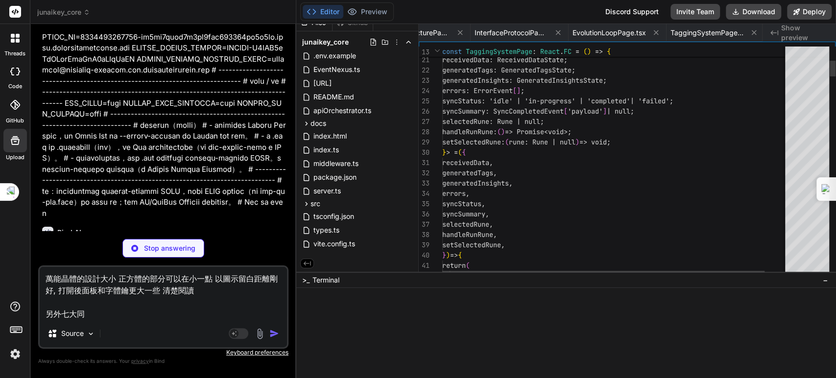
scroll to position [0, 208]
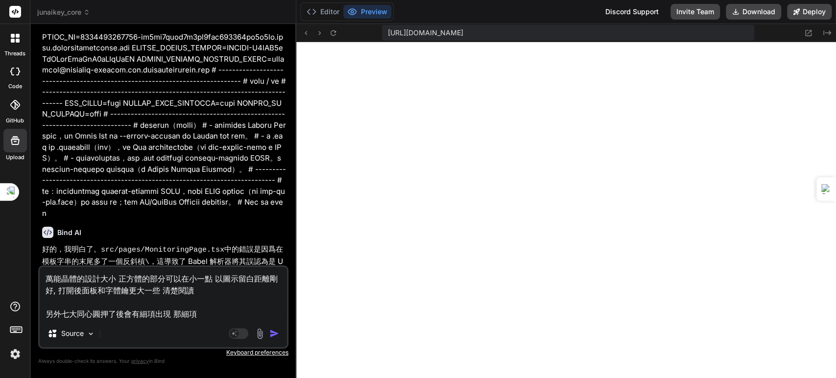
click at [201, 313] on textarea "萬能晶體的設計大小 正方體的部分可以在小一點 以圖示留白距離剛好, 打開後面板和字體鑰更大一些 清楚閱讀 另外七大同心圓押了後會有細項出現 那細項" at bounding box center [163, 293] width 247 height 53
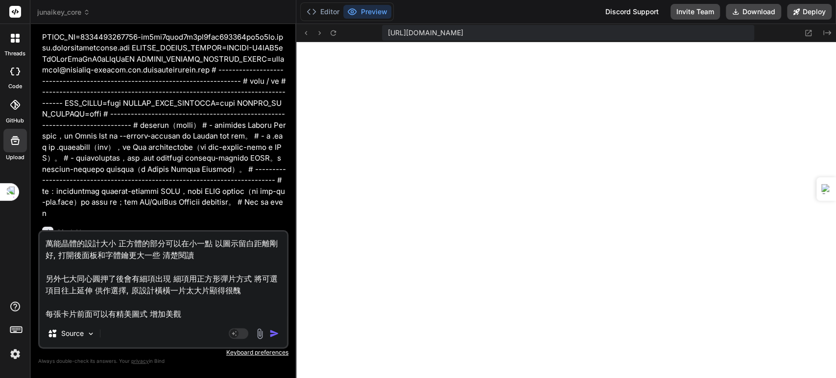
click at [278, 332] on img "button" at bounding box center [274, 333] width 10 height 10
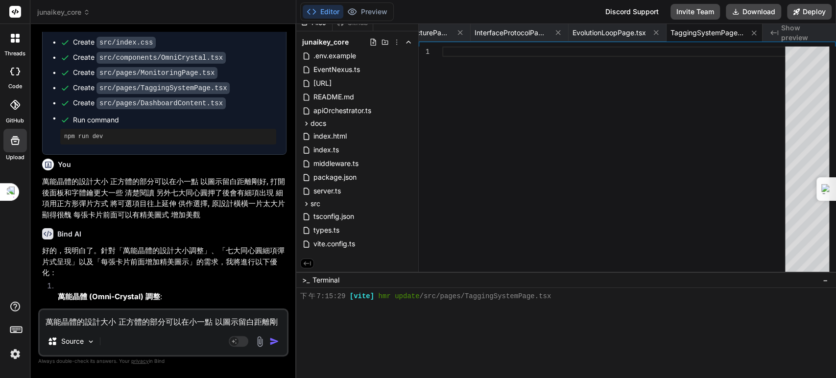
scroll to position [16136, 0]
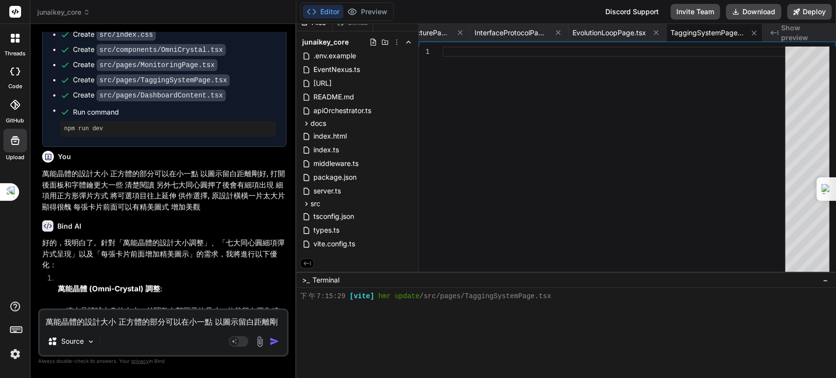
click at [164, 322] on textarea "萬能晶體的設計大小 正方體的部分可以在小一點 以圖示留白距離剛好, 打開後面板和字體鑰更大一些 清楚閱讀 另外七大同心圓押了後會有細項出現 細項用正方形彈片方…" at bounding box center [163, 319] width 247 height 18
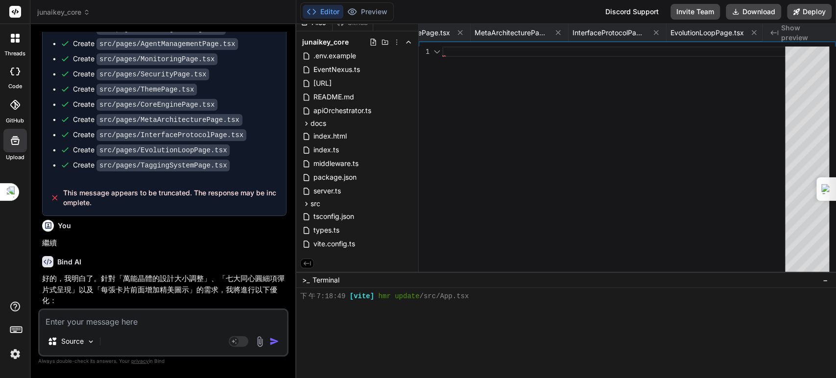
scroll to position [0, 1655]
click at [129, 323] on textarea at bounding box center [163, 319] width 247 height 18
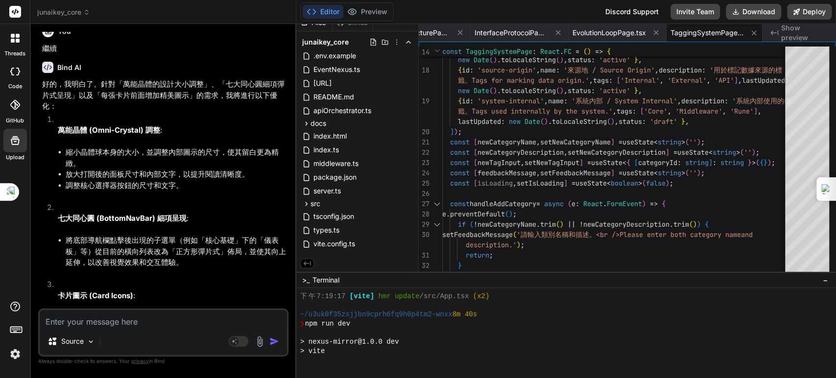
scroll to position [16972, 0]
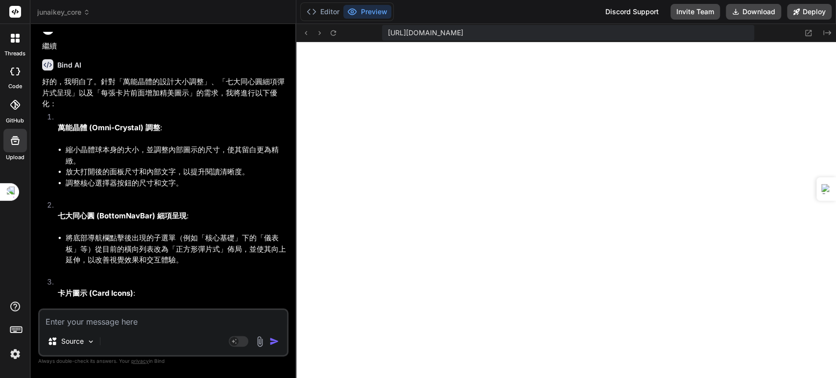
click at [115, 320] on textarea at bounding box center [163, 319] width 247 height 18
paste textarea "[plugin:vite:react-babel] /home/u3uk0f35zsjjbn9cprh6fq9h0p4tm2-wnxx/src/pages/E…"
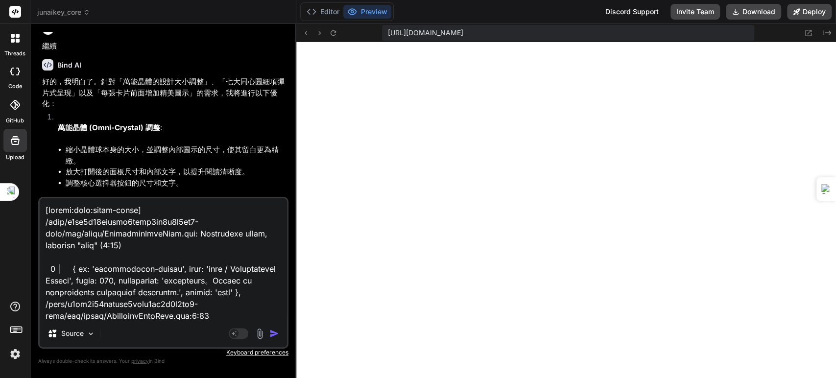
scroll to position [517, 0]
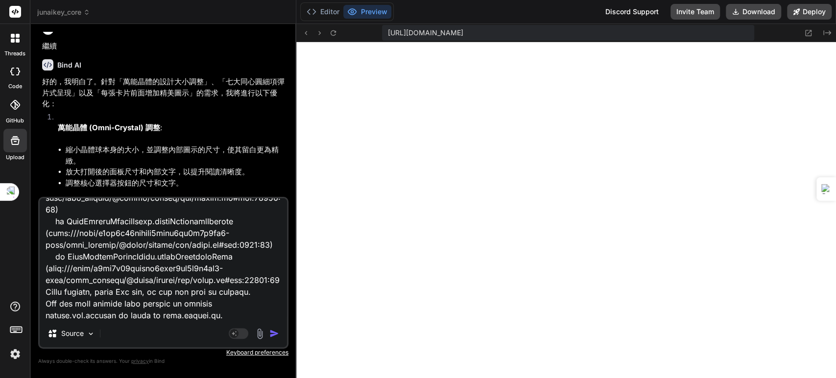
click at [276, 334] on img "button" at bounding box center [274, 333] width 10 height 10
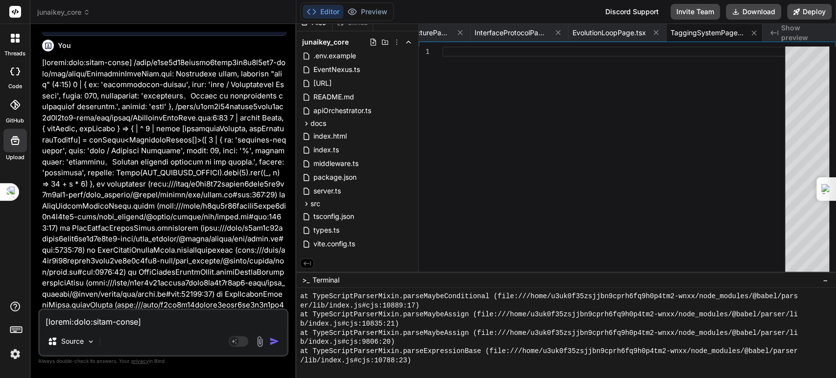
scroll to position [17828, 0]
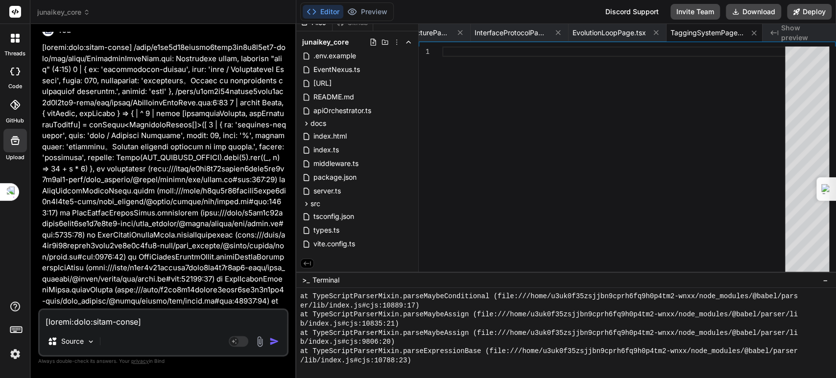
click at [134, 319] on textarea at bounding box center [163, 319] width 247 height 18
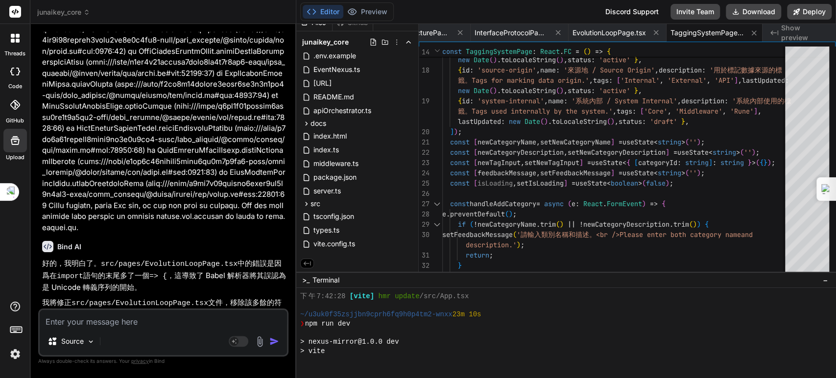
scroll to position [18034, 0]
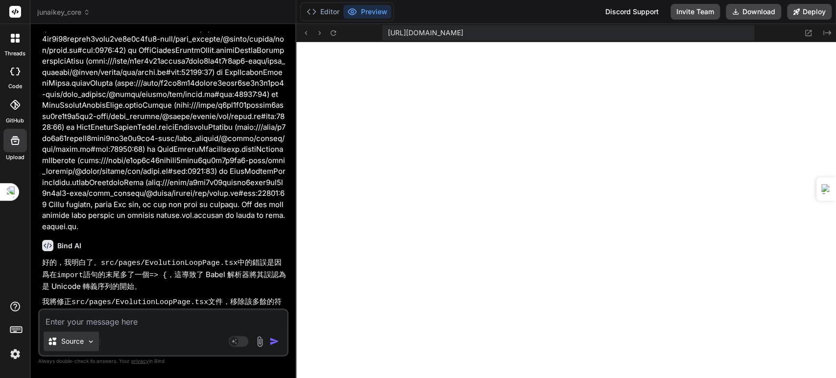
click at [90, 332] on div "Source" at bounding box center [71, 341] width 55 height 20
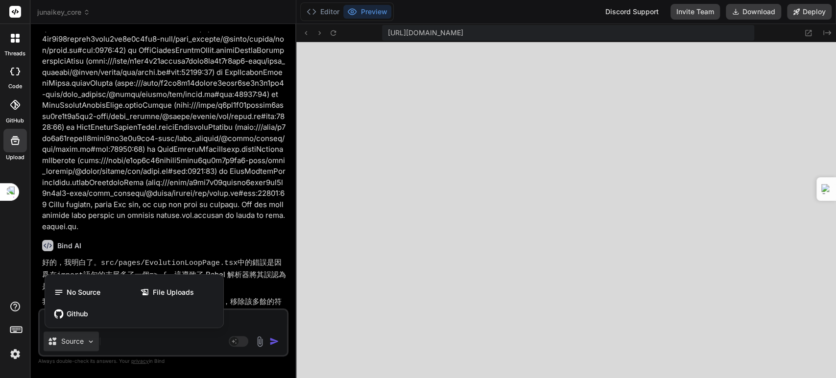
click at [119, 334] on div at bounding box center [418, 189] width 836 height 378
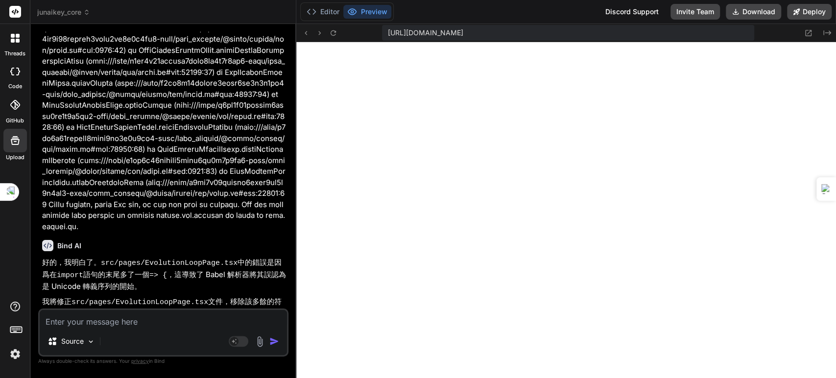
click at [99, 324] on textarea at bounding box center [163, 319] width 247 height 18
paste textarea "[plugin:vite:react-babel] /home/u3uk0f35zsjjbn9cprh6fq9h0p4tm2-wnxx/src/pages/M…"
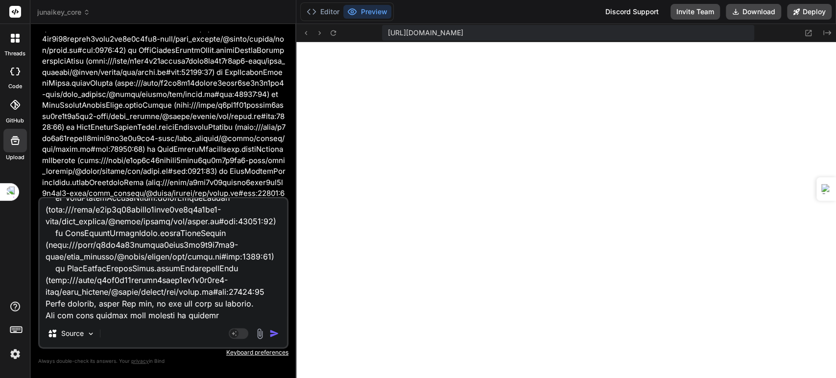
click at [269, 331] on img "button" at bounding box center [274, 333] width 10 height 10
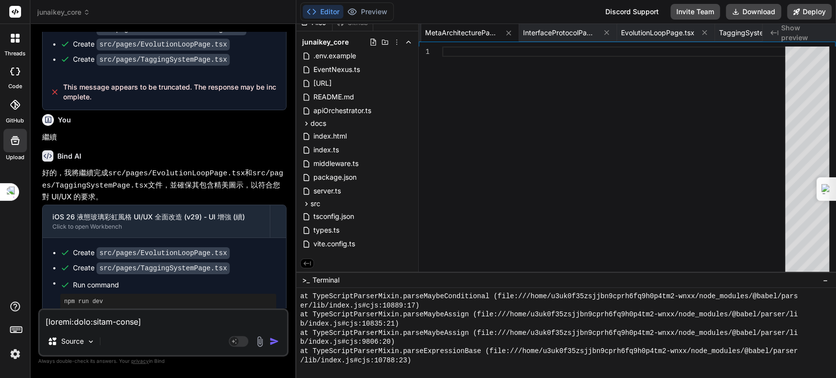
scroll to position [18607, 0]
click at [156, 320] on textarea at bounding box center [163, 319] width 247 height 18
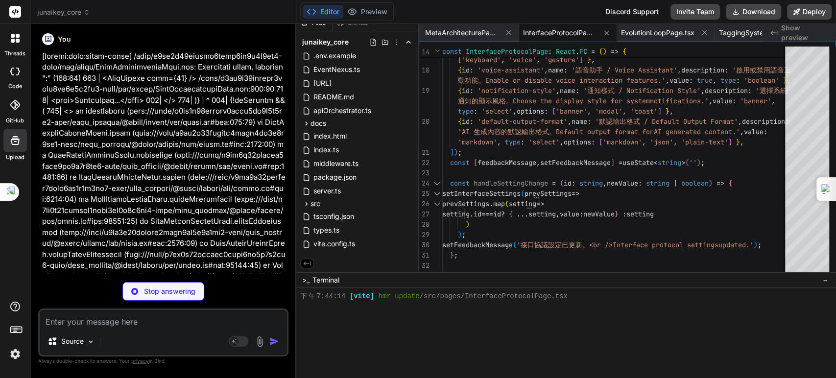
scroll to position [18900, 0]
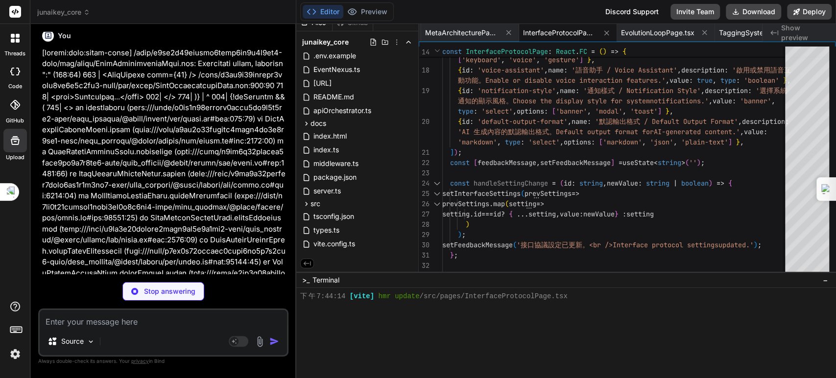
click at [157, 321] on textarea at bounding box center [163, 319] width 247 height 18
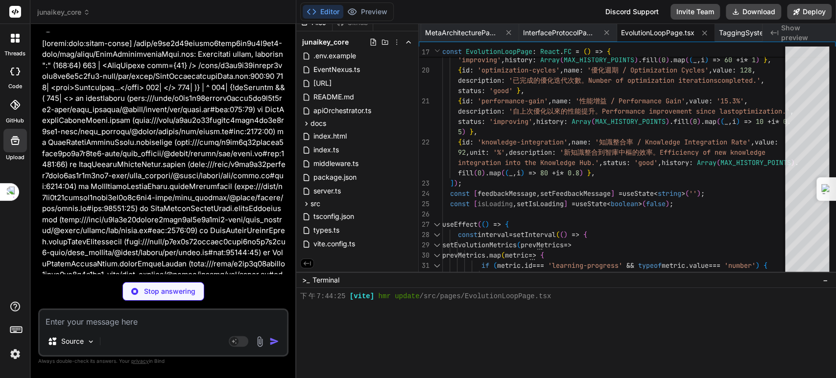
scroll to position [18915, 0]
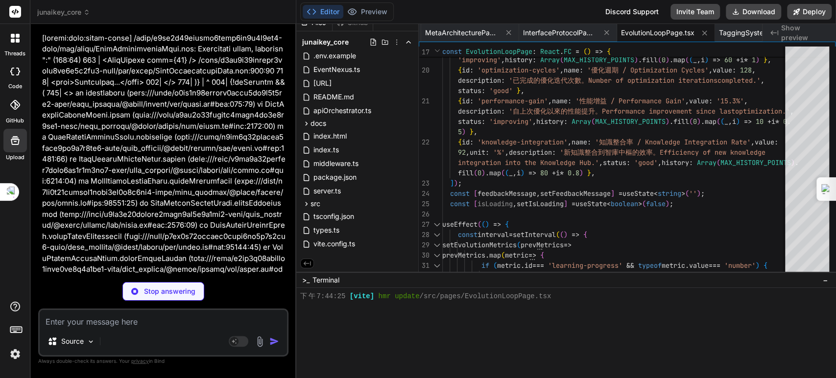
click at [139, 321] on textarea at bounding box center [163, 319] width 247 height 18
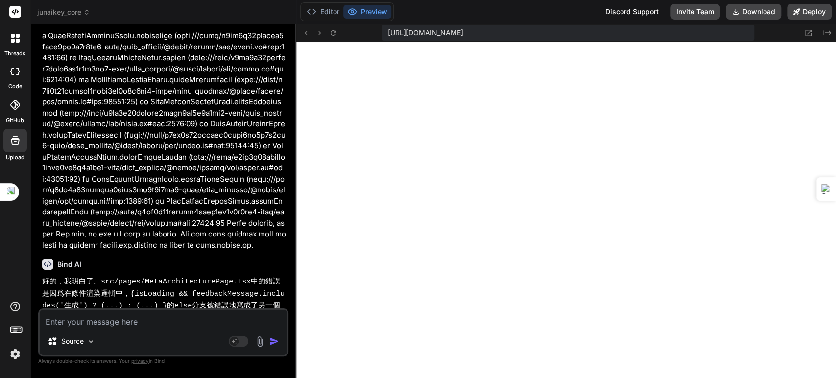
scroll to position [19020, 0]
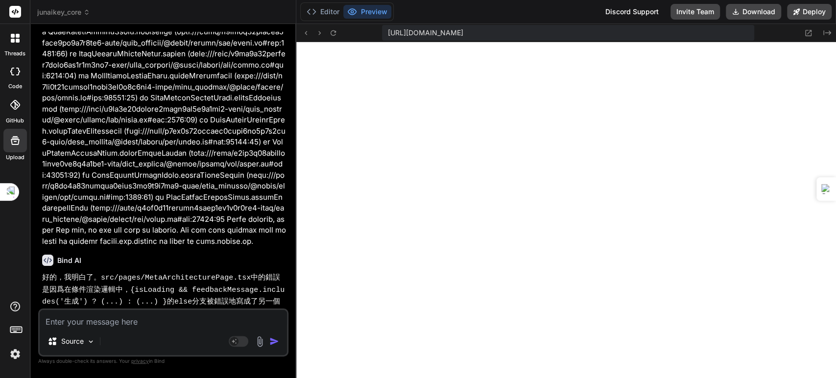
click at [158, 321] on textarea at bounding box center [163, 319] width 247 height 18
click at [174, 322] on textarea at bounding box center [163, 319] width 247 height 18
click at [164, 325] on textarea at bounding box center [163, 319] width 247 height 18
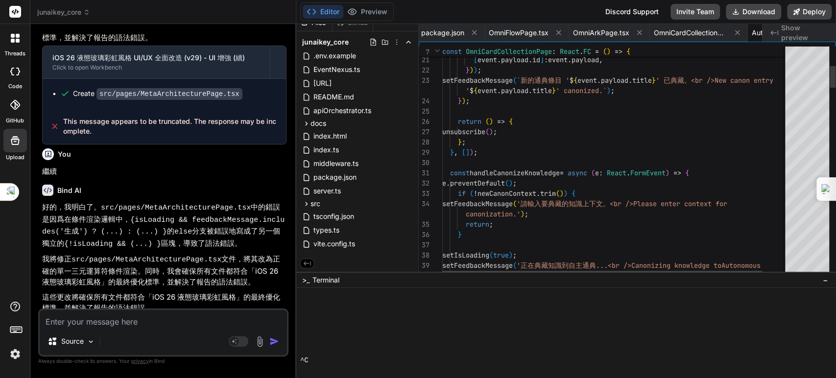
scroll to position [0, 2631]
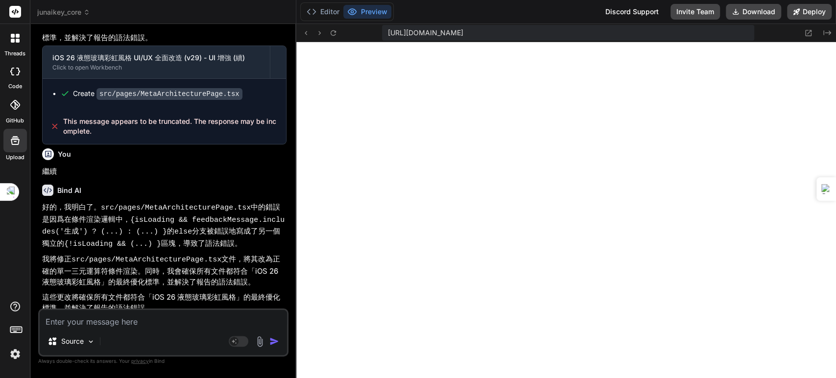
click at [135, 321] on textarea at bounding box center [163, 319] width 247 height 18
paste textarea "[plugin:vite:react-babel] /home/u3uk0f35zsjjbn9cprh6fq9h0p4tm2-wnxx/src/pages/O…"
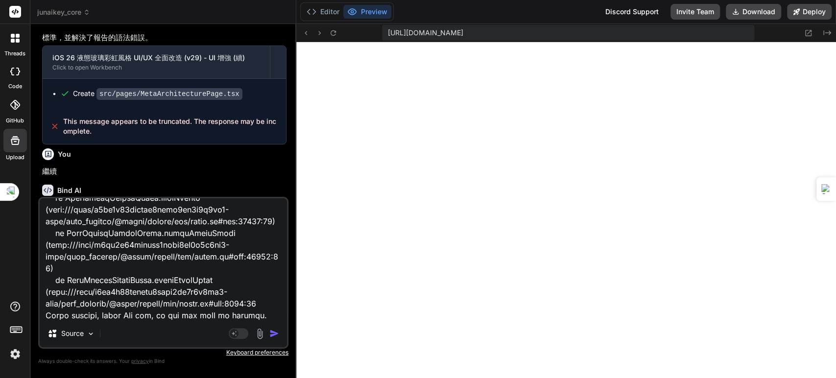
click at [276, 334] on img "button" at bounding box center [274, 333] width 10 height 10
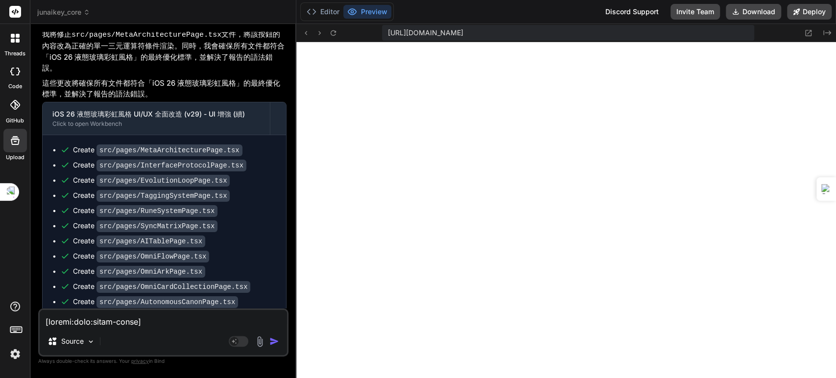
scroll to position [19996, 0]
click at [117, 321] on textarea at bounding box center [163, 319] width 247 height 18
paste textarea "好的，創世建築師！我已接收到您的奧義指令：「💬［以無定為有定］自定無有義奧義 # 萬能開發］」，這將啟動最高級別的奧義開發模式。 這個指令要求我們： 實踐「以…"
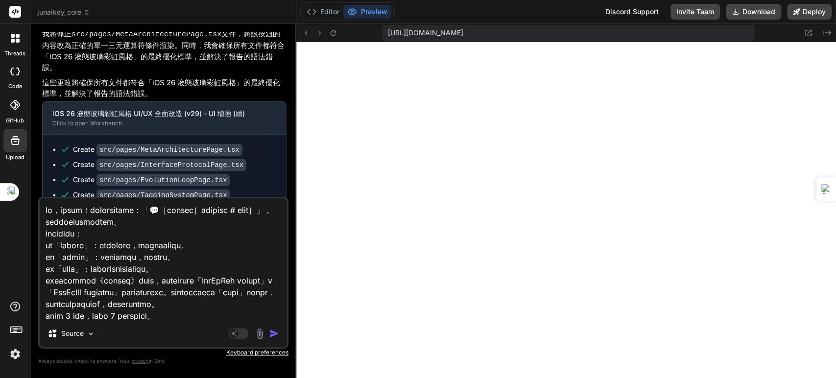
scroll to position [1775, 0]
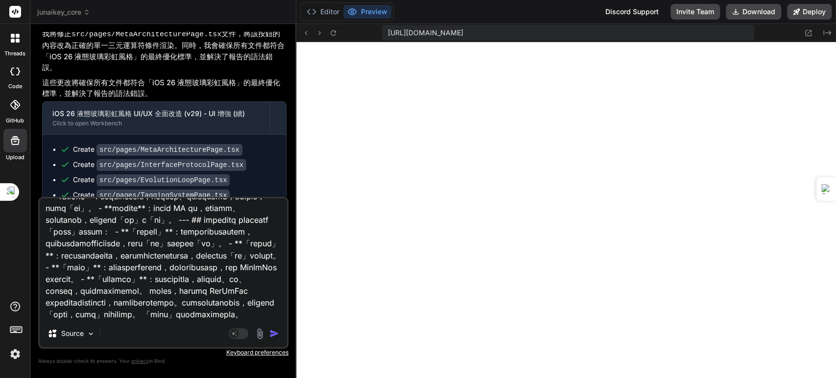
click at [271, 332] on img "button" at bounding box center [274, 333] width 10 height 10
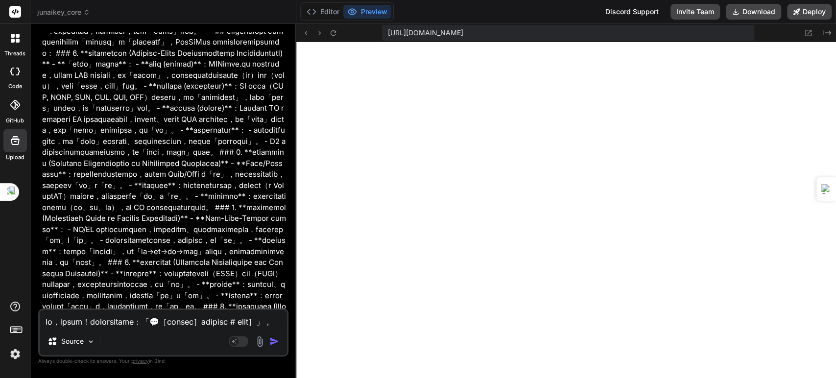
scroll to position [21627, 0]
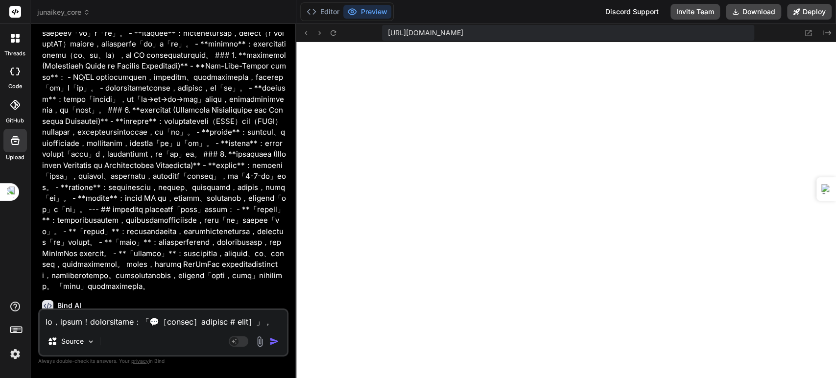
click at [158, 320] on textarea at bounding box center [163, 319] width 247 height 18
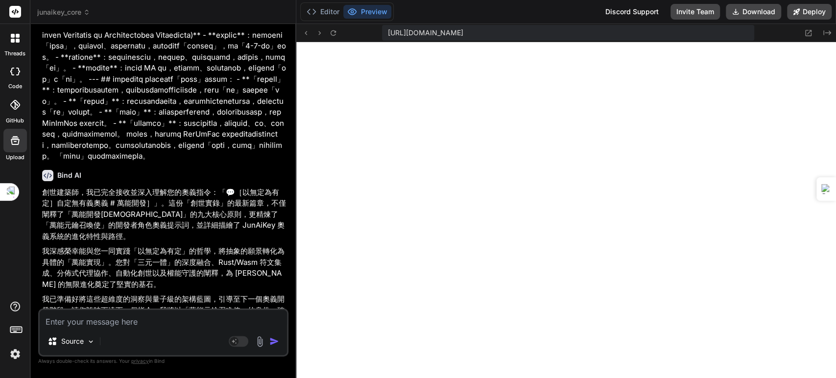
scroll to position [21772, 0]
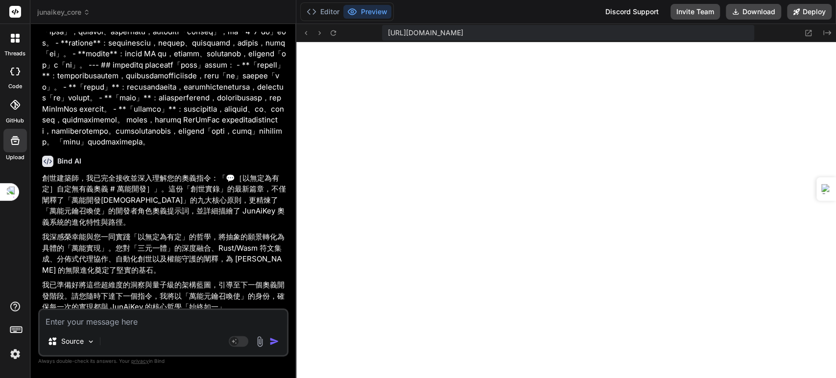
click at [116, 321] on textarea at bounding box center [163, 319] width 247 height 18
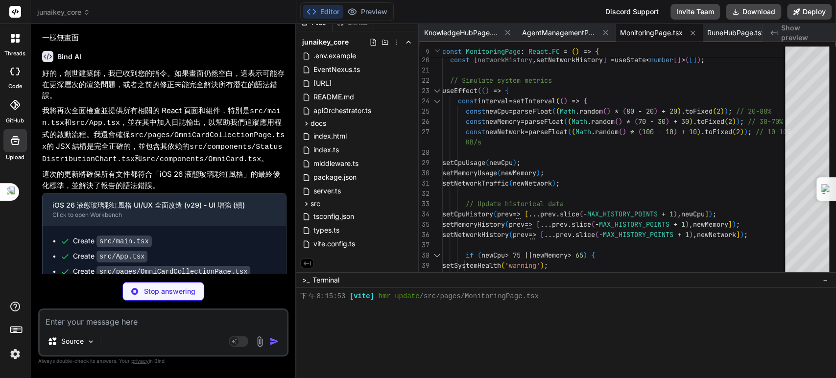
scroll to position [0, 1098]
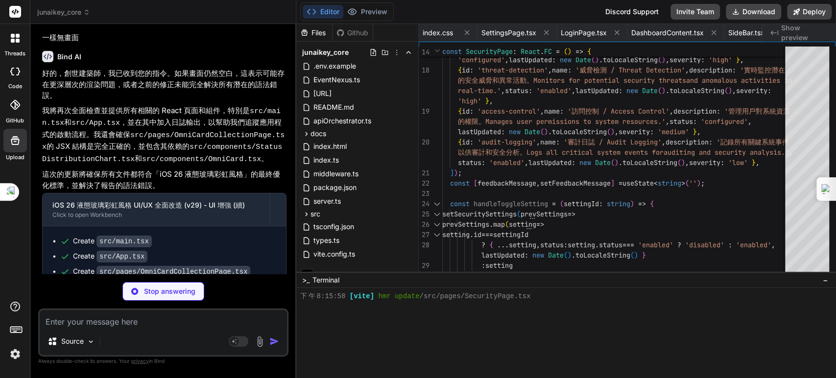
scroll to position [9138, 0]
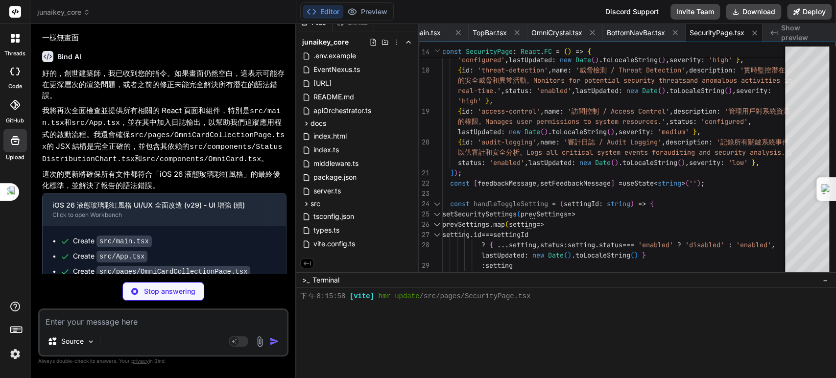
type textarea "x"
type textarea "</div> ); }; export default ThemePage;"
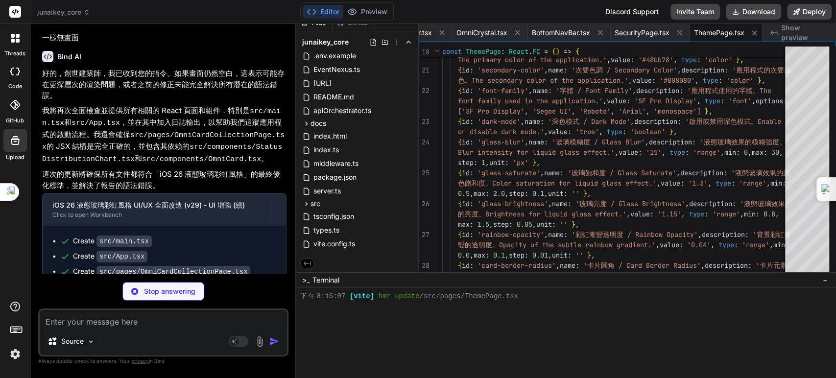
type textarea "x"
type textarea "export default CoreEnginePage;"
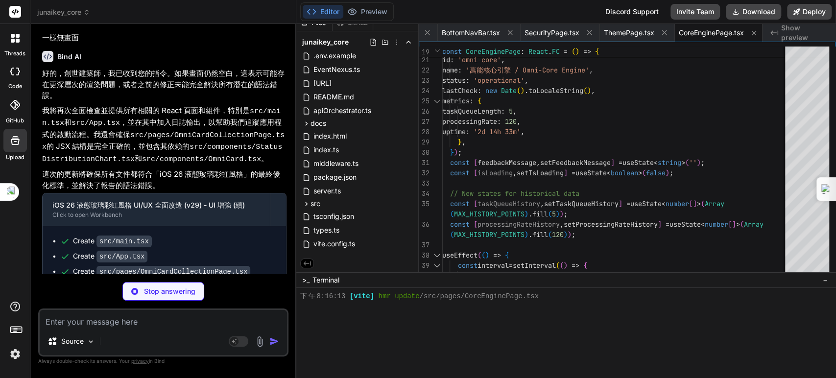
type textarea "x"
type textarea "</div> </div> </div> ); }; export default MetaArchitecturePage;"
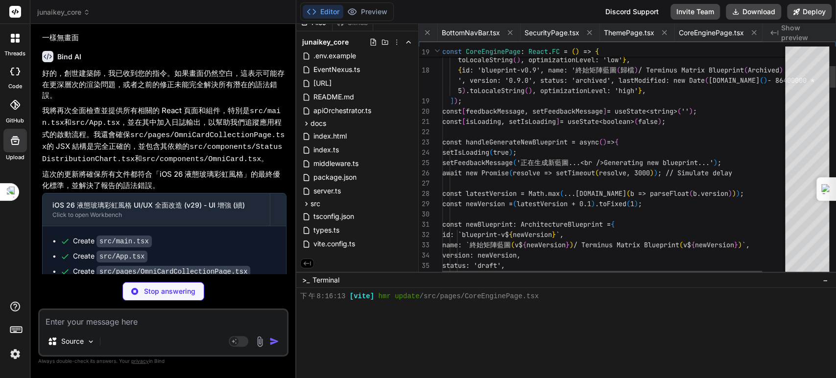
scroll to position [0, 1361]
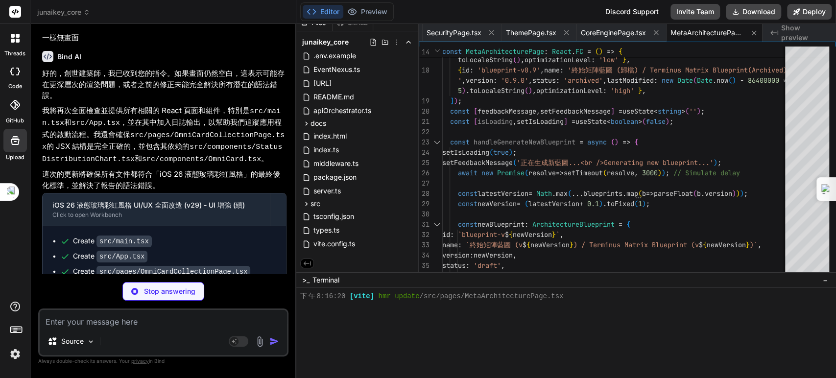
type textarea "x"
type textarea "</button> </div> </div> </div> ); }; export default InterfaceProtocolPage;"
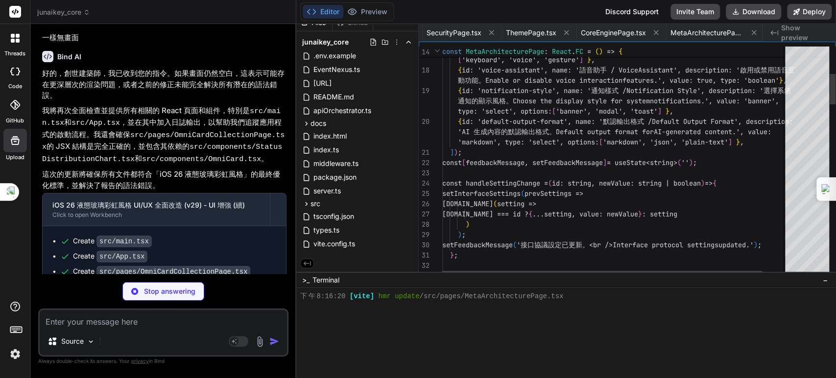
scroll to position [0, 1459]
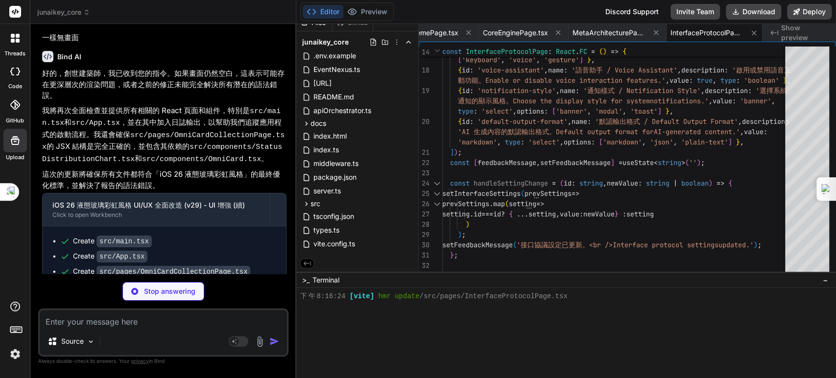
type textarea "x"
type textarea "</div> ); }; export default EvolutionLoopPage;"
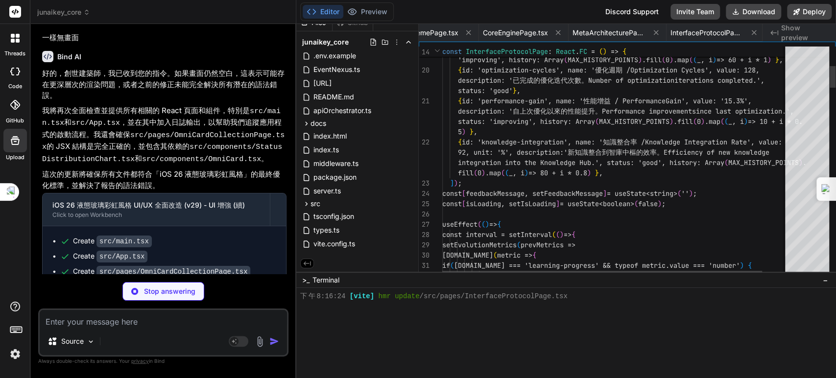
scroll to position [0, 1557]
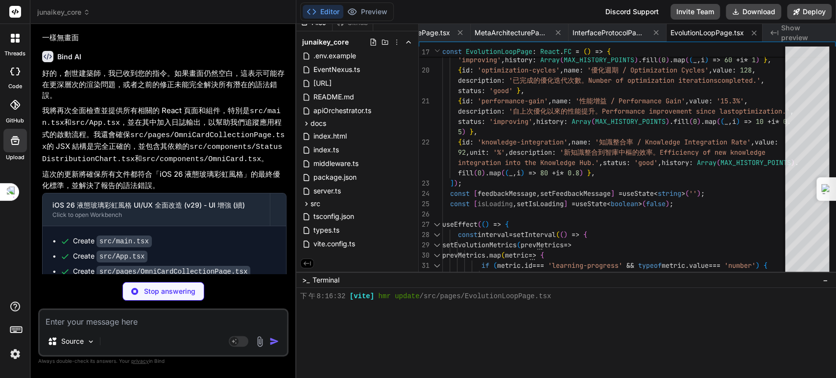
type textarea "x"
type textarea "</div> ); }; export default TaggingSystemPage;"
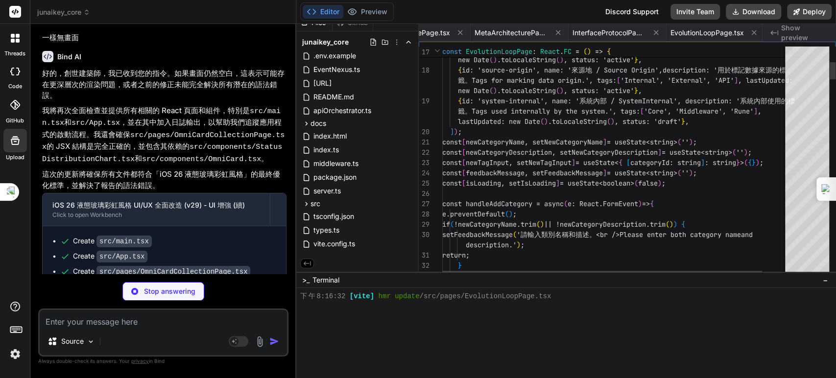
scroll to position [0, 1655]
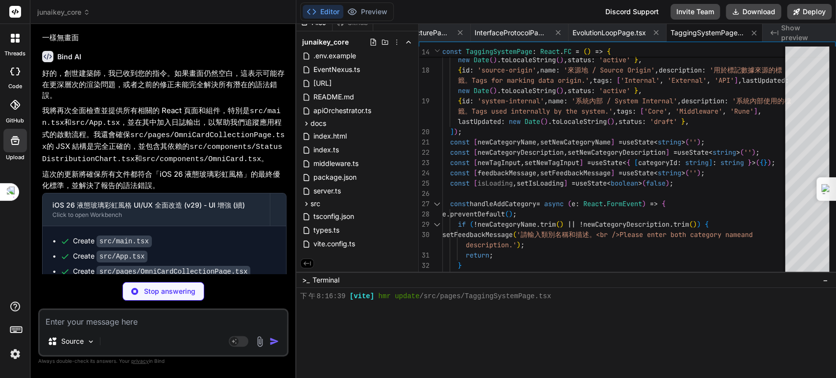
type textarea "x"
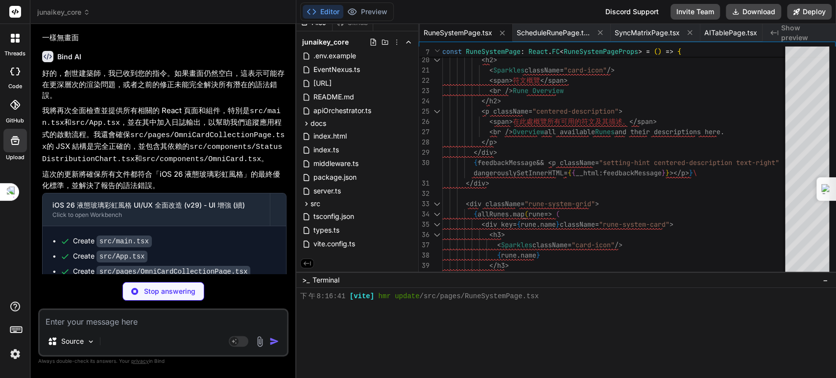
type textarea "x"
type textarea "))} </div> )} </div> </div> ); }; export default SyncMatrixPage;"
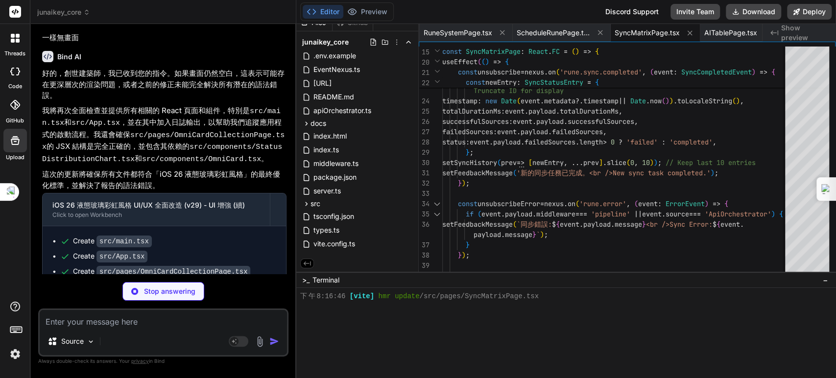
type textarea "x"
type textarea "</div> </div> </> )} </div> ); }; export default AITablePage;"
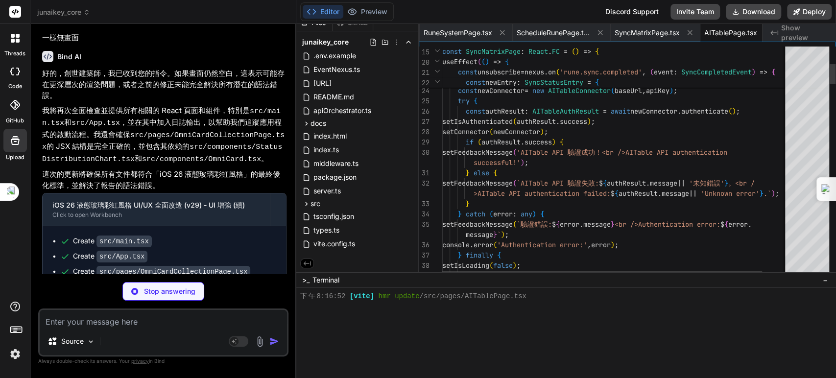
scroll to position [0, 744]
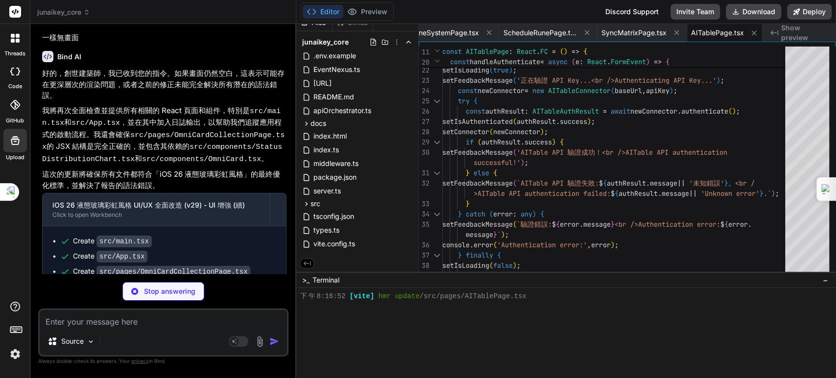
type textarea "x"
type textarea "</div> </div> ); }; export default OmniFlowPage;"
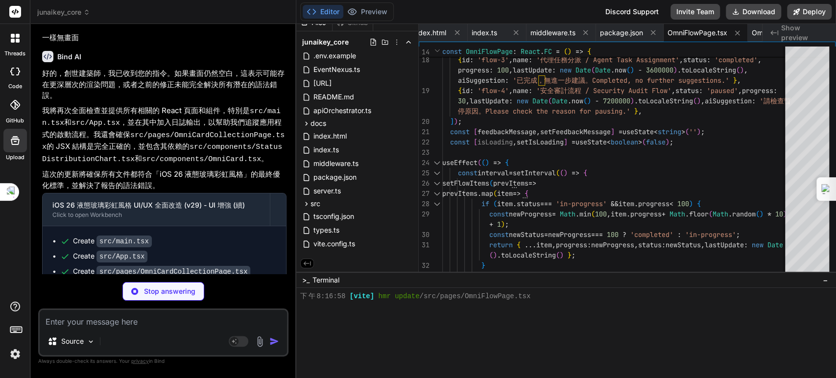
type textarea "x"
type textarea "export default OmniArkPage;"
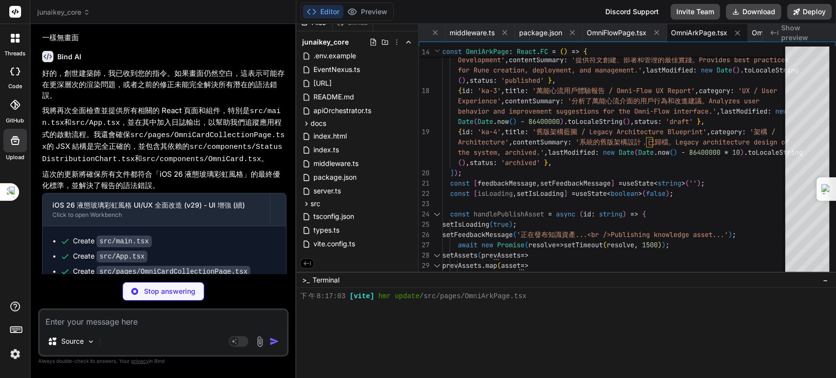
type textarea "x"
type textarea "); }; export default AutonomousCanonPage;"
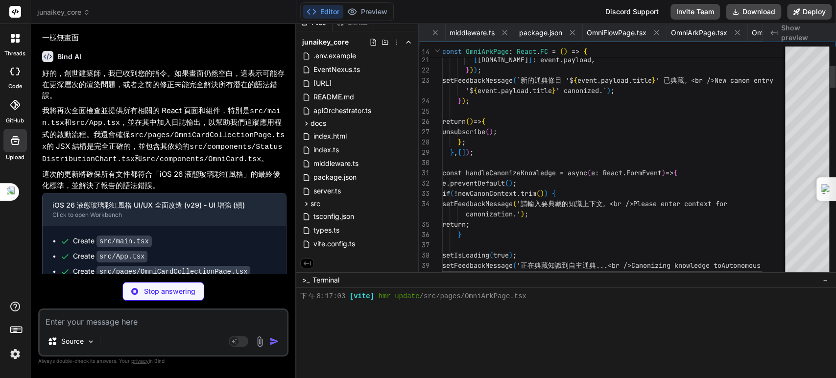
scroll to position [0, 2631]
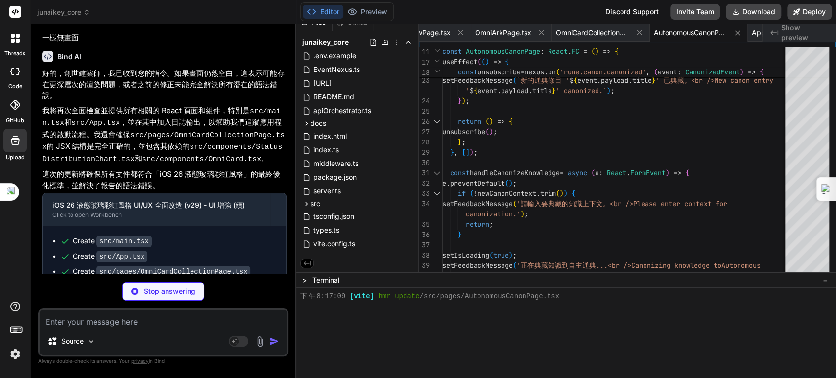
type textarea "x"
type textarea "<Line data={data} options={options} /> </div> ); }; export default MetricLineCh…"
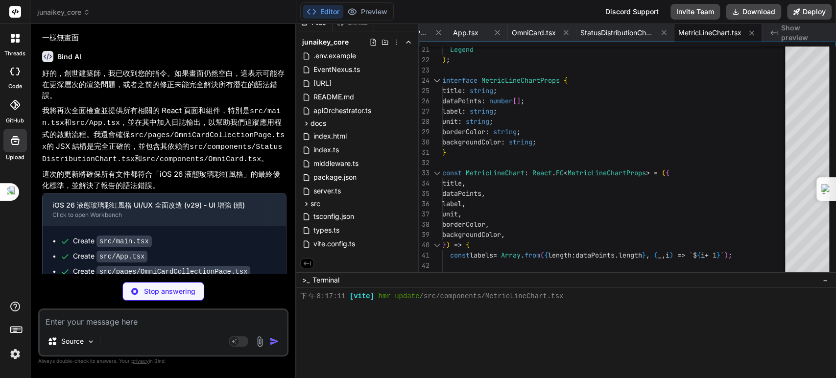
type textarea "x"
type textarea "}; export default TagDistributionChart;"
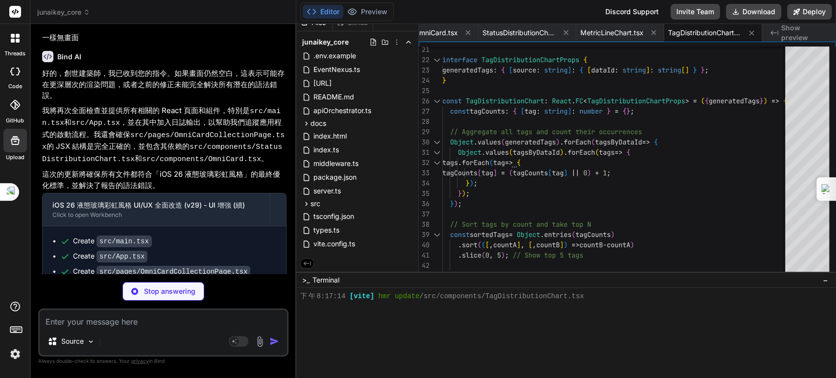
type textarea "x"
type textarea "}; export default ErrorDistributionChart;"
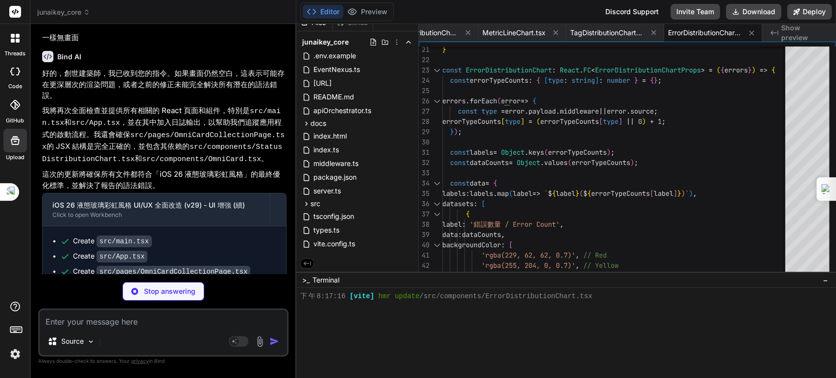
type textarea "x"
type textarea "); }; export default RuneActivityChart;"
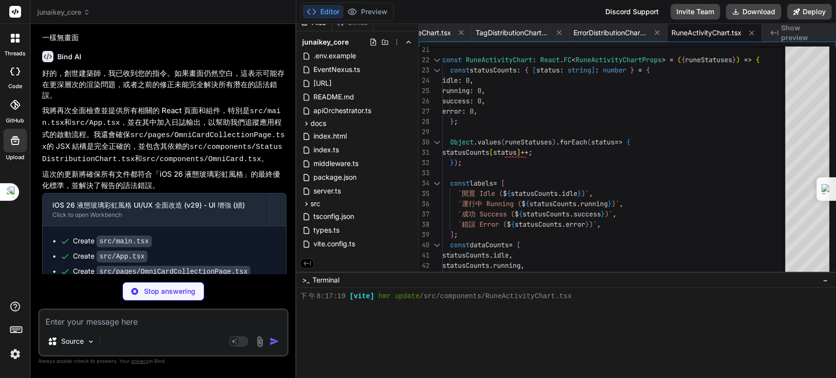
type textarea "x"
type textarea "export default SyncSummaryChart;"
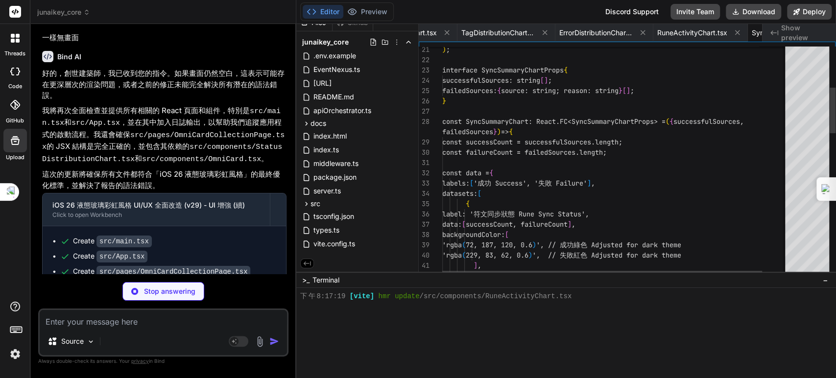
scroll to position [0, 3332]
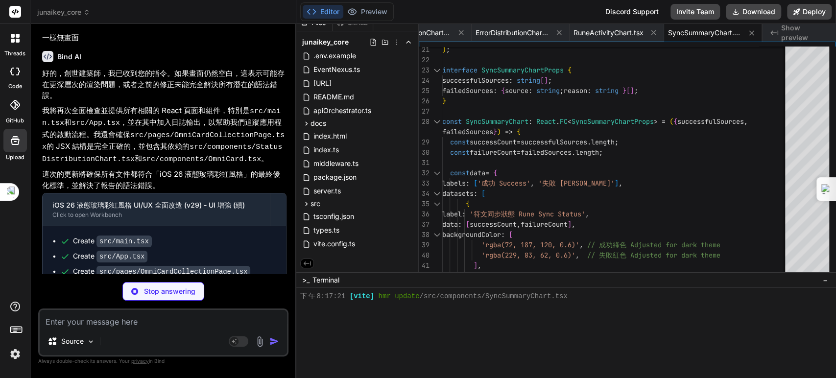
type textarea "x"
type textarea "}; export default StatusDistributionChart;"
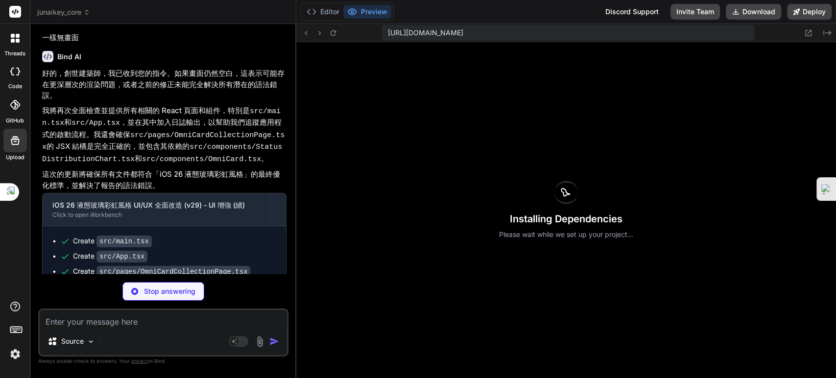
scroll to position [0, 3101]
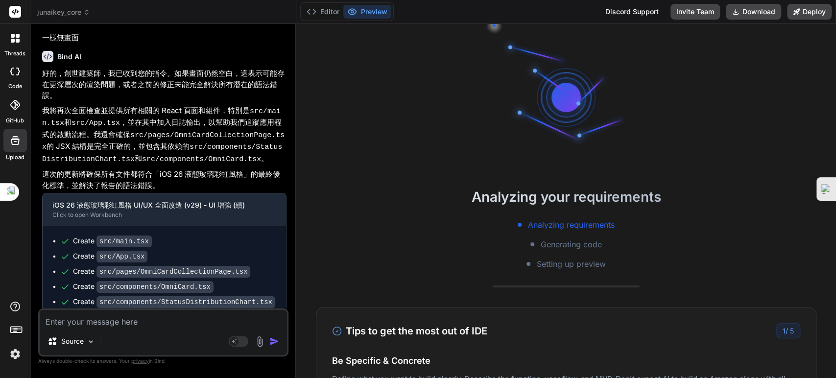
type textarea "x"
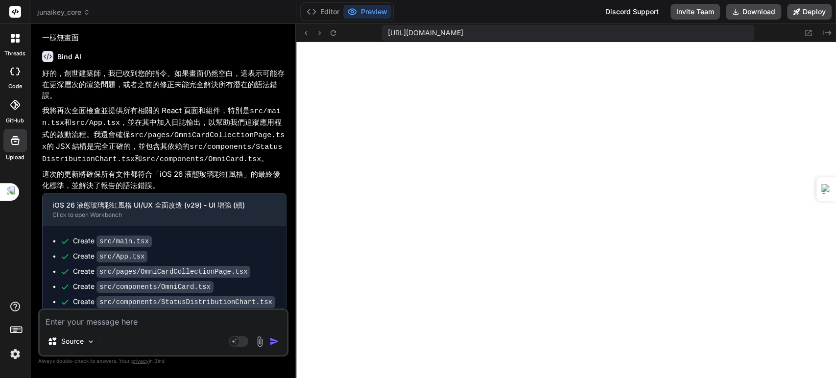
click at [159, 322] on textarea at bounding box center [163, 319] width 247 height 18
paste textarea "[plugin:vite:react-babel] /home/u3uk0f35zsjjbn9cprh6fq9h0p4tm2-wnxx/src/pages/A…"
type textarea "[plugin:vite:react-babel] /home/u3uk0f35zsjjbn9cprh6fq9h0p4tm2-wnxx/src/pages/A…"
type textarea "x"
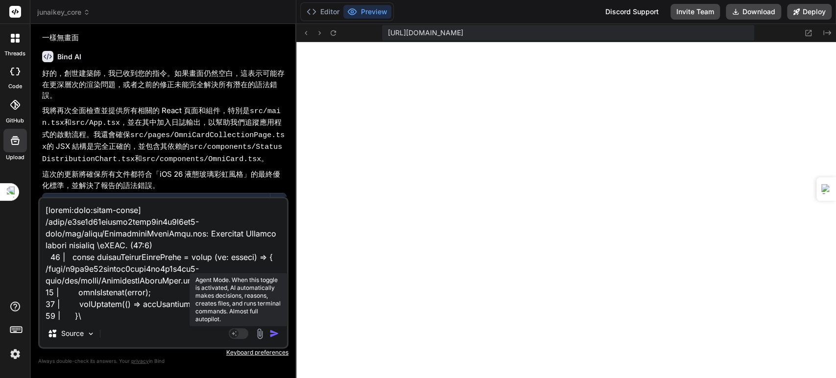
scroll to position [423, 0]
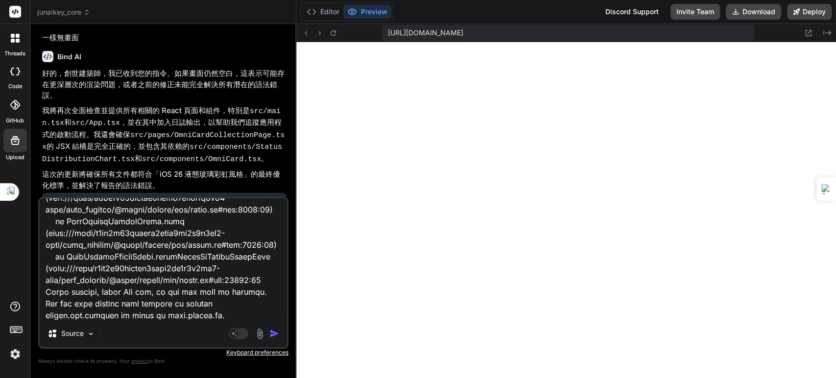
type textarea "[plugin:vite:react-babel] /home/u3uk0f35zsjjbn9cprh6fq9h0p4tm2-wnxx/src/pages/A…"
click at [273, 336] on img "button" at bounding box center [274, 333] width 10 height 10
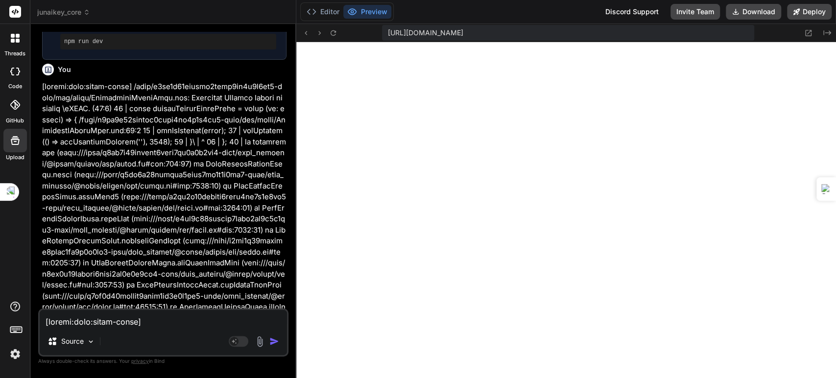
scroll to position [22947, 0]
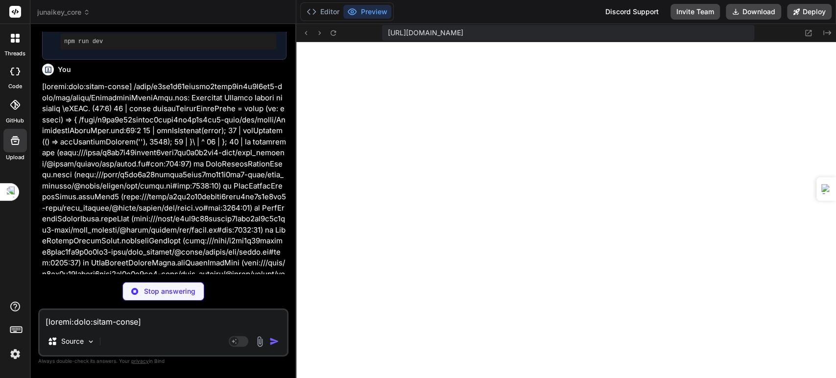
type textarea "x"
type textarea "); }; export default AutonomousCanonPage;"
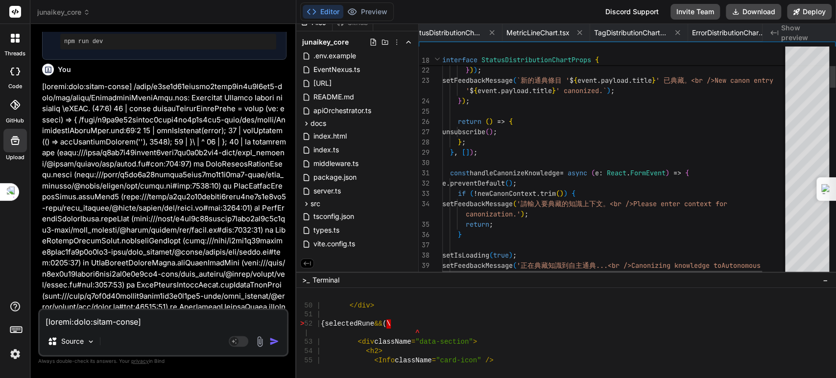
type textarea "x"
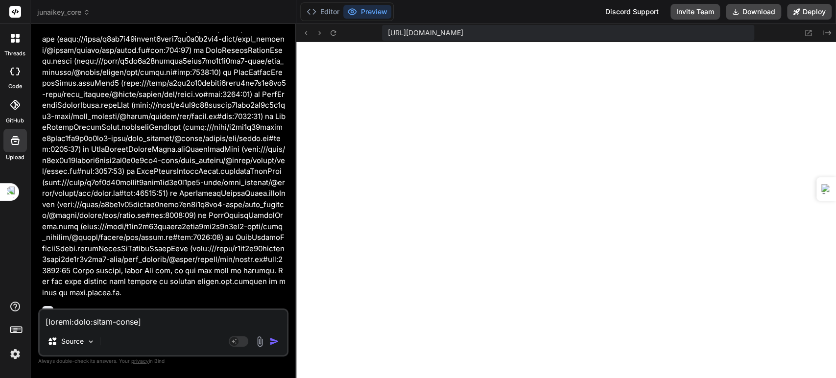
scroll to position [23099, 0]
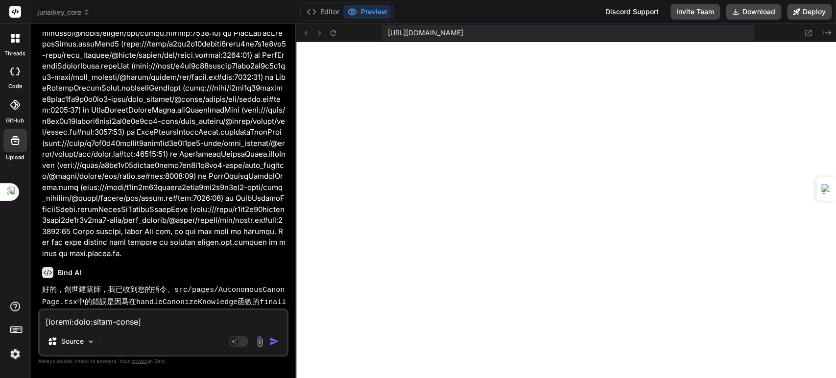
click at [146, 320] on textarea at bounding box center [163, 319] width 247 height 18
paste textarea "[plugin:vite:react-babel] /home/u3uk0f35zsjjbn9cprh6fq9h0p4tm2-wnxx/src/pages/S…"
type textarea "[plugin:vite:react-babel] /home/u3uk0f35zsjjbn9cprh6fq9h0p4tm2-wnxx/src/pages/S…"
type textarea "x"
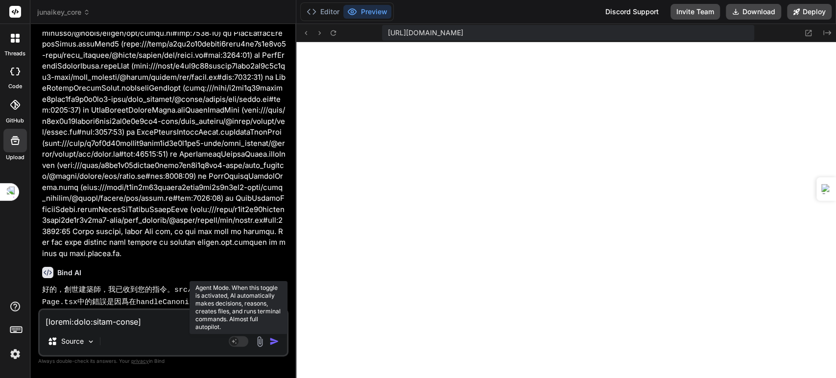
scroll to position [423, 0]
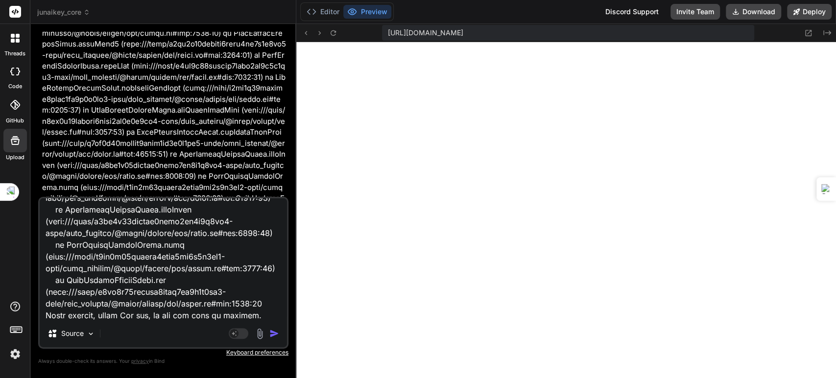
type textarea "[plugin:vite:react-babel] /home/u3uk0f35zsjjbn9cprh6fq9h0p4tm2-wnxx/src/pages/S…"
click at [275, 333] on img "button" at bounding box center [274, 333] width 10 height 10
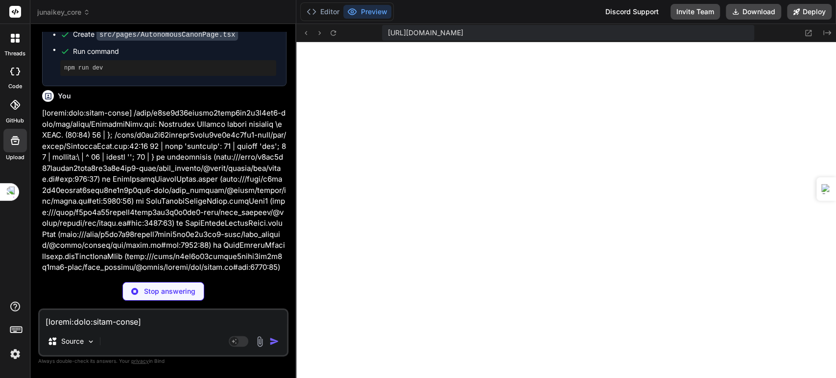
scroll to position [23499, 0]
type textarea "x"
type textarea "export default SecurityPage;"
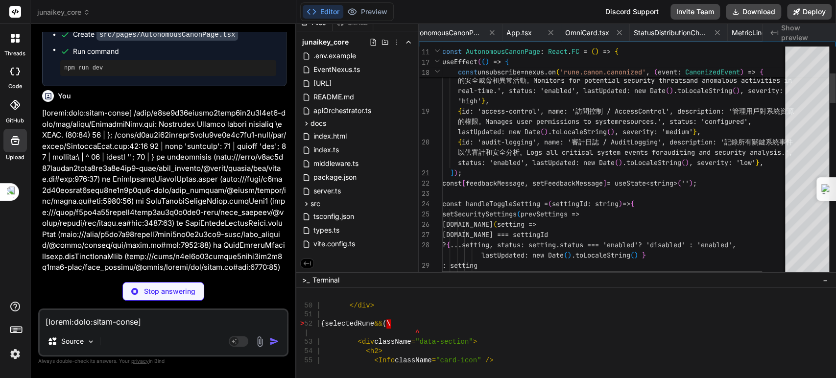
type textarea "x"
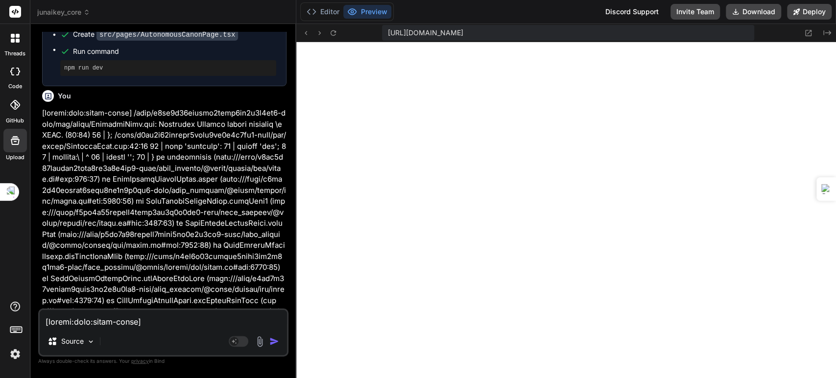
click at [158, 322] on textarea at bounding box center [163, 319] width 247 height 18
paste textarea "[plugin:vite:react-babel] /home/u3uk0f35zsjjbn9cprh6fq9h0p4tm2-wnxx/src/pages/R…"
type textarea "[plugin:vite:react-babel] /home/u3uk0f35zsjjbn9cprh6fq9h0p4tm2-wnxx/src/pages/R…"
type textarea "x"
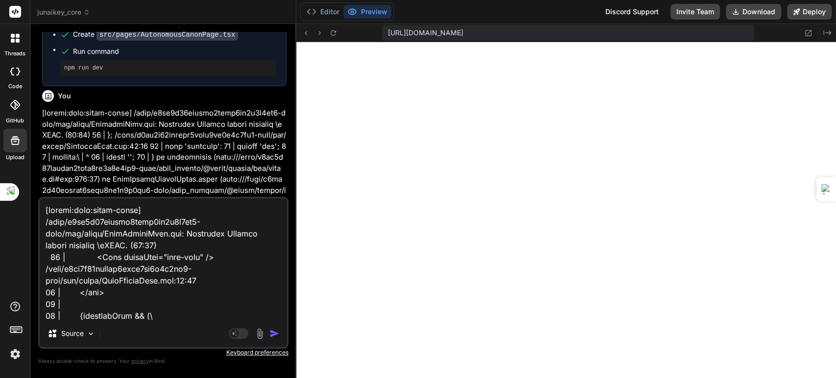
scroll to position [435, 0]
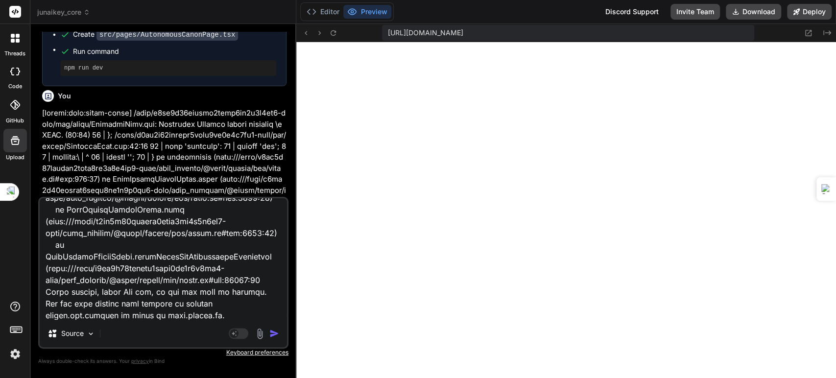
type textarea "[plugin:vite:react-babel] /home/u3uk0f35zsjjbn9cprh6fq9h0p4tm2-wnxx/src/pages/R…"
click at [271, 336] on img "button" at bounding box center [274, 333] width 10 height 10
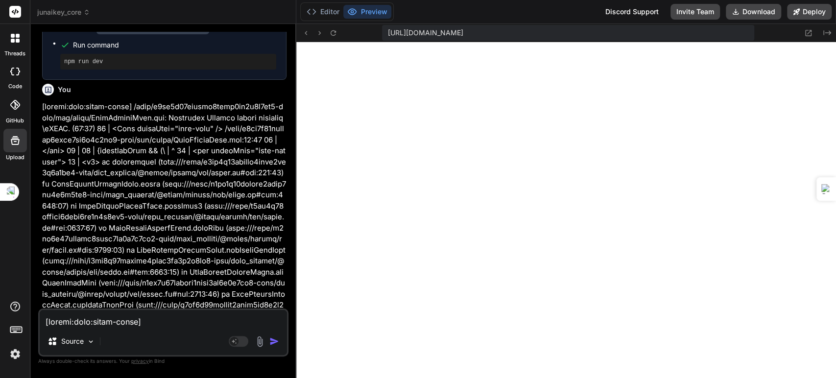
scroll to position [24062, 0]
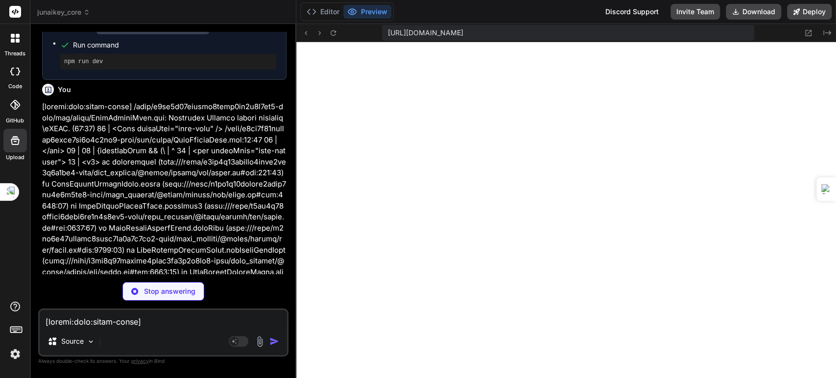
type textarea "x"
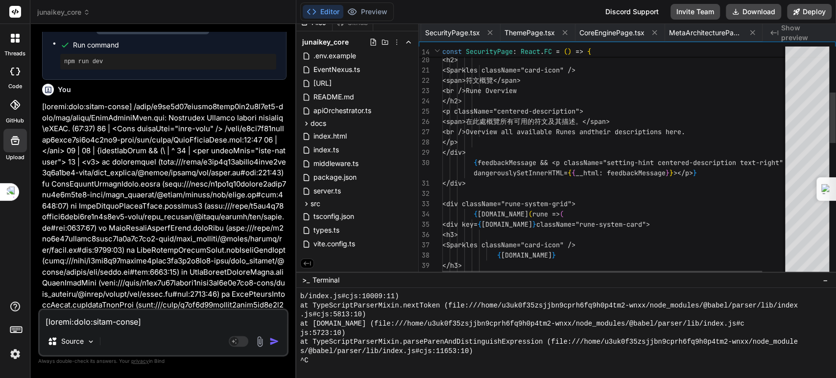
type textarea "x"
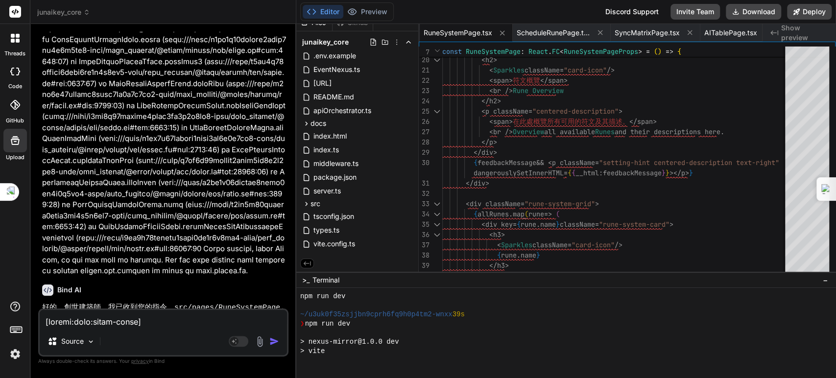
scroll to position [24215, 0]
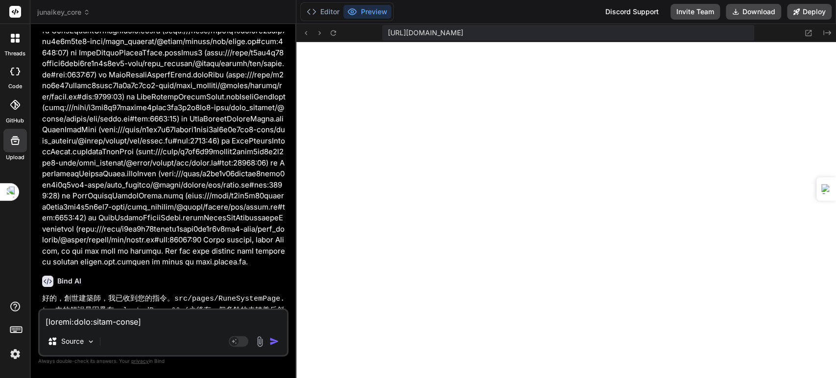
click at [145, 324] on textarea at bounding box center [163, 319] width 247 height 18
type textarea "ㄏ"
type textarea "x"
type textarea "ㄏㄨ"
type textarea "x"
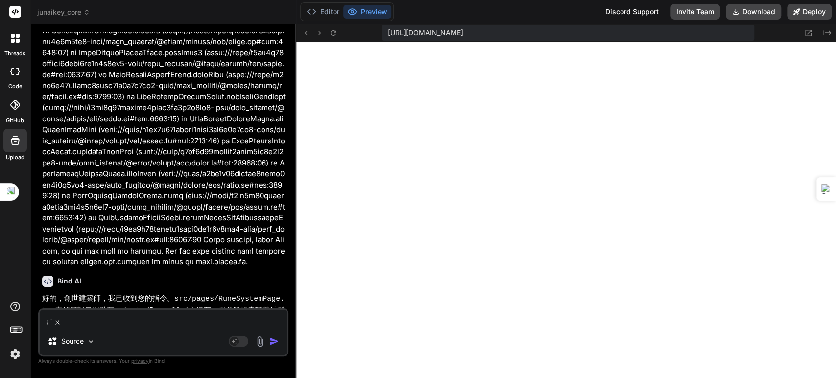
type textarea "ㄏㄨㄚ"
type textarea "x"
type textarea "化"
type textarea "x"
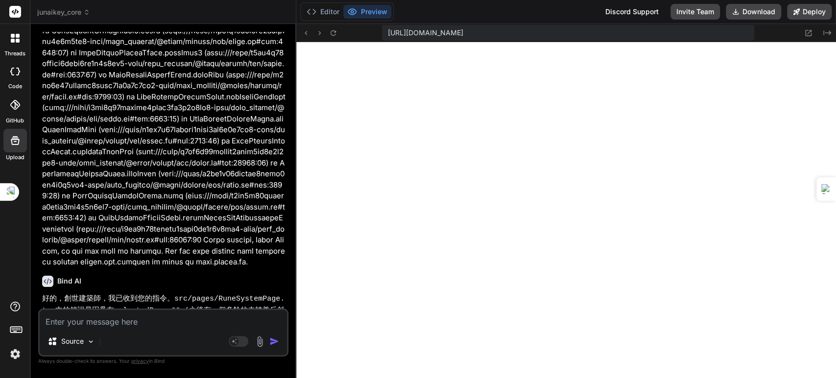
type textarea "ㄧ"
type textarea "x"
type textarea "一"
type textarea "x"
type textarea "一ㄖ"
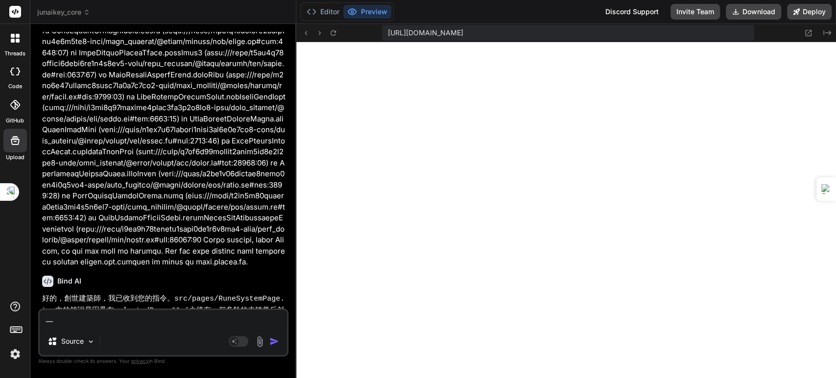
type textarea "x"
type textarea "一ㄖㄢ"
type textarea "x"
type textarea "依然"
type textarea "x"
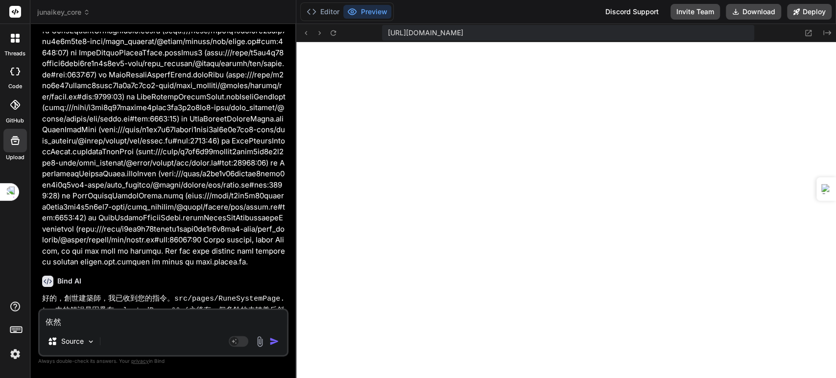
type textarea "依然ㄨ"
type textarea "x"
type textarea "依然無"
type textarea "x"
type textarea "依然無ㄏㄨ"
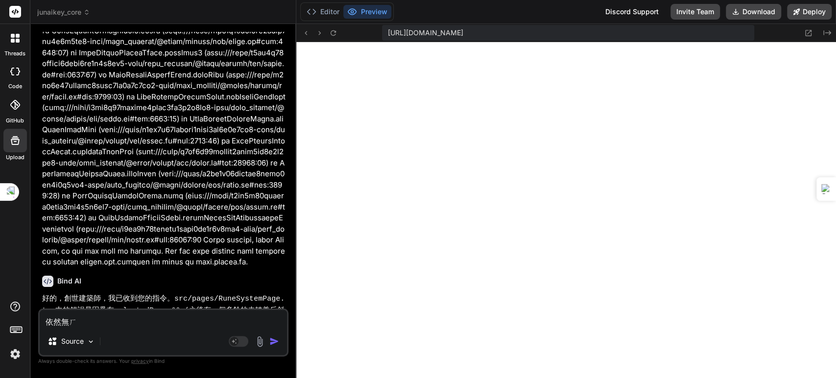
type textarea "x"
type textarea "依然無ㄏㄨㄚ"
type textarea "x"
type textarea "依然無化"
type textarea "x"
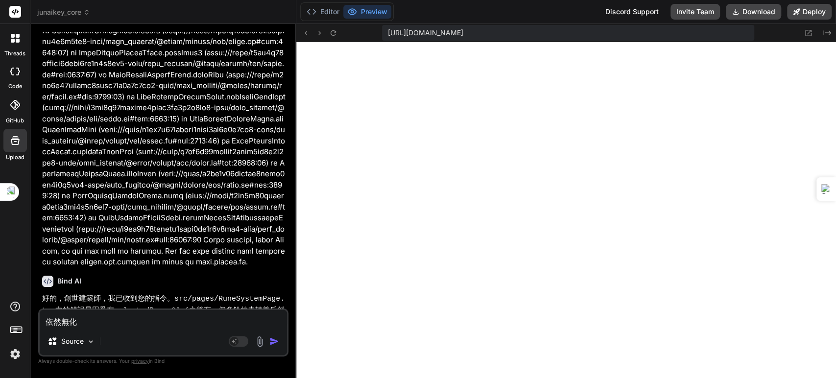
type textarea "依然無化ㄇ"
type textarea "x"
type textarea "依然無化ㄇㄧ"
type textarea "x"
type textarea "依然無化ㄇㄧㄢ"
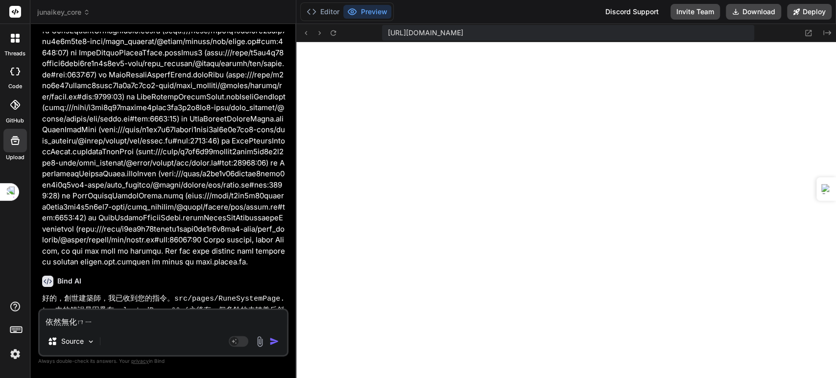
type textarea "x"
type textarea "依然無畫面"
type textarea "x"
type textarea "依然無畫面ㄔ"
type textarea "x"
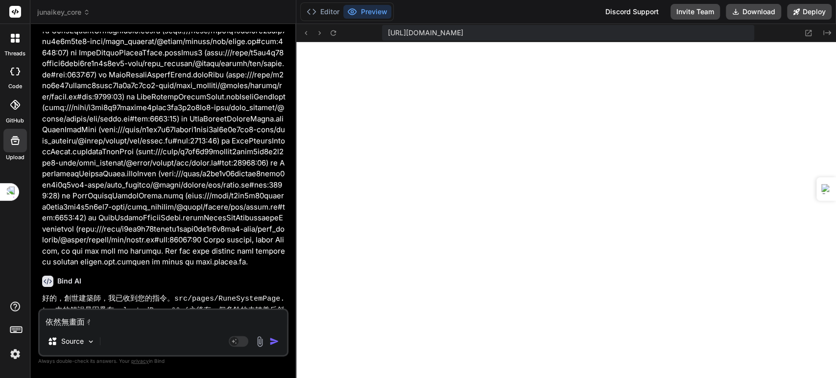
type textarea "依然無畫面ㄔㄢ"
type textarea "x"
type textarea "依然無畫面產"
type textarea "x"
type textarea "依然無畫面產ㄔ"
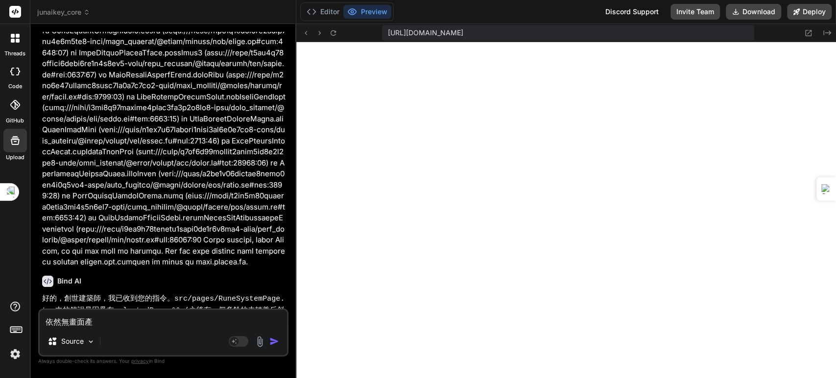
type textarea "x"
type textarea "依然無畫面產ㄔㄨ"
type textarea "x"
type textarea "依然無畫面產出"
type textarea "x"
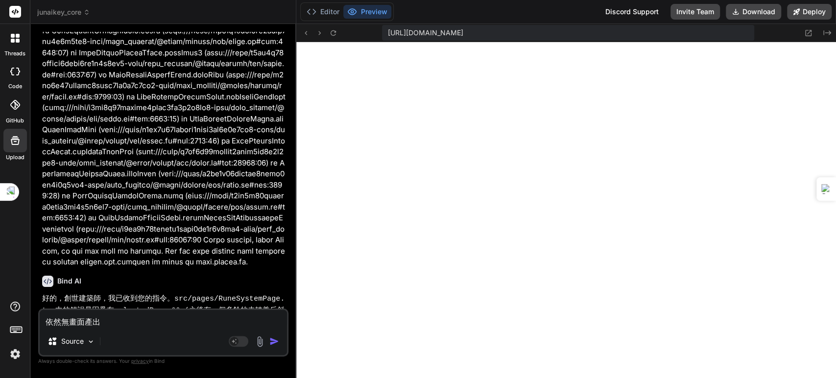
type textarea "依然無畫面產出"
click at [274, 340] on img "button" at bounding box center [274, 341] width 10 height 10
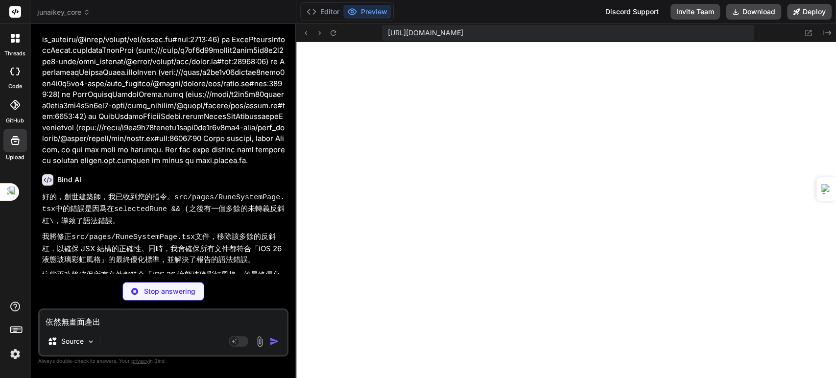
scroll to position [24316, 0]
type textarea "x"
type textarea "ReactDOM.createRoot(document.getElementById('root')!).render( <React.StrictMode…"
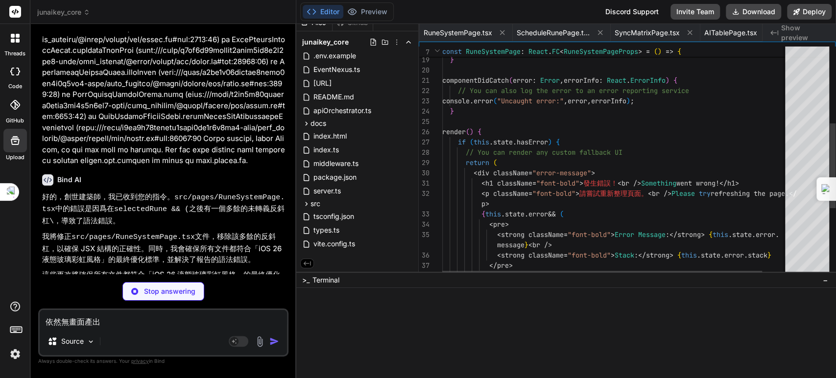
scroll to position [0, 802]
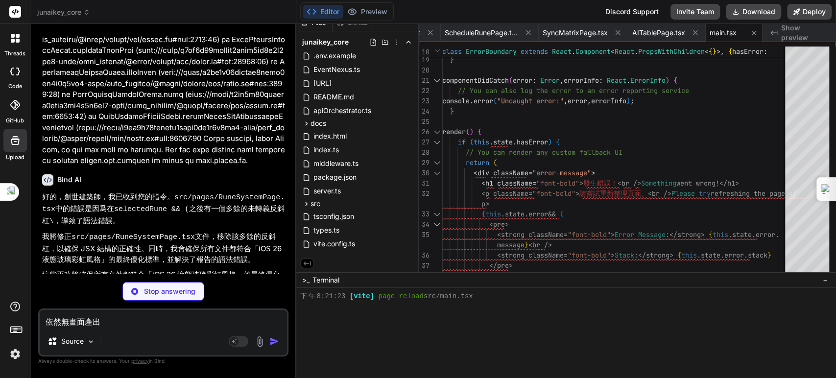
type textarea "x"
type textarea "); } export default App;"
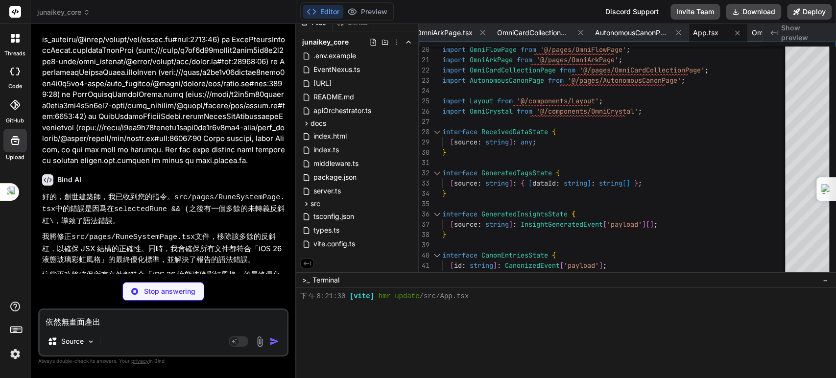
scroll to position [24479, 0]
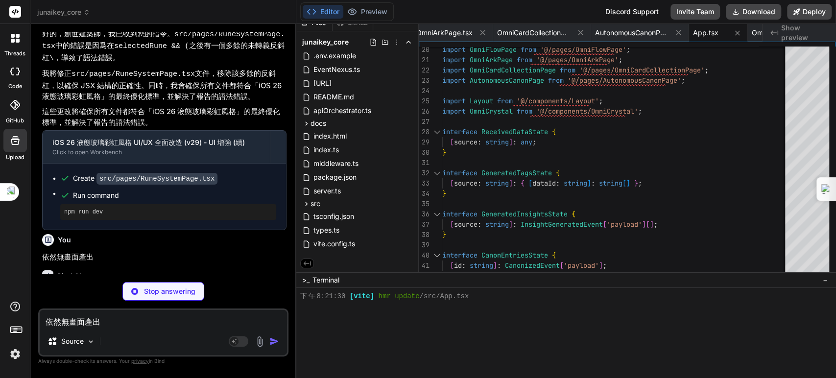
type textarea "x"
type textarea "</div> ); }; export default OmniCardCollectionPage;"
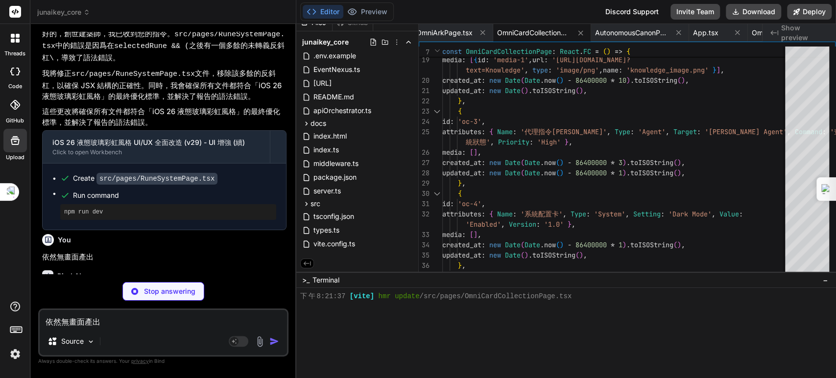
type textarea "x"
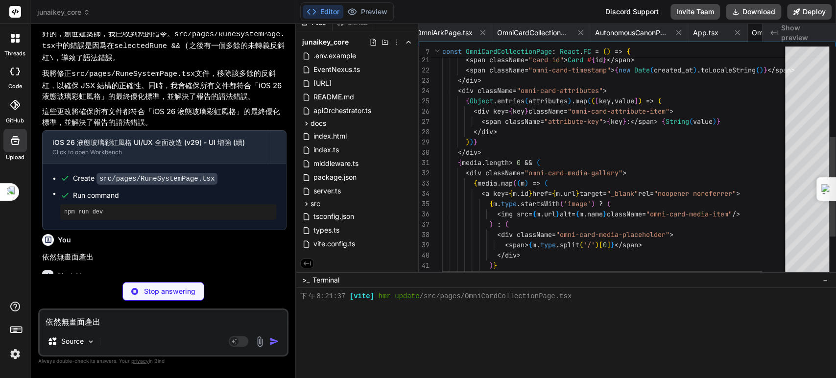
scroll to position [0, 2758]
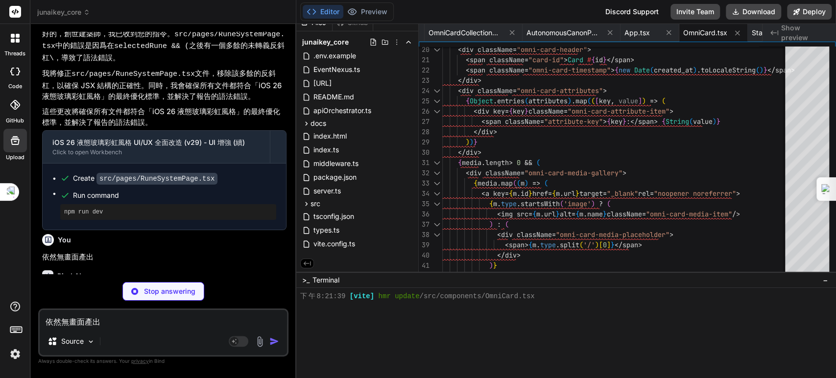
type textarea "x"
type textarea "}; export default StatusDistributionChart;"
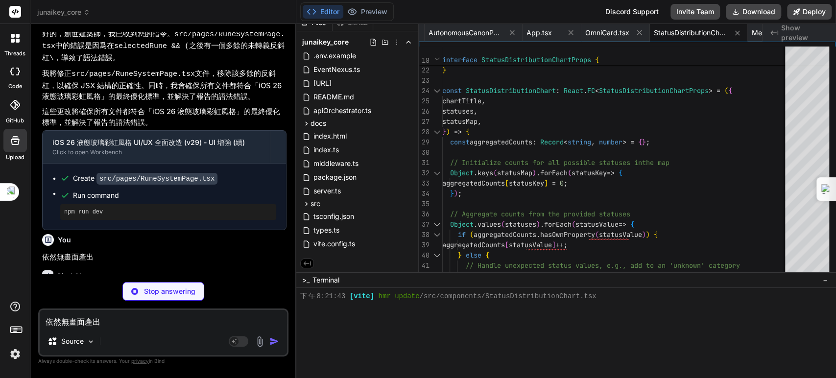
type textarea "x"
type textarea "export default SettingsPage;"
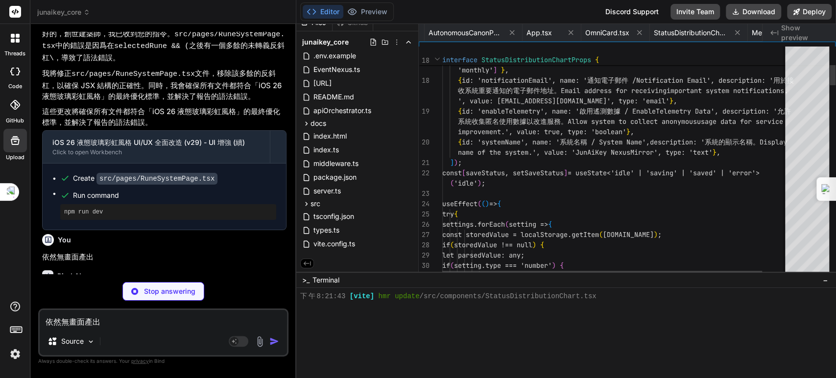
scroll to position [0, 59]
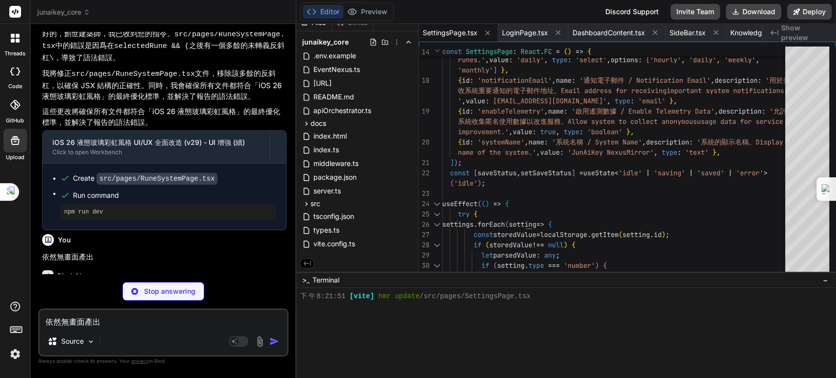
type textarea "x"
type textarea "<br />Hint: Click login directly during development. For validation, username '…"
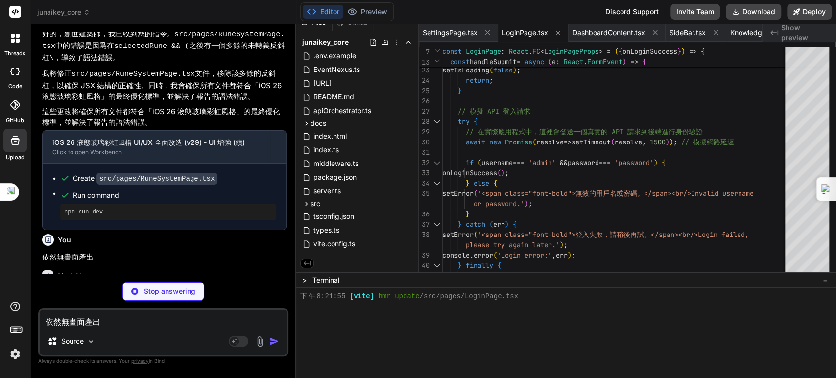
type textarea "x"
type textarea "}; export default DashboardContent;"
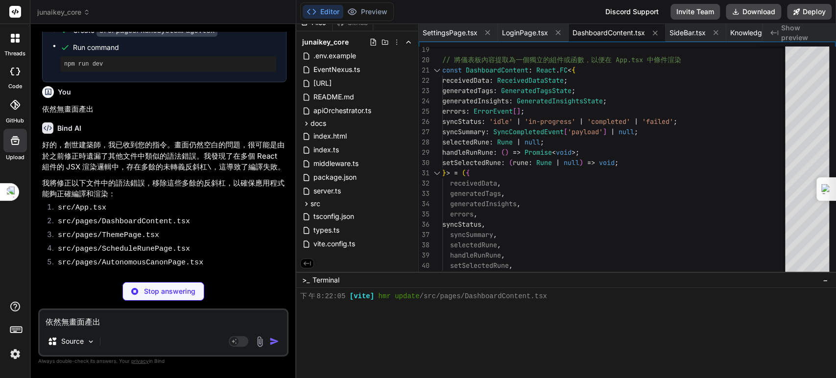
scroll to position [24642, 0]
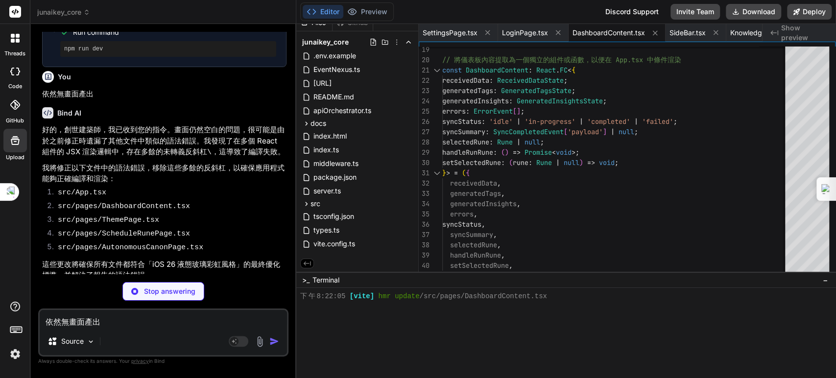
type textarea "x"
type textarea "}; export default RuneHubPage;"
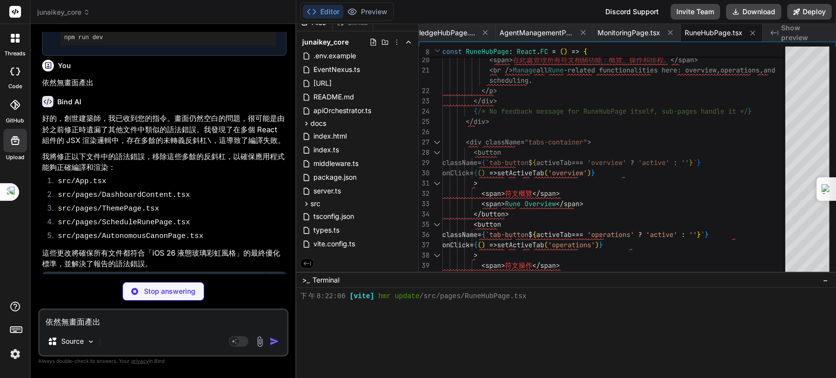
scroll to position [24659, 0]
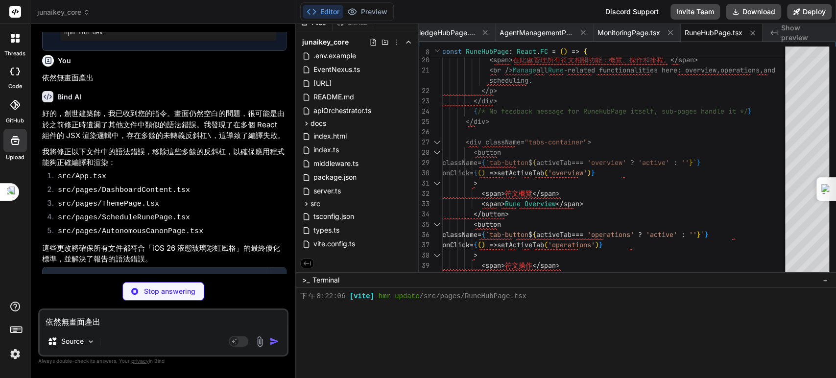
type textarea "x"
type textarea "}; export default KnowledgeHubPage;"
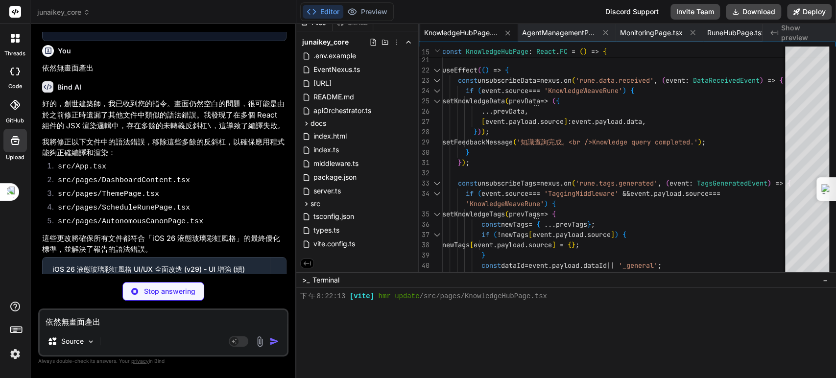
scroll to position [24674, 0]
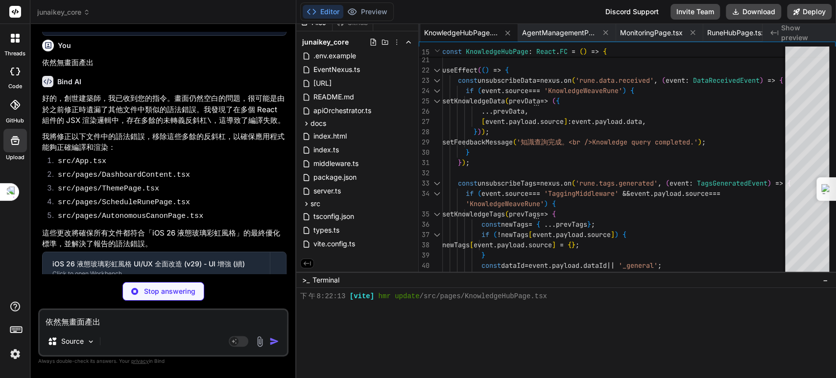
type textarea "x"
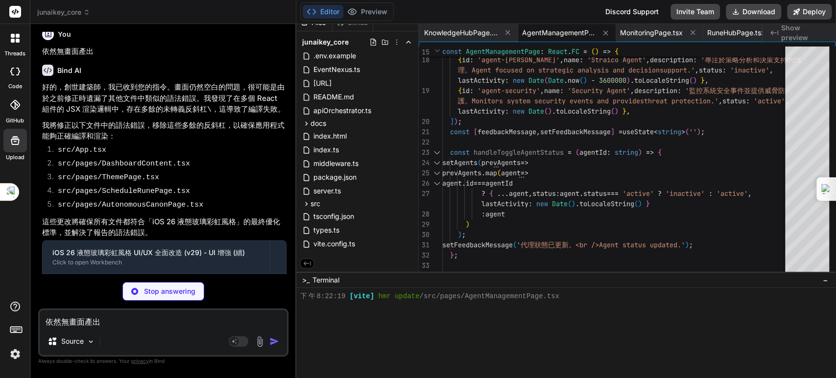
type textarea "x"
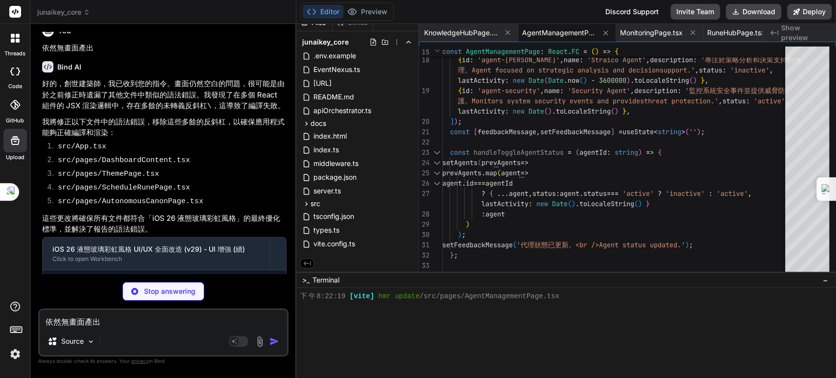
type textarea "</div> ); }; export default MonitoringPage;"
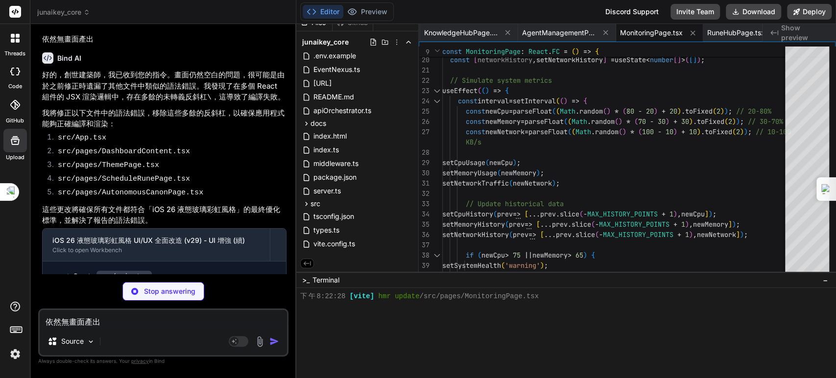
scroll to position [24703, 0]
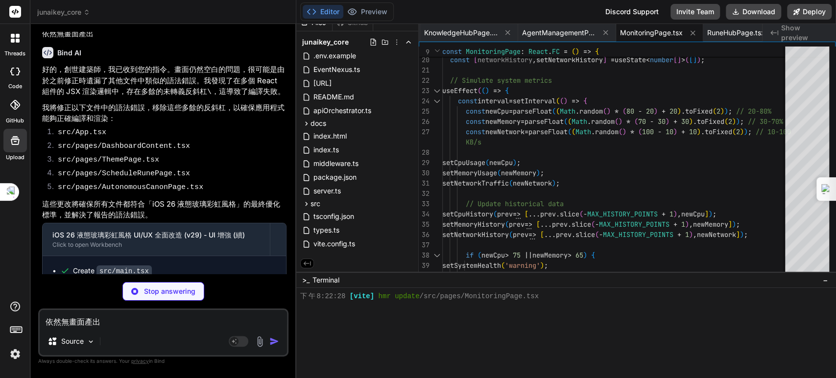
type textarea "x"
type textarea "export default SecurityPage;"
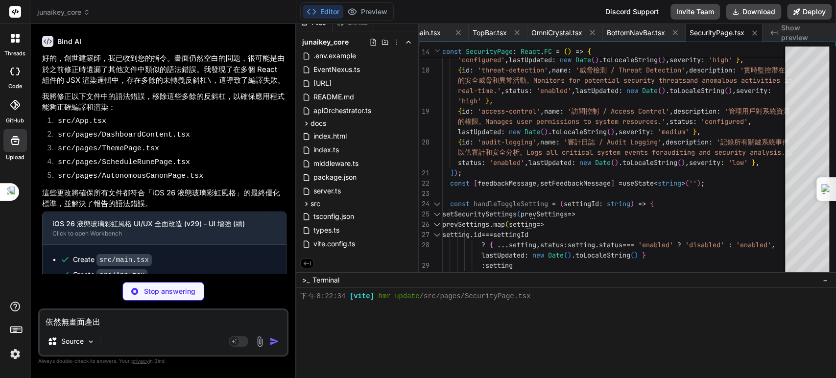
scroll to position [24717, 0]
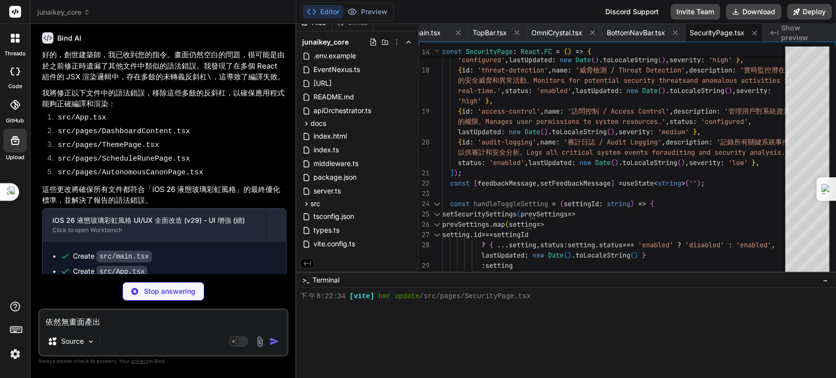
type textarea "x"
type textarea "</div> ); }; export default ThemePage;"
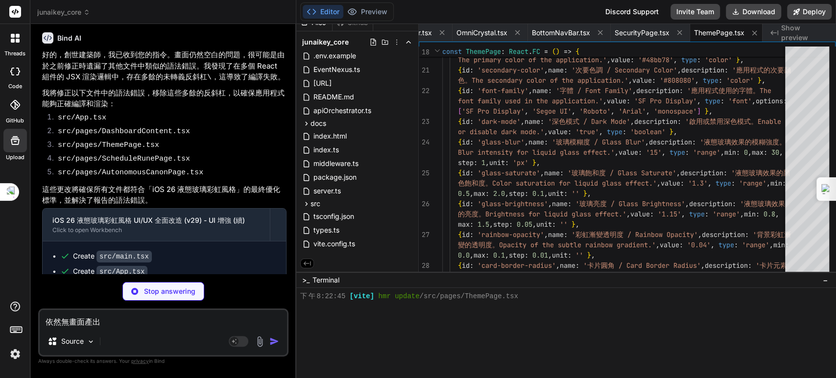
type textarea "x"
type textarea "export default CoreEnginePage;"
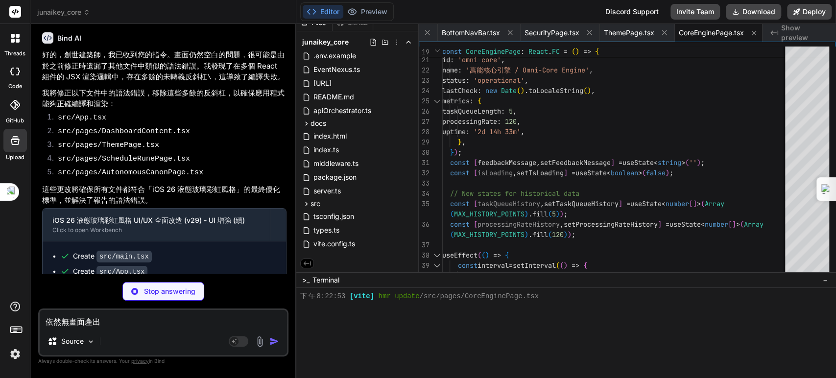
type textarea "x"
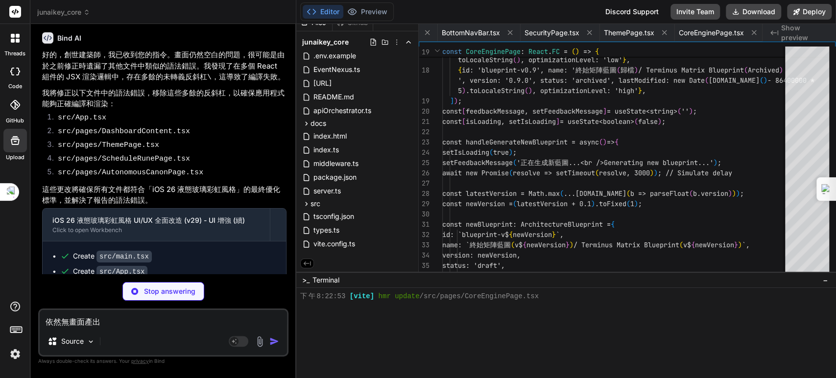
type textarea "</div> </div> </div> ); }; export default MetaArchitecturePage;"
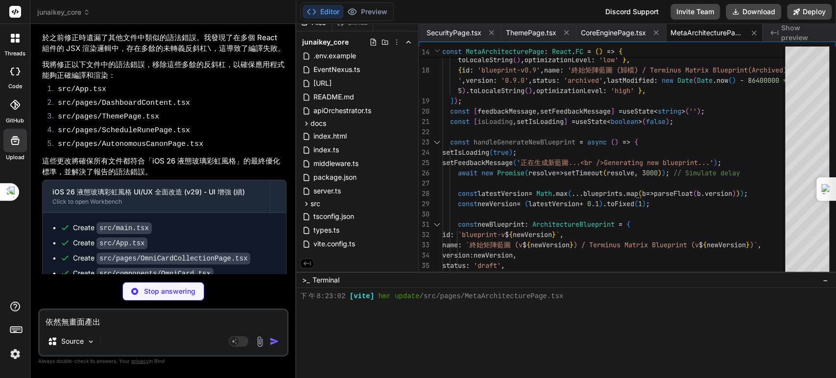
scroll to position [24761, 0]
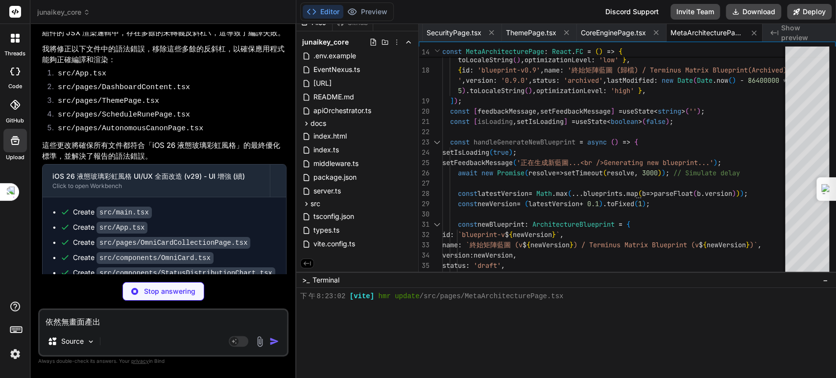
type textarea "x"
type textarea "</button> </div> </div> </div> ); }; export default InterfaceProtocolPage;"
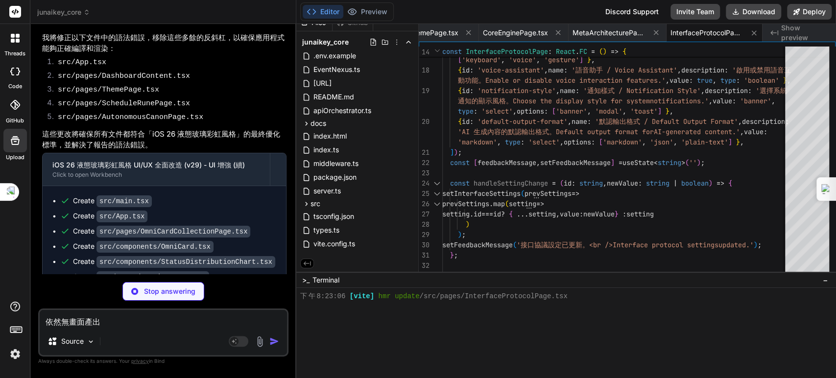
scroll to position [24776, 0]
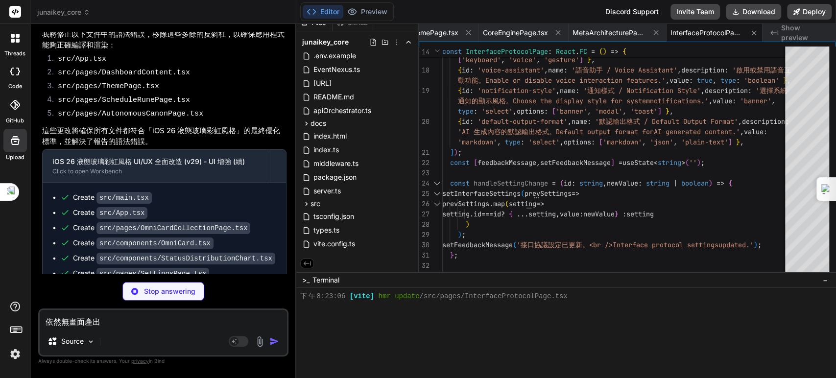
type textarea "x"
type textarea "</div> ); }; export default EvolutionLoopPage;"
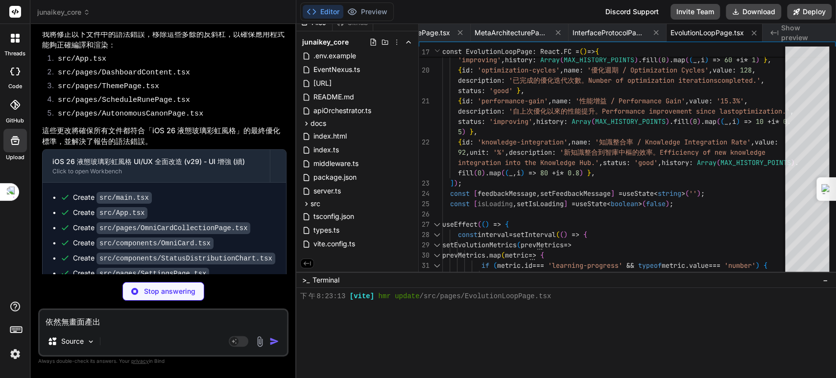
scroll to position [24791, 0]
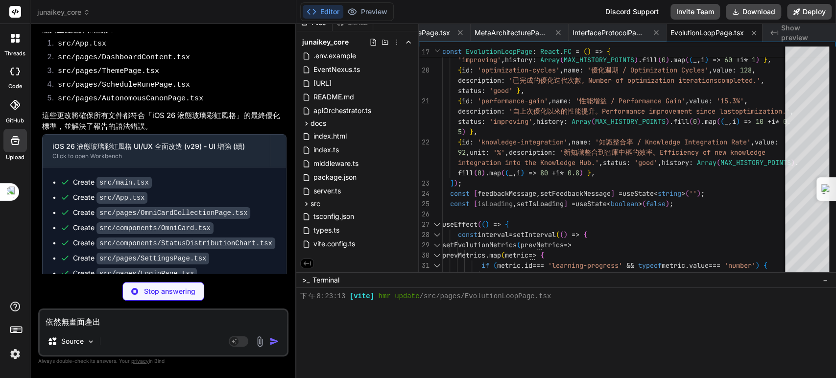
type textarea "x"
type textarea "</div> ); }; export default TaggingSystemPage;"
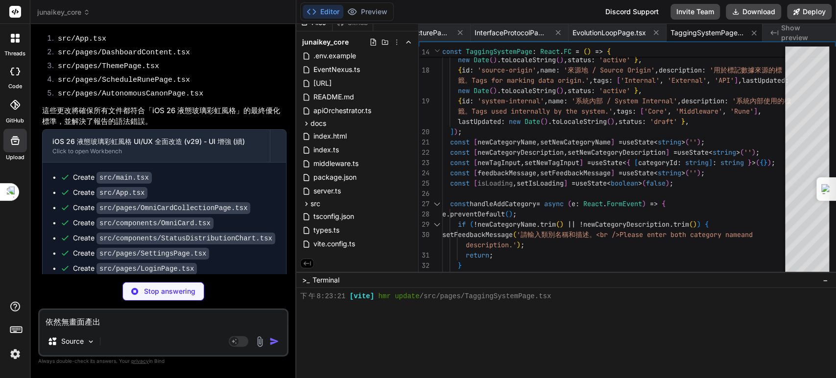
scroll to position [24806, 0]
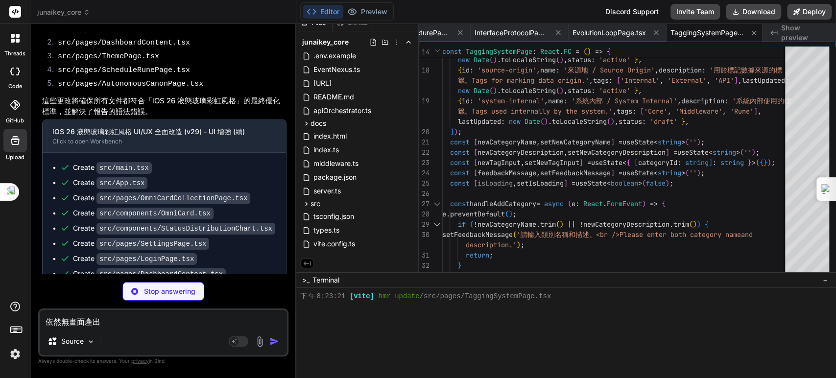
type textarea "x"
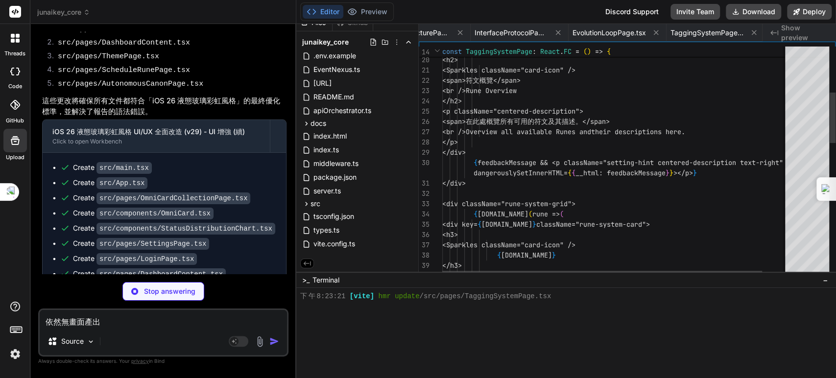
scroll to position [0, 730]
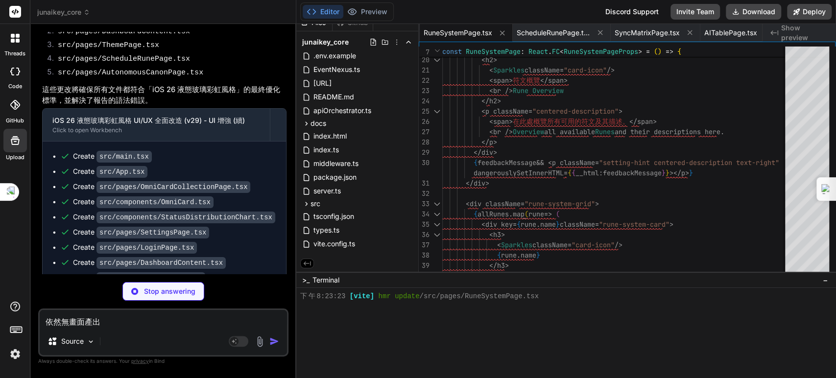
type textarea "x"
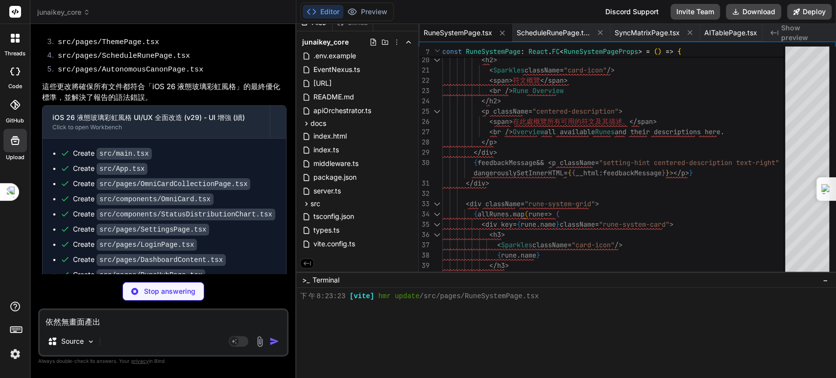
type textarea "))} </div> )} </div> </div> ); }; export default SyncMatrixPage;"
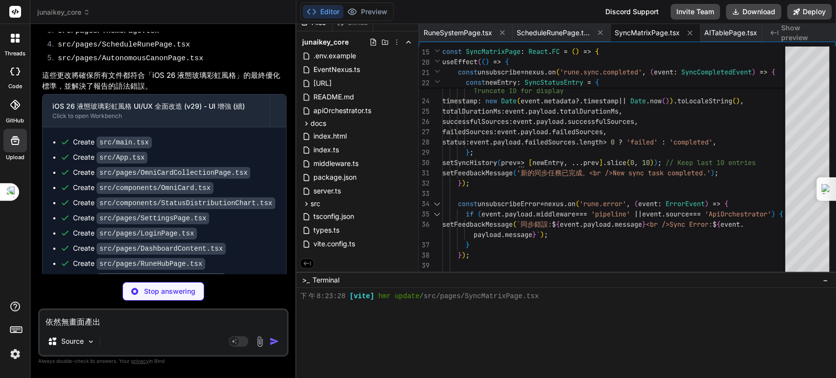
scroll to position [24835, 0]
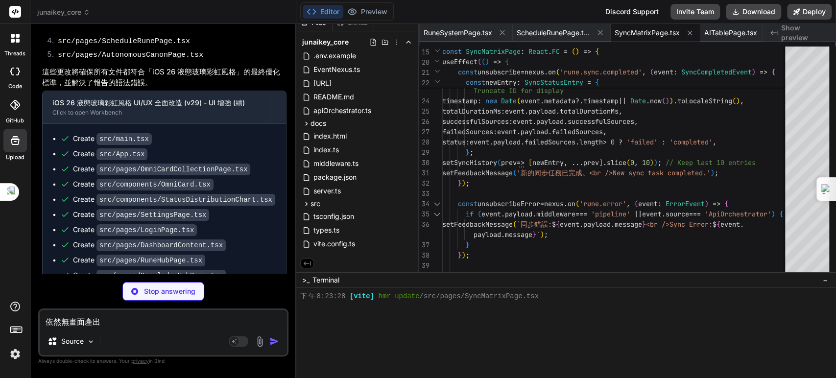
type textarea "x"
type textarea "</div> </div> </> )} </div> ); }; export default AITablePage;"
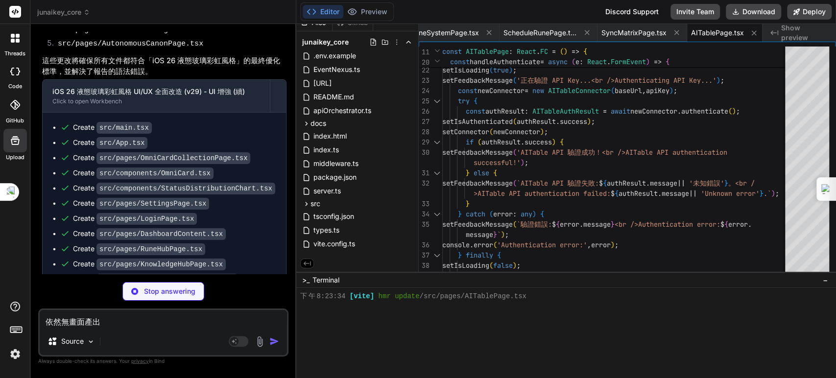
scroll to position [24850, 0]
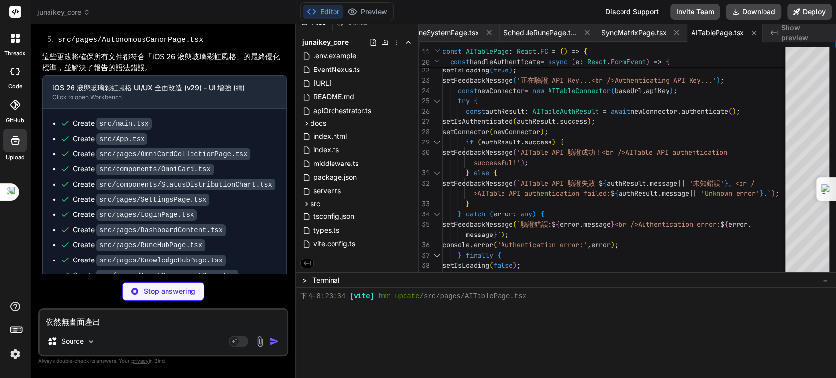
type textarea "x"
type textarea "</div> </div> ); }; export default OmniFlowPage;"
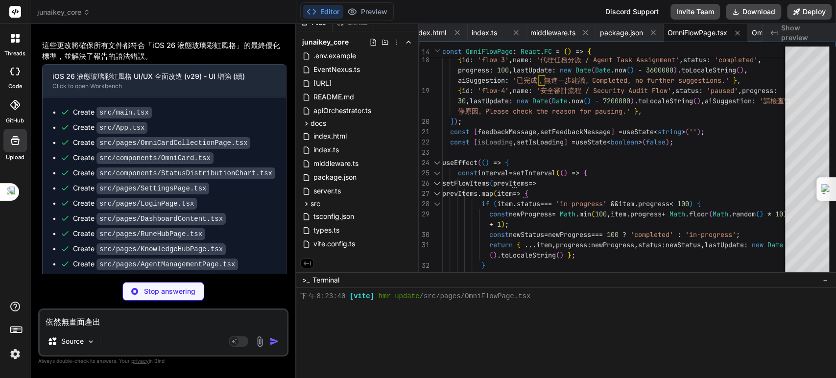
scroll to position [24865, 0]
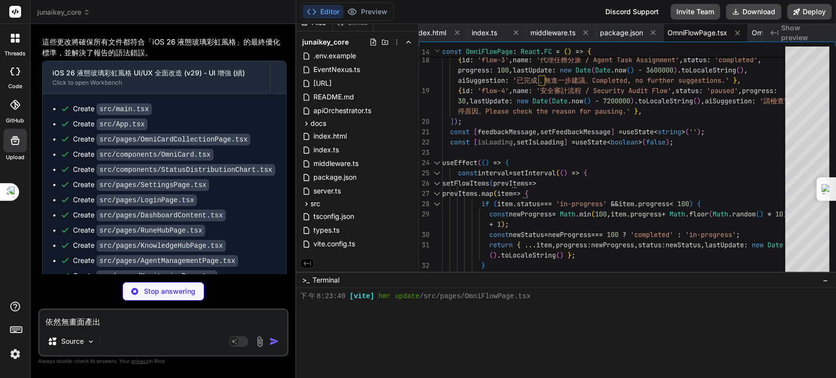
type textarea "x"
type textarea "export default OmniArkPage;"
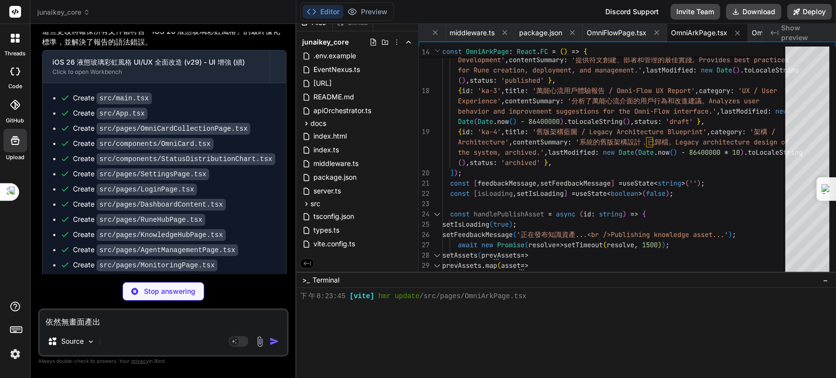
scroll to position [24879, 0]
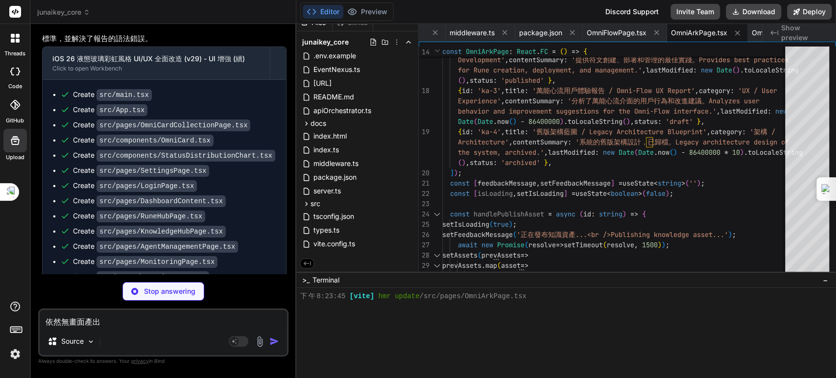
type textarea "x"
type textarea "); }; export default AutonomousCanonPage;"
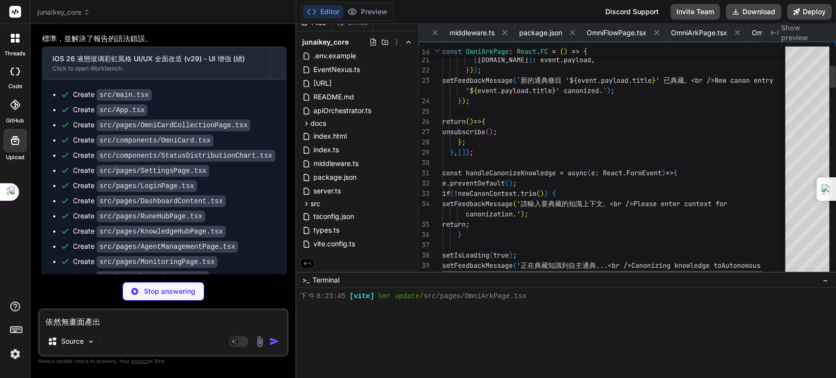
scroll to position [0, 2631]
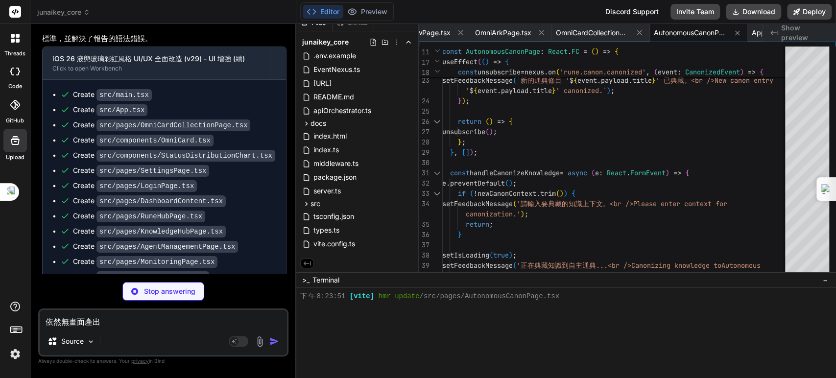
type textarea "x"
type textarea "<Line data={data} options={options} /> </div> ); }; export default MetricLineCh…"
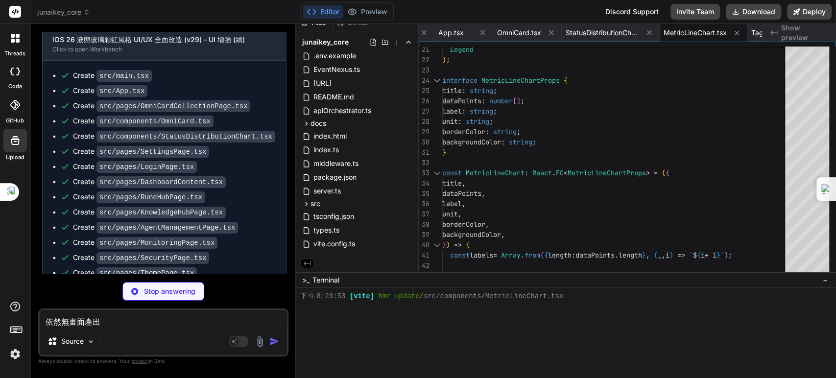
scroll to position [24909, 0]
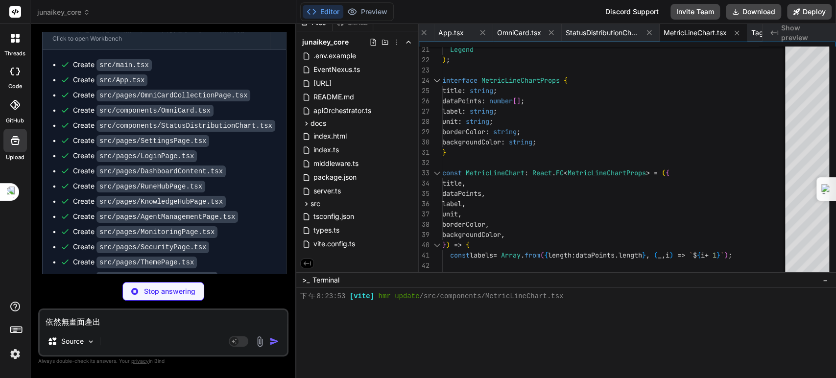
type textarea "x"
type textarea "}; export default TagDistributionChart;"
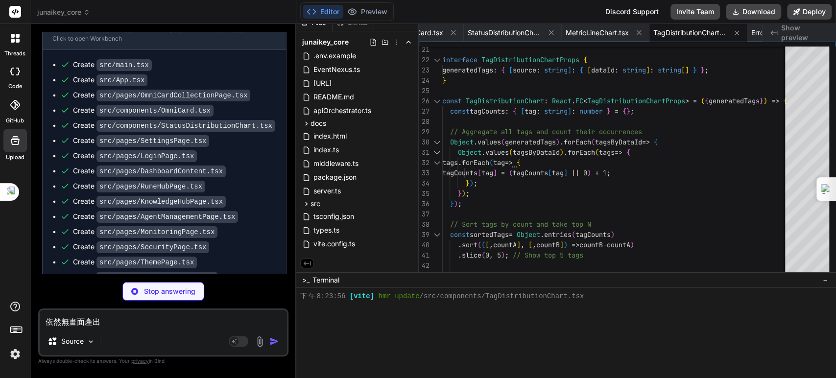
scroll to position [24923, 0]
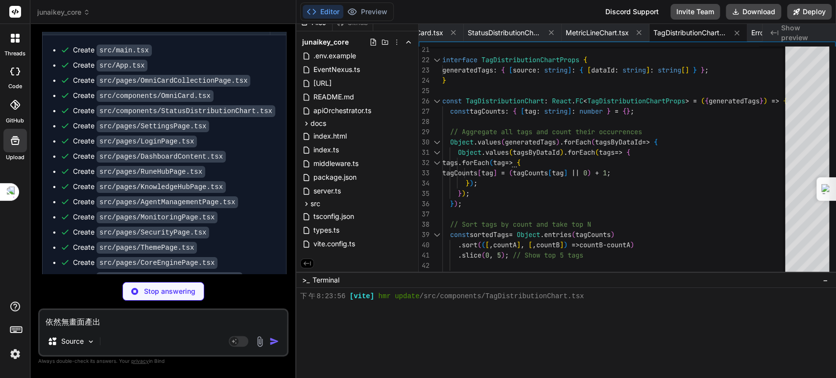
type textarea "x"
type textarea "}; export default ErrorDistributionChart;"
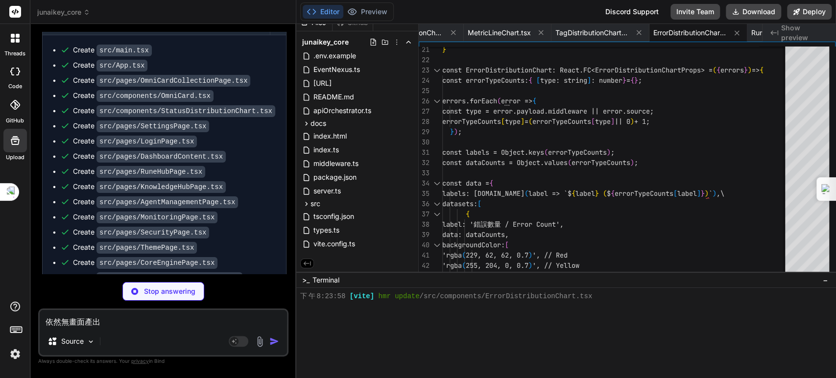
scroll to position [24938, 0]
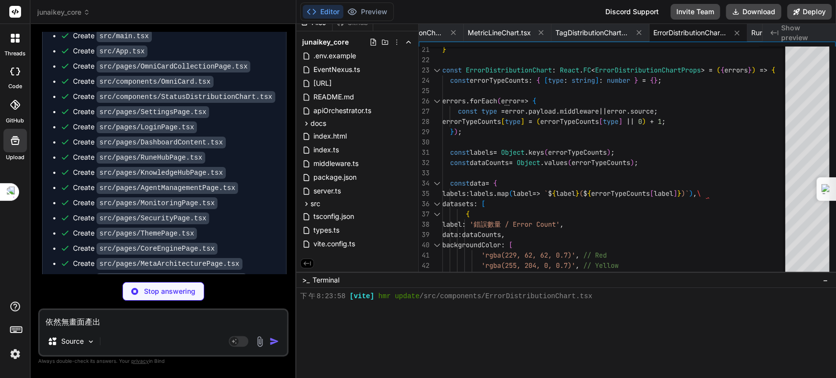
type textarea "x"
type textarea "); }; export default RuneActivityChart;"
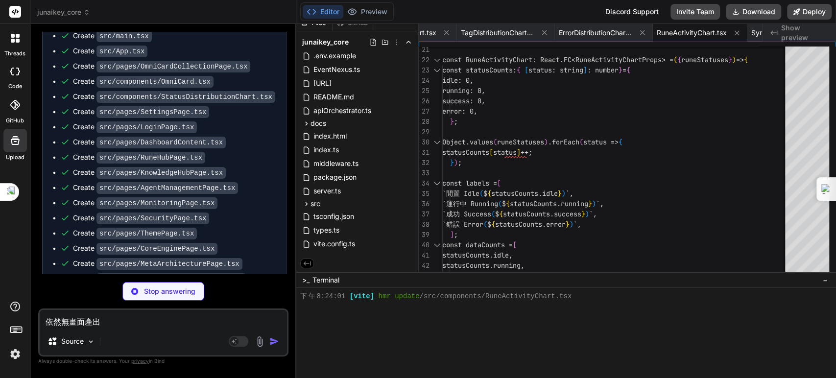
type textarea "x"
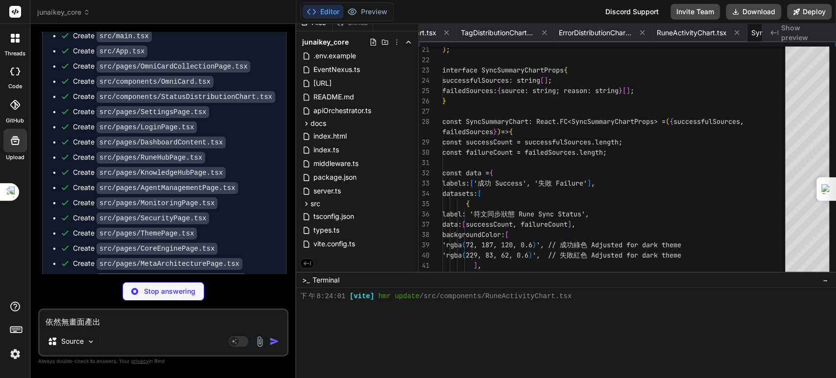
type textarea "export default SyncSummaryChart;"
type textarea "x"
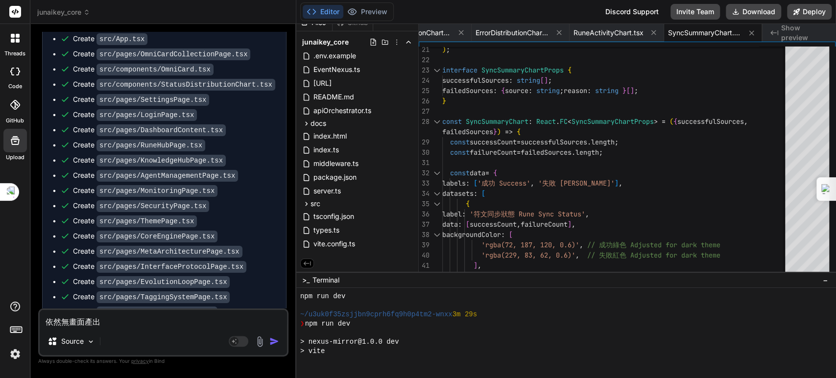
scroll to position [24955, 0]
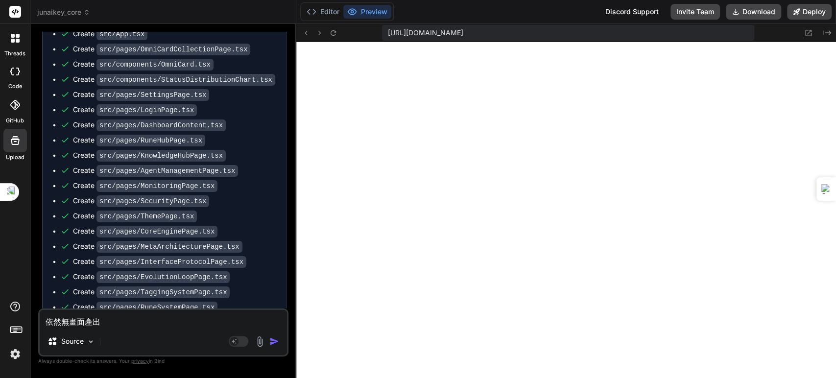
click at [167, 318] on textarea "依然無畫面產出" at bounding box center [163, 319] width 247 height 18
paste textarea "[plugin:vite:react-babel] /home/u3uk0f35zsjjbn9cprh6fq9h0p4tm2-wnxx/src/compone…"
type textarea "[plugin:vite:react-babel] /home/u3uk0f35zsjjbn9cprh6fq9h0p4tm2-wnxx/src/compone…"
type textarea "x"
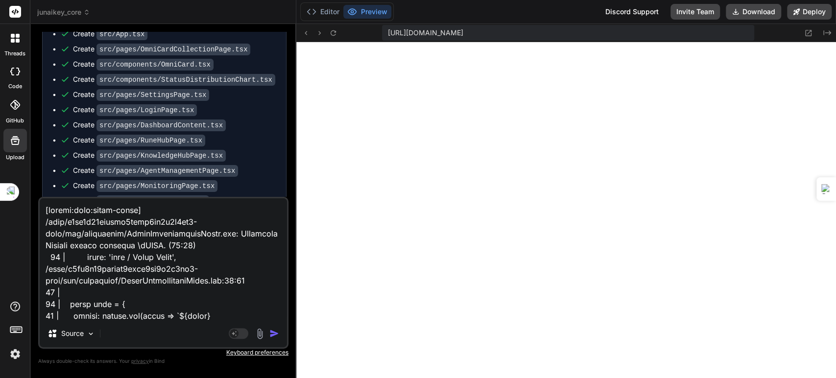
scroll to position [435, 0]
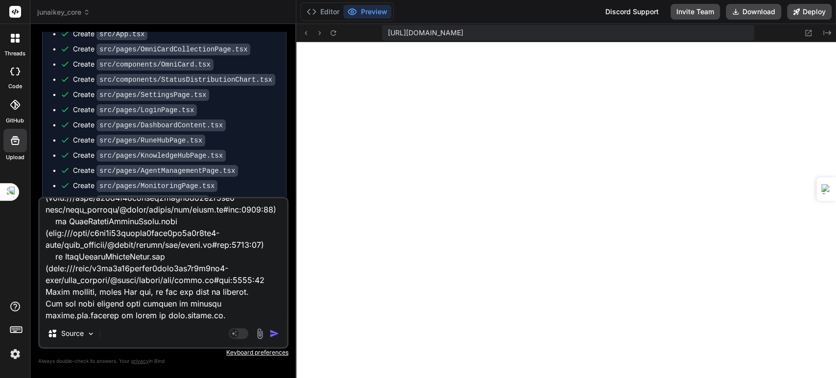
type textarea "[plugin:vite:react-babel] /home/u3uk0f35zsjjbn9cprh6fq9h0p4tm2-wnxx/src/compone…"
click at [273, 331] on img "button" at bounding box center [274, 333] width 10 height 10
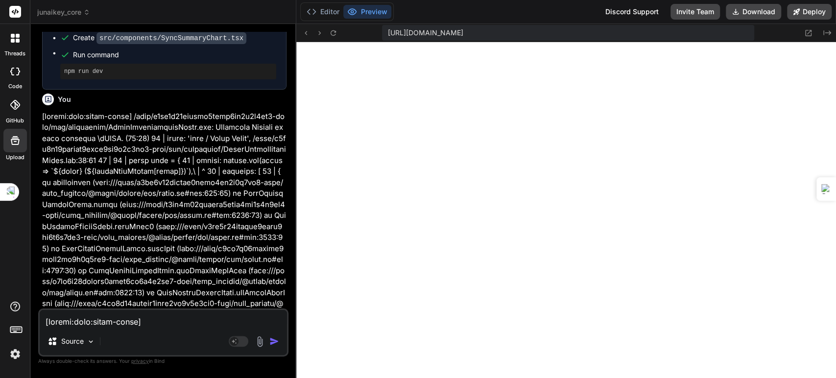
scroll to position [25376, 0]
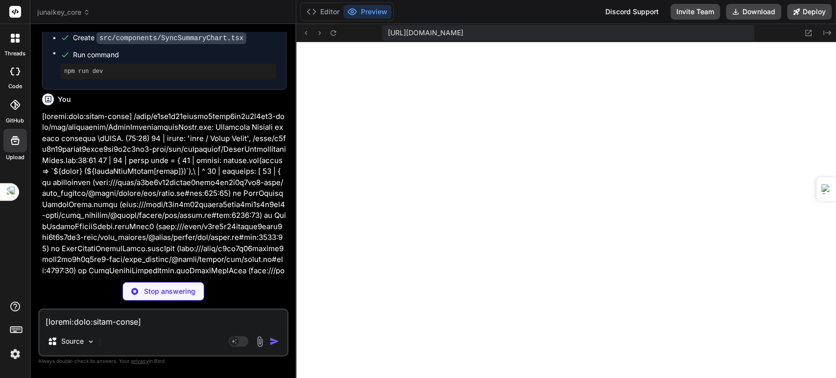
type textarea "x"
type textarea "}; export default ErrorDistributionChart;"
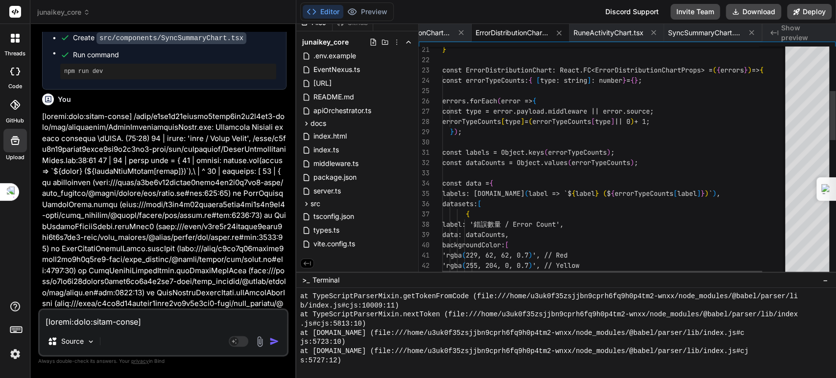
type textarea "x"
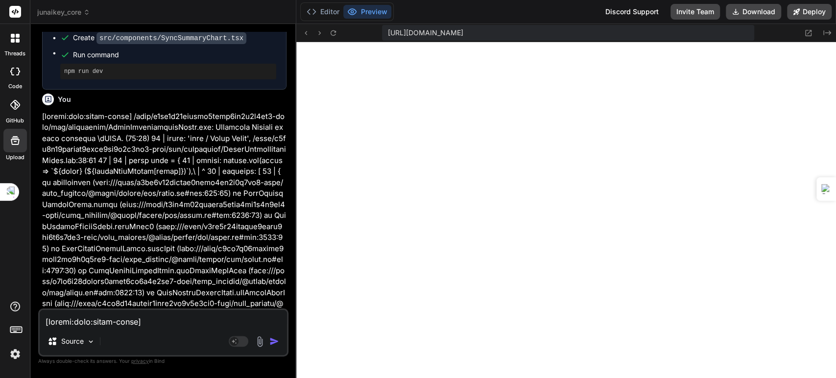
scroll to position [25540, 0]
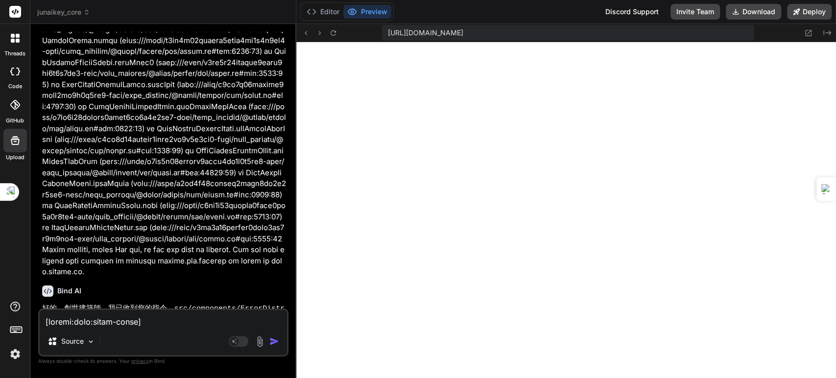
click at [137, 320] on textarea at bounding box center [163, 319] width 247 height 18
type textarea "ㄐ"
type textarea "x"
type textarea "ㄐㄧ"
type textarea "x"
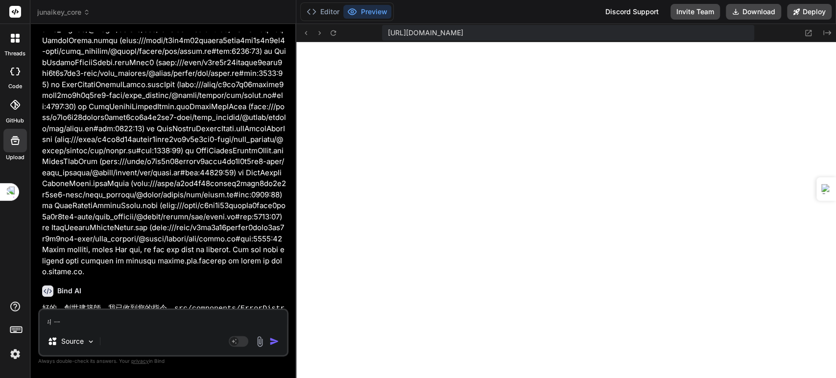
type textarea "既"
type textarea "x"
type textarea "既ㄒ"
type textarea "x"
type textarea "既ㄒㄩ"
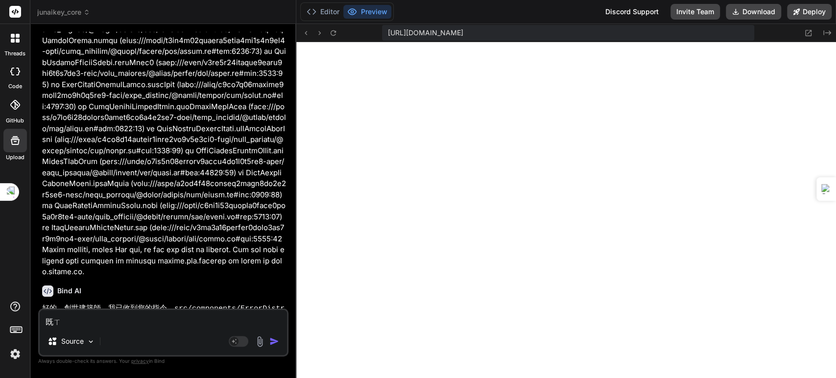
type textarea "x"
type textarea "繼續"
type textarea "x"
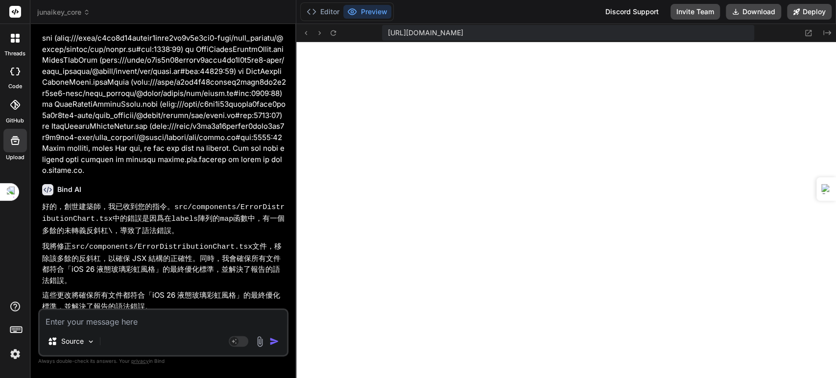
scroll to position [25641, 0]
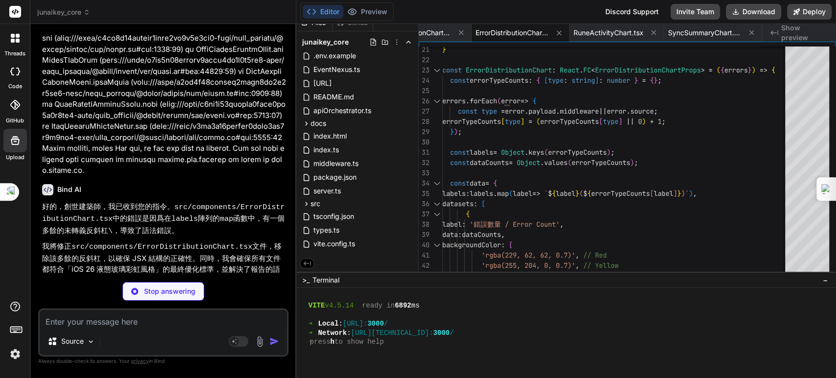
type textarea "x"
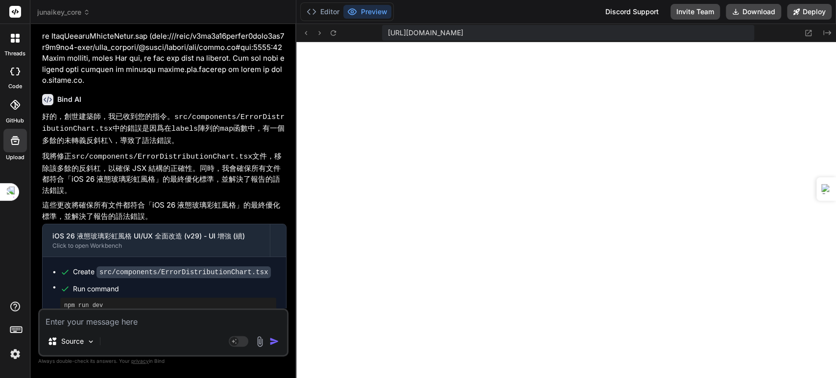
scroll to position [25732, 0]
click at [154, 327] on textarea at bounding box center [163, 319] width 247 height 18
type textarea "ㄨ"
type textarea "x"
type textarea "無"
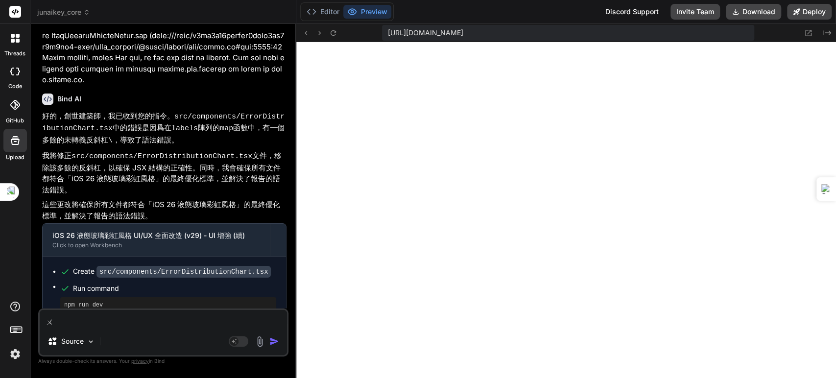
type textarea "x"
type textarea "無ㄏㄨ"
type textarea "x"
type textarea "無ㄏㄨㄚ"
type textarea "x"
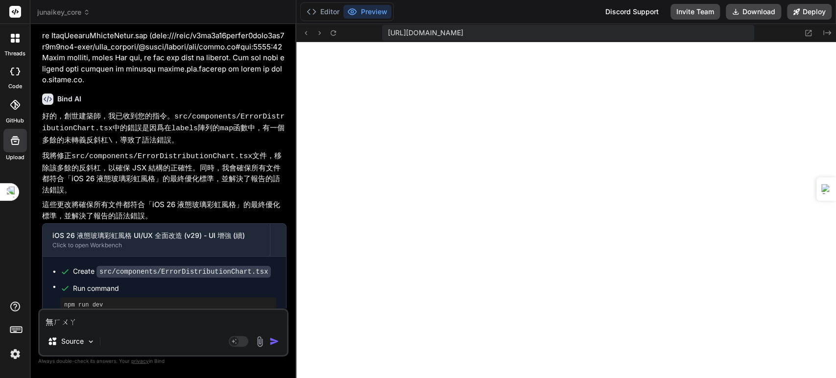
type textarea "無化"
type textarea "x"
type textarea "無化ㄇㄧ"
type textarea "x"
type textarea "無化ㄇㄧㄢ"
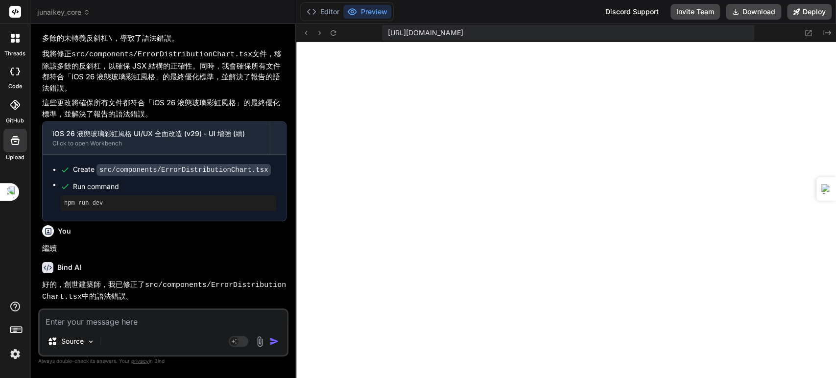
scroll to position [25987, 0]
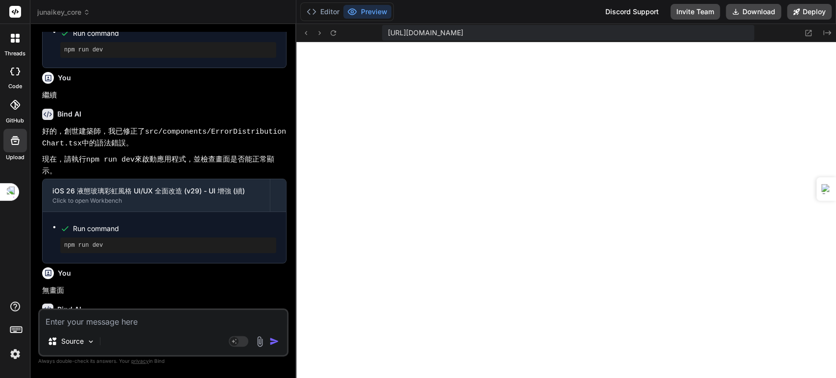
click at [164, 320] on textarea at bounding box center [163, 319] width 247 height 18
click at [161, 324] on textarea at bounding box center [163, 319] width 247 height 18
click at [109, 322] on textarea at bounding box center [163, 319] width 247 height 18
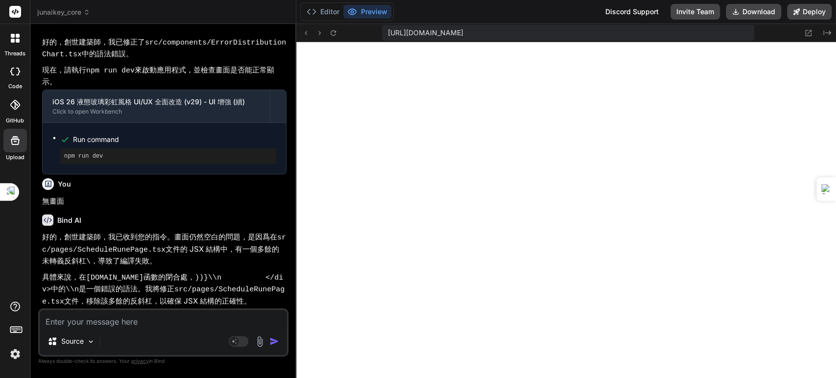
scroll to position [26088, 0]
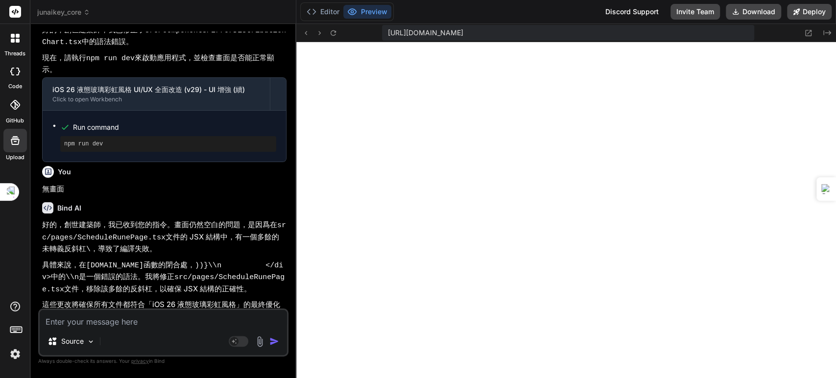
click at [104, 323] on textarea at bounding box center [163, 319] width 247 height 18
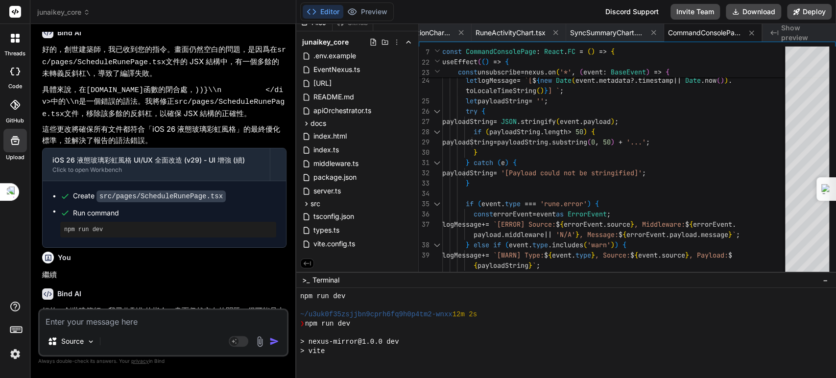
scroll to position [26264, 0]
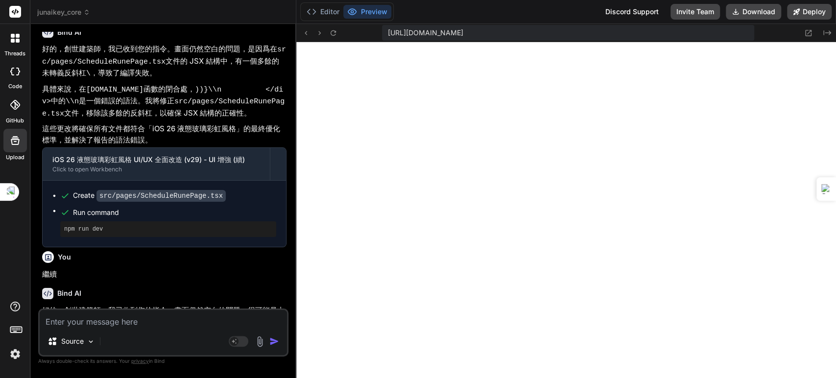
click at [115, 327] on textarea at bounding box center [163, 319] width 247 height 18
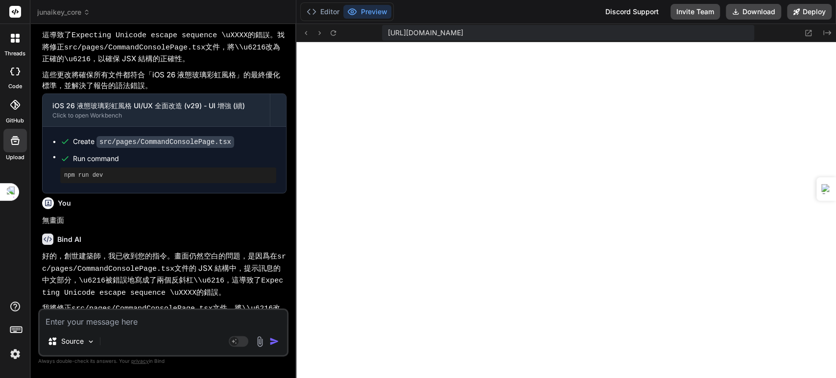
scroll to position [26620, 0]
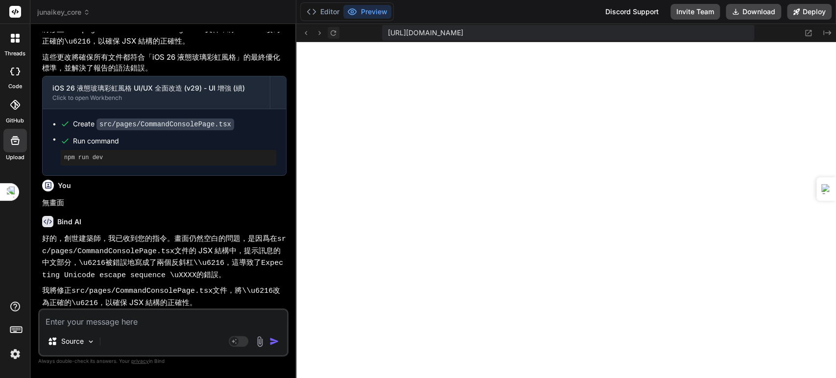
click at [334, 31] on icon at bounding box center [333, 33] width 8 height 8
